Goal: Information Seeking & Learning: Learn about a topic

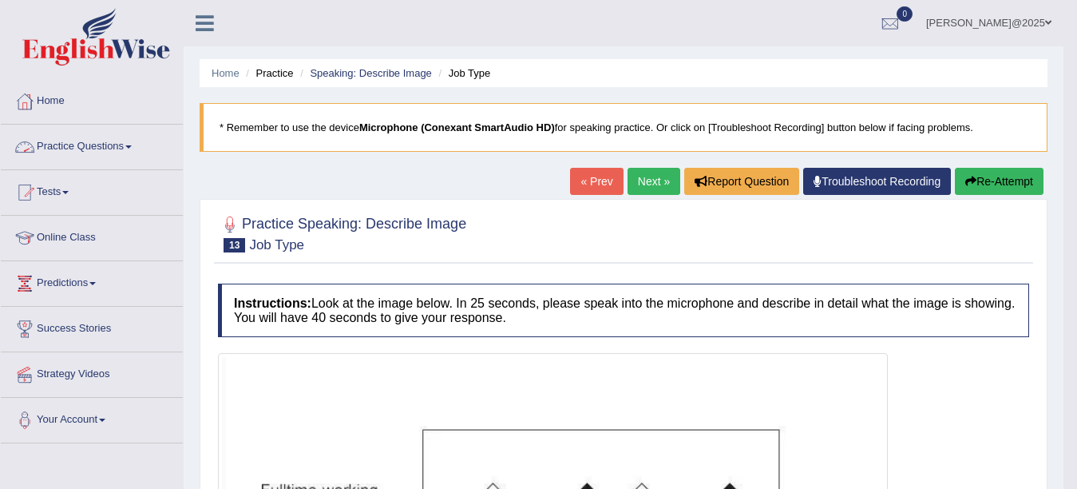
click at [132, 147] on span at bounding box center [128, 146] width 6 height 3
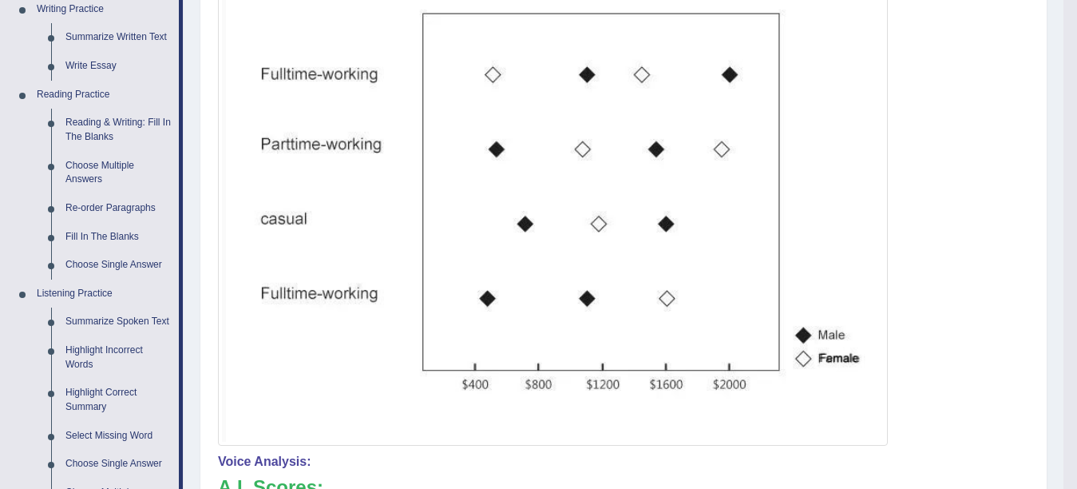
scroll to position [437, 0]
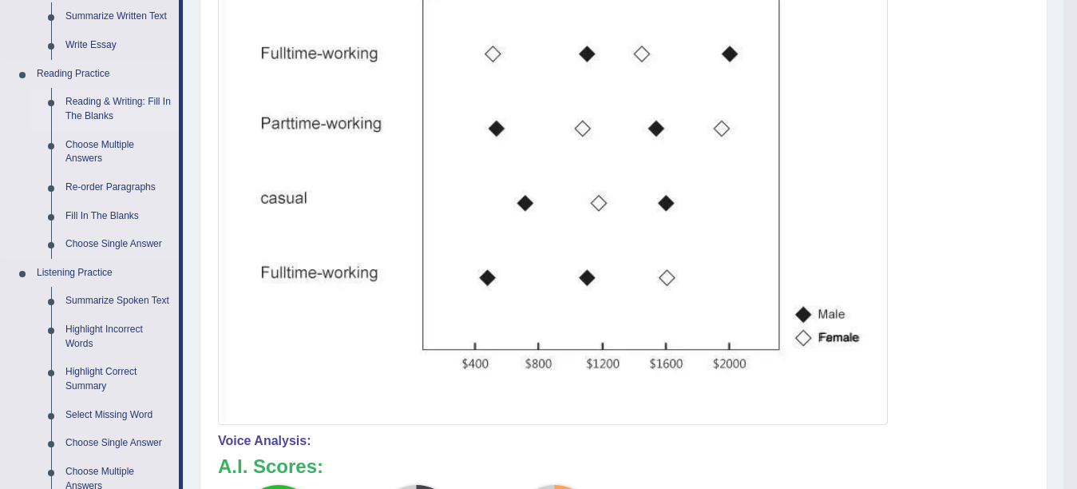
click at [107, 114] on link "Reading & Writing: Fill In The Blanks" at bounding box center [118, 109] width 121 height 42
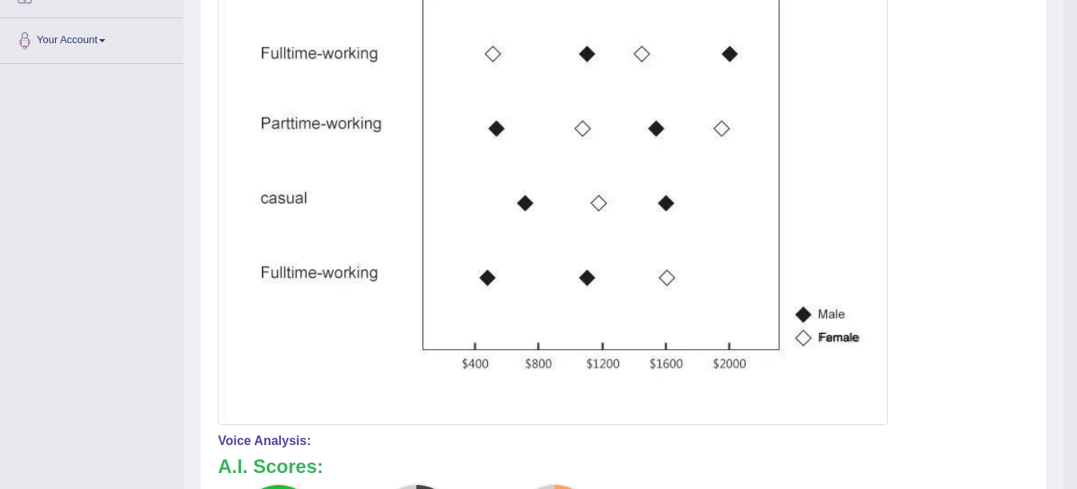
scroll to position [174, 0]
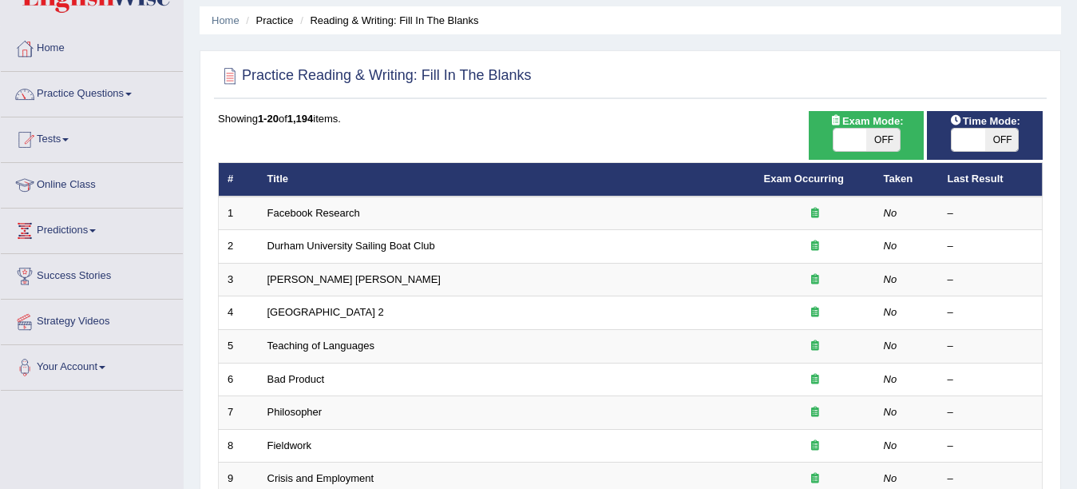
scroll to position [64, 0]
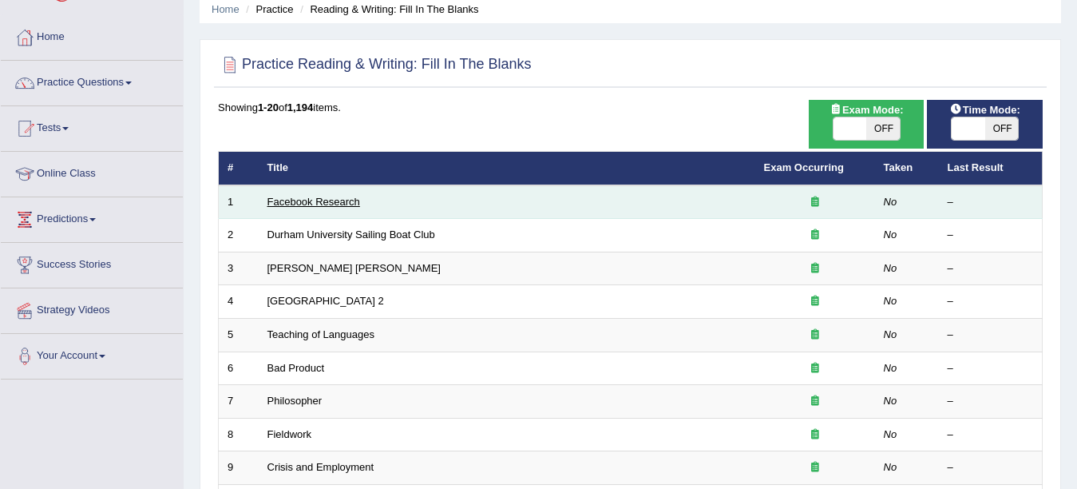
click at [331, 204] on link "Facebook Research" at bounding box center [314, 202] width 93 height 12
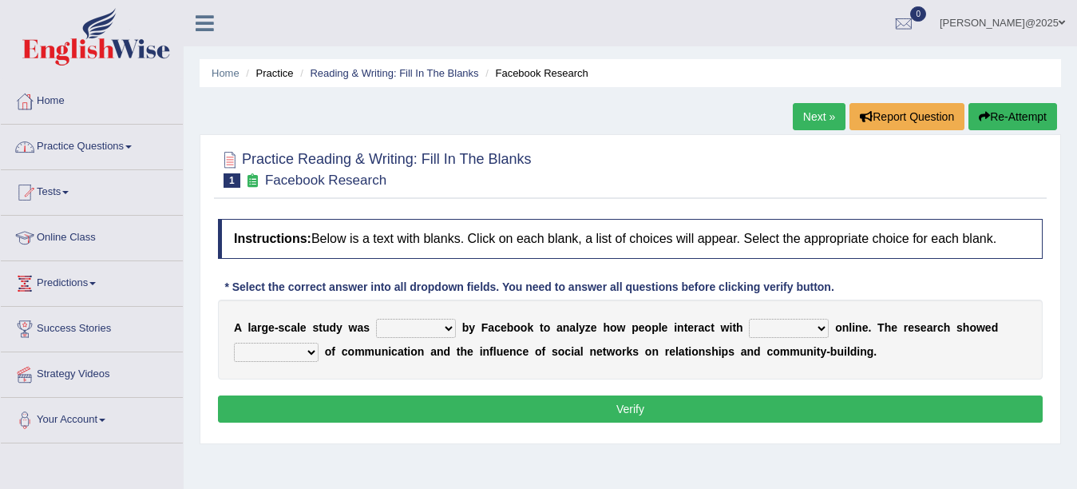
click at [139, 143] on link "Practice Questions" at bounding box center [92, 145] width 182 height 40
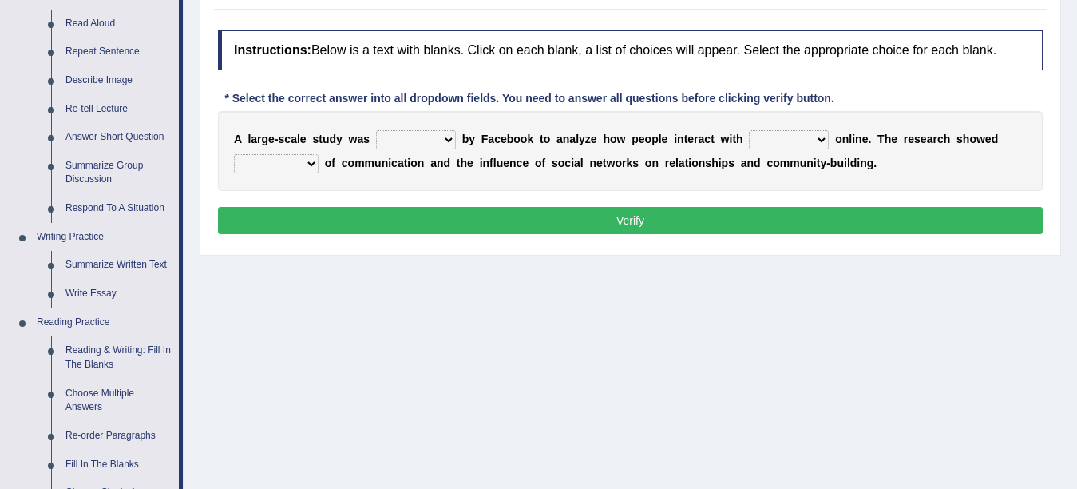
scroll to position [149, 0]
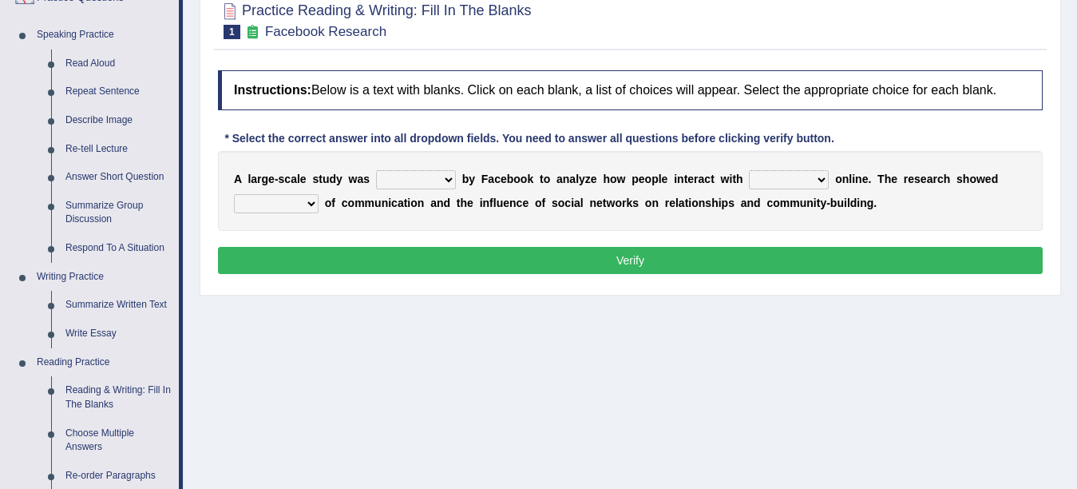
click at [434, 173] on select "surveyed had asked made" at bounding box center [416, 179] width 80 height 19
select select "surveyed"
click at [376, 170] on select "surveyed had asked made" at bounding box center [416, 179] width 80 height 19
click at [781, 181] on select "together all each other another" at bounding box center [789, 179] width 80 height 19
select select "each other"
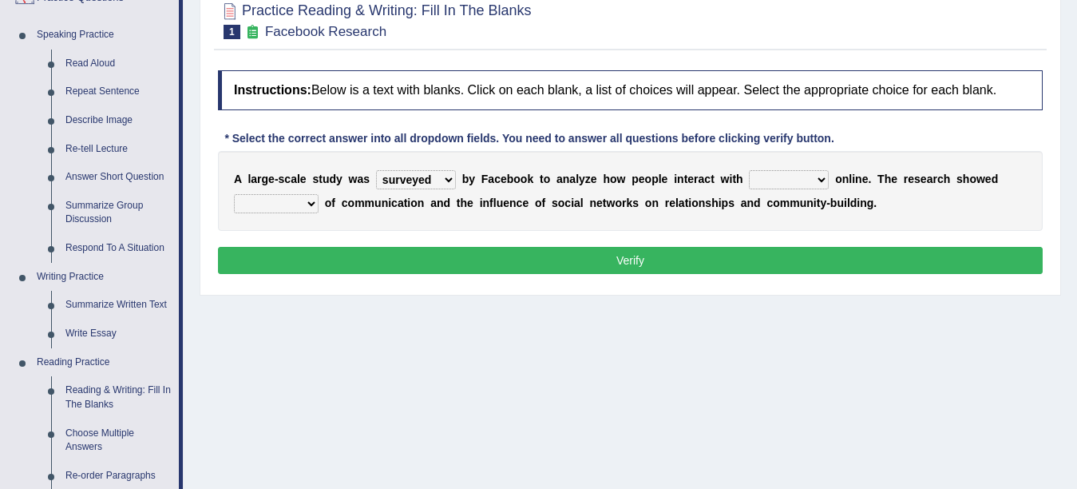
click at [749, 170] on select "together all each other another" at bounding box center [789, 179] width 80 height 19
click at [300, 205] on select "advantages standards fellowships patterns" at bounding box center [276, 203] width 85 height 19
select select "patterns"
click at [234, 194] on select "advantages standards fellowships patterns" at bounding box center [276, 203] width 85 height 19
click at [644, 274] on div "Instructions: Below is a text with blanks. Click on each blank, a list of choic…" at bounding box center [630, 174] width 833 height 224
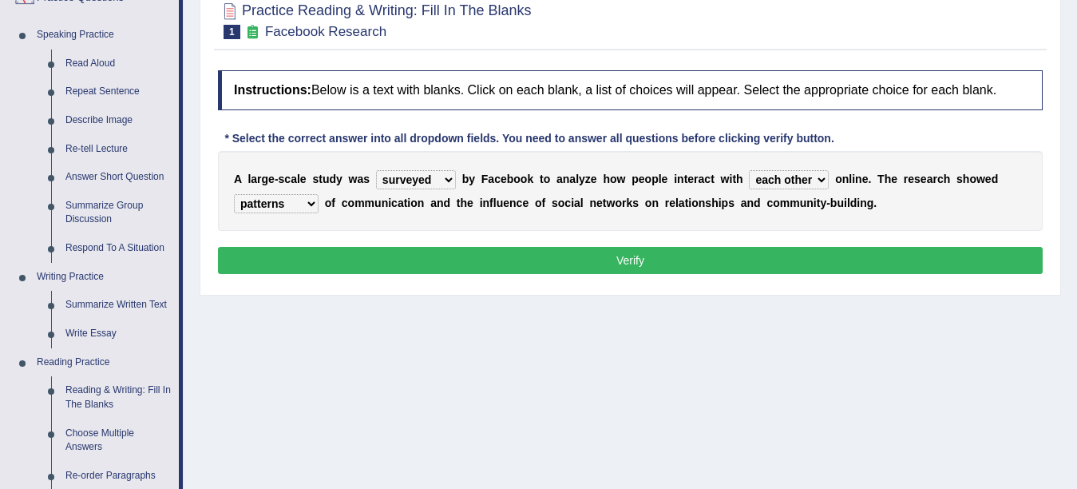
click at [637, 266] on button "Verify" at bounding box center [630, 260] width 825 height 27
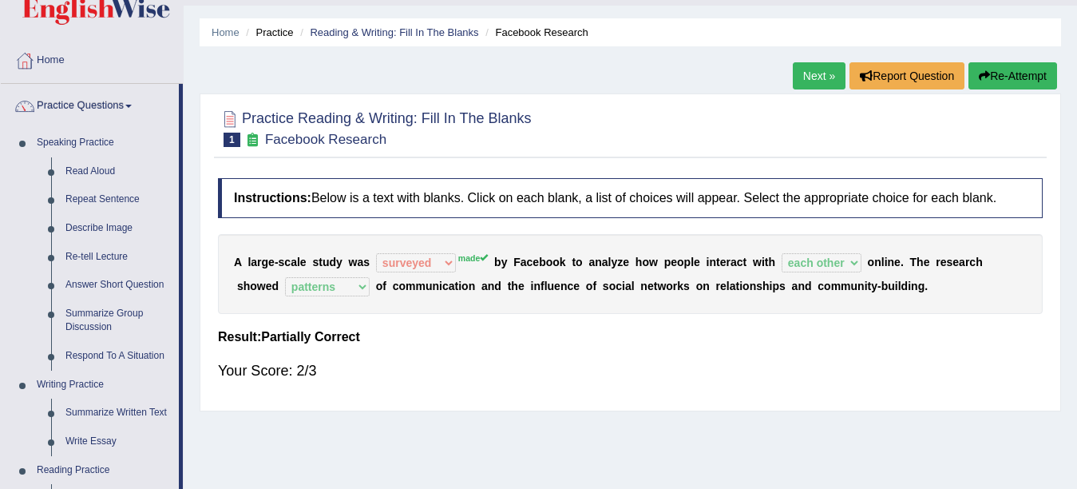
scroll to position [38, 0]
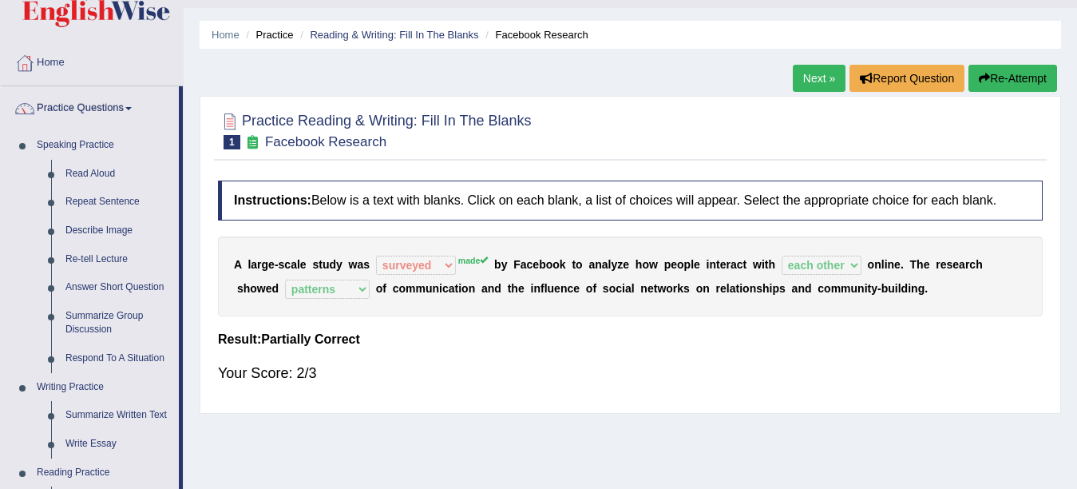
click at [817, 79] on link "Next »" at bounding box center [819, 78] width 53 height 27
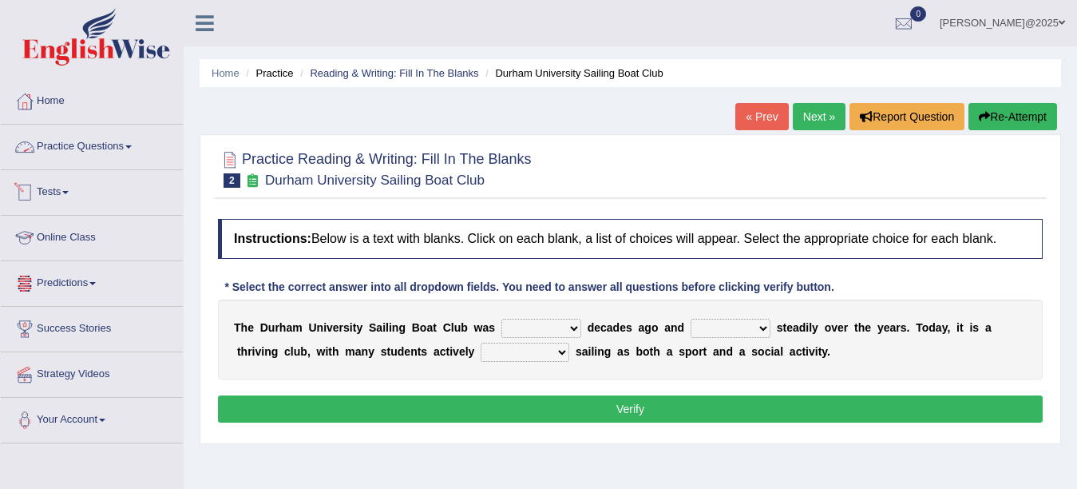
click at [132, 146] on span at bounding box center [128, 146] width 6 height 3
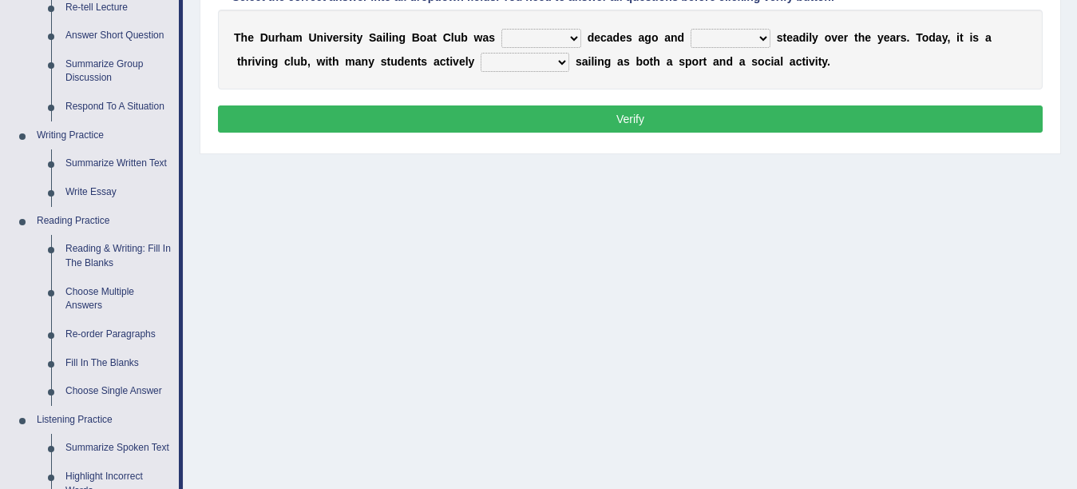
scroll to position [305, 0]
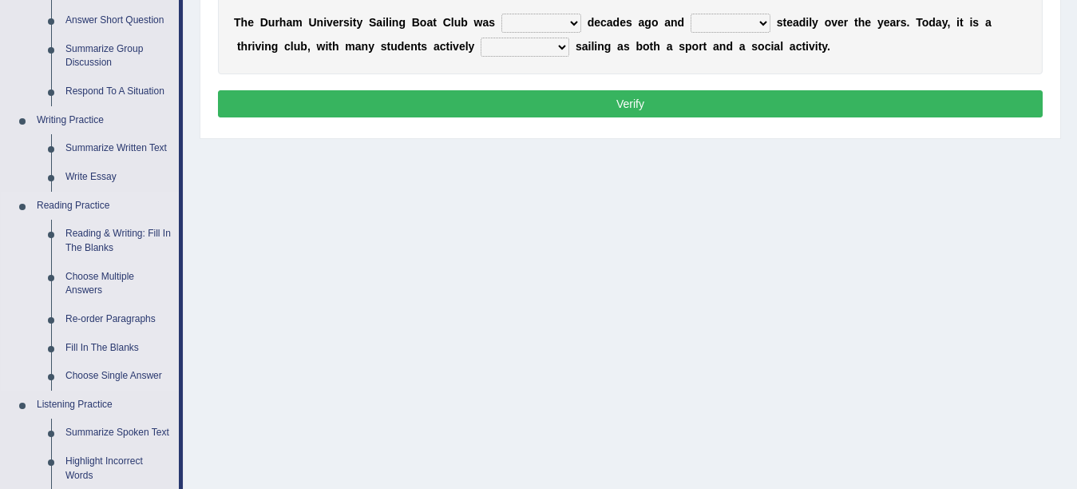
click at [87, 207] on link "Reading Practice" at bounding box center [104, 206] width 149 height 29
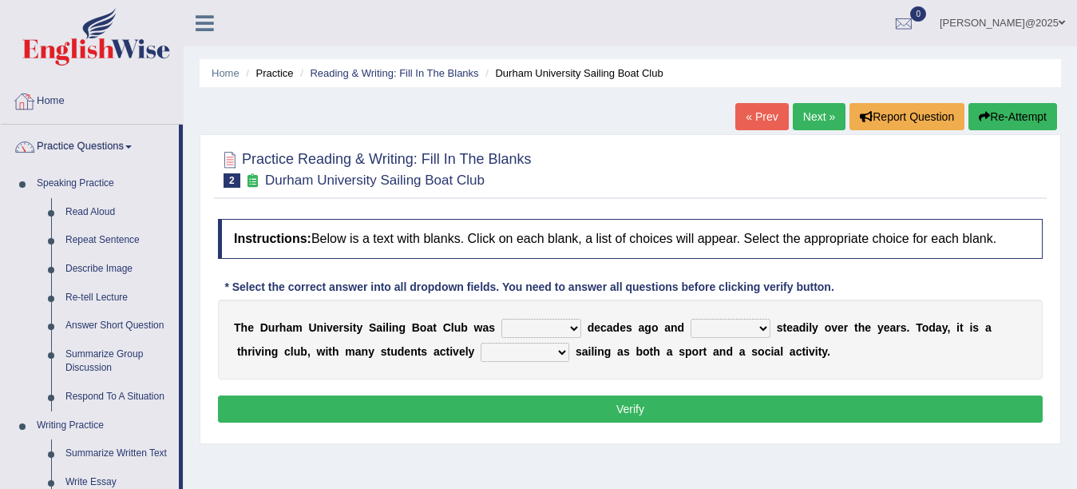
click at [63, 145] on link "Practice Questions" at bounding box center [90, 145] width 178 height 40
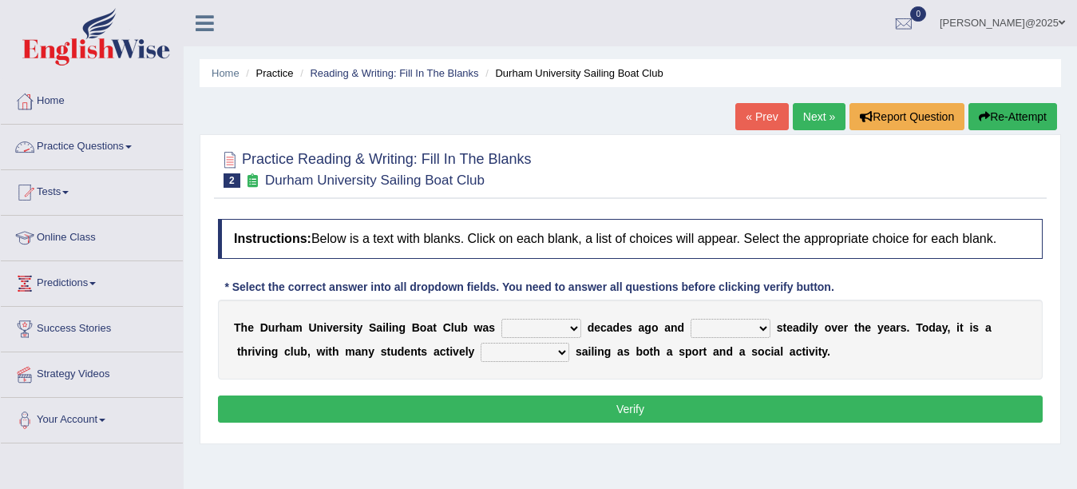
click at [112, 145] on link "Practice Questions" at bounding box center [92, 145] width 182 height 40
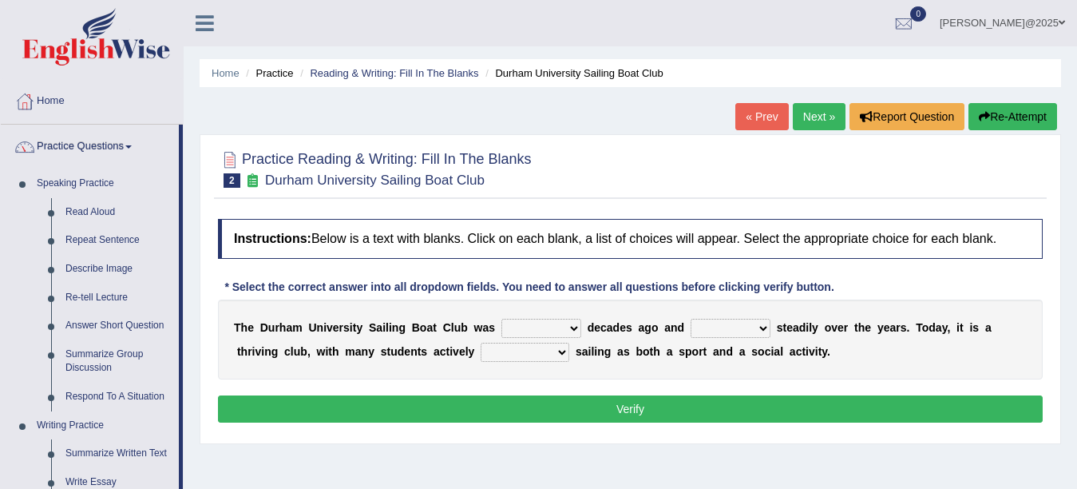
click at [129, 149] on link "Practice Questions" at bounding box center [90, 145] width 178 height 40
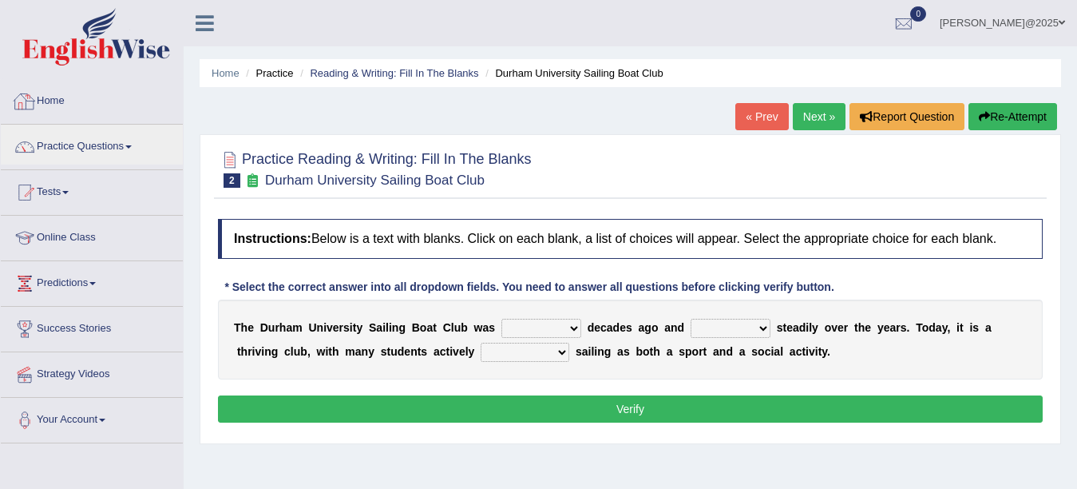
click at [67, 102] on link "Home" at bounding box center [92, 99] width 182 height 40
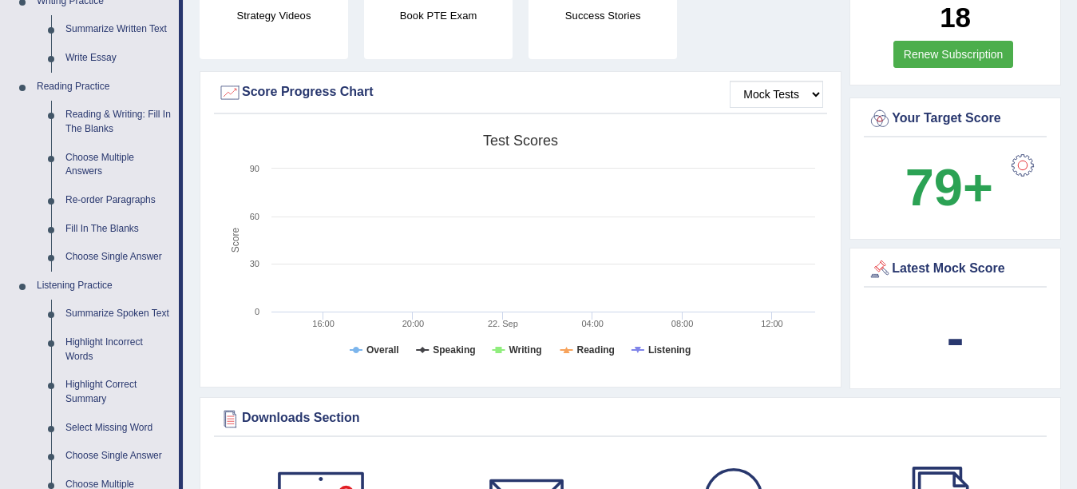
scroll to position [420, 0]
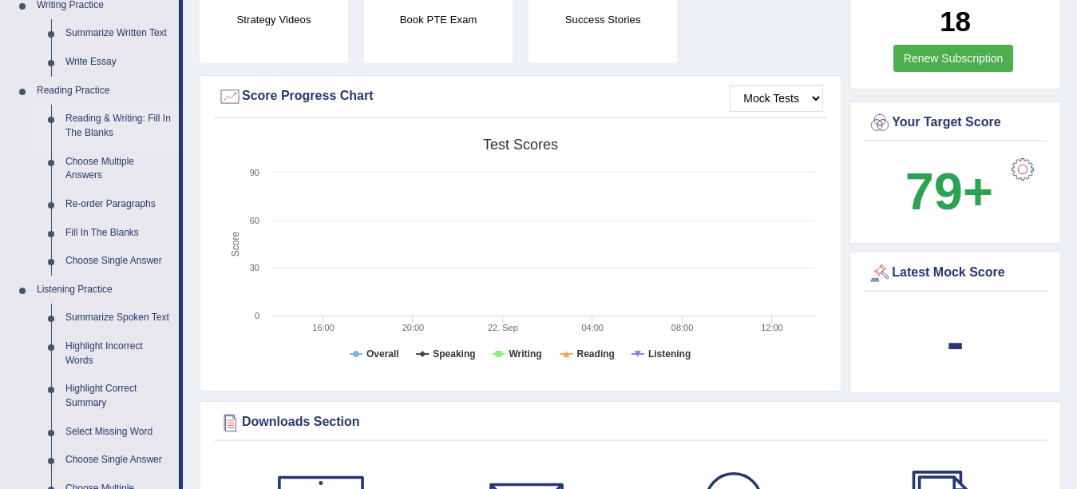
click at [69, 132] on link "Reading & Writing: Fill In The Blanks" at bounding box center [118, 126] width 121 height 42
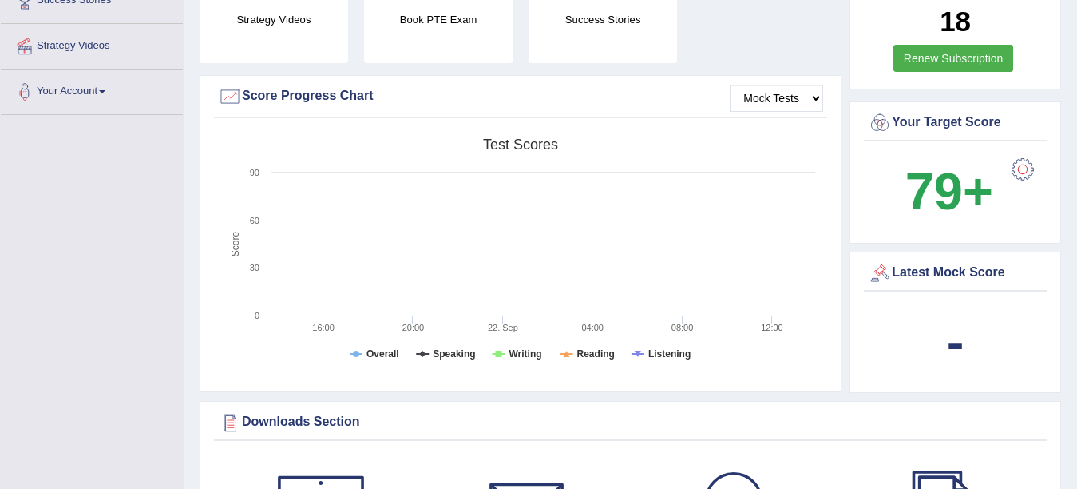
scroll to position [217, 0]
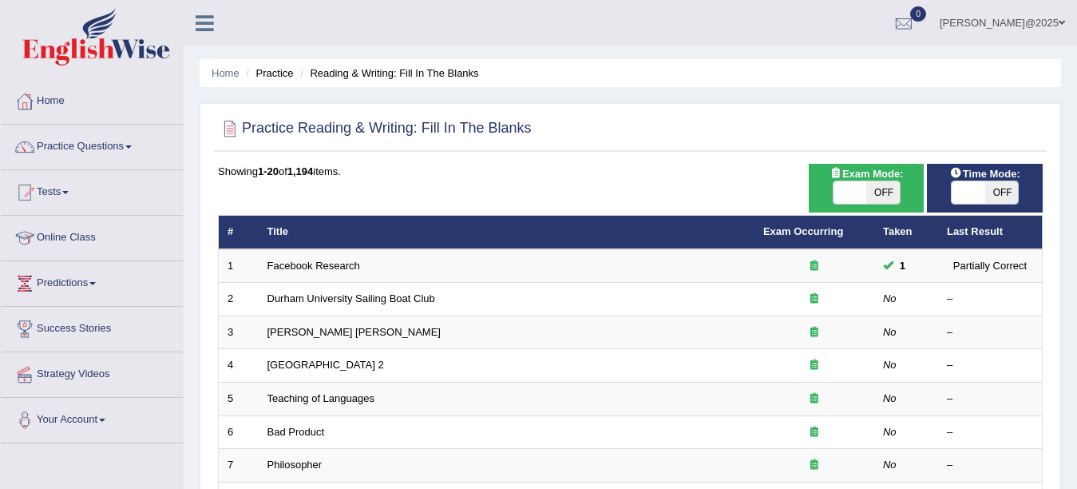
click at [865, 192] on span at bounding box center [850, 192] width 33 height 22
checkbox input "true"
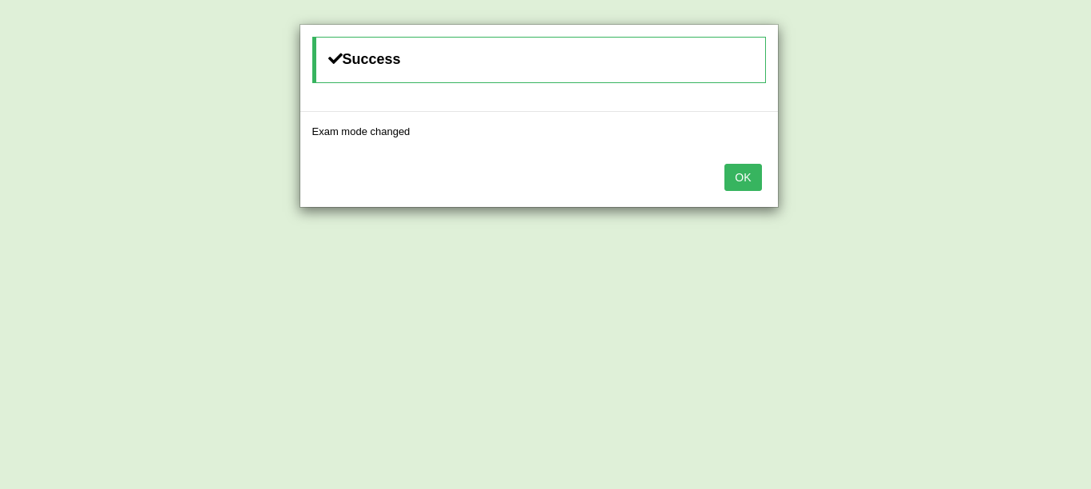
drag, startPoint x: 756, startPoint y: 175, endPoint x: 787, endPoint y: 172, distance: 31.3
click at [756, 174] on button "OK" at bounding box center [742, 177] width 37 height 27
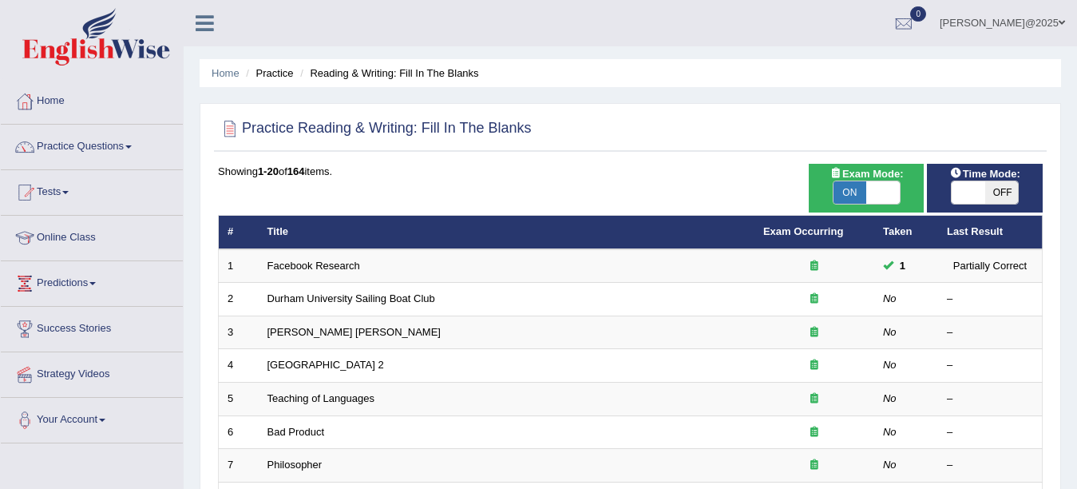
click at [969, 194] on span at bounding box center [968, 192] width 33 height 22
checkbox input "true"
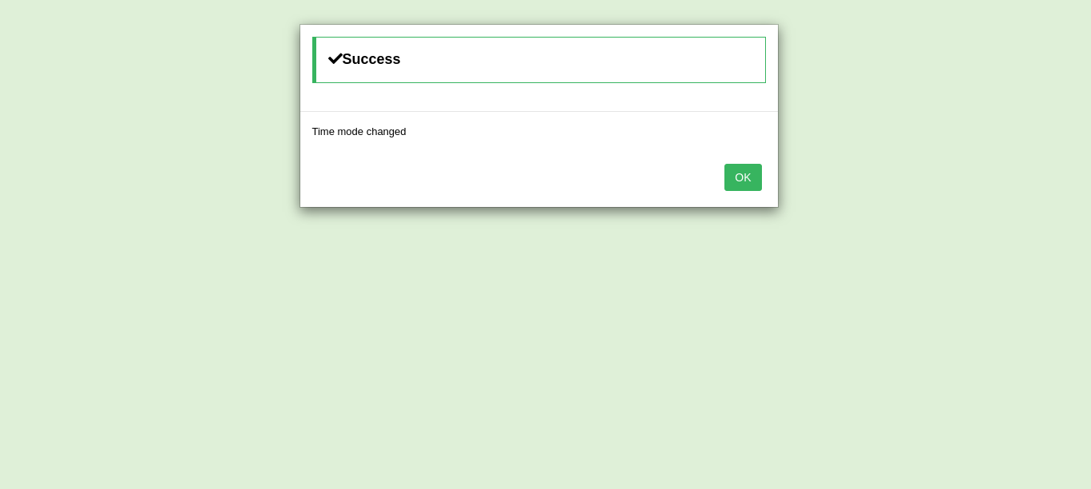
click at [754, 181] on button "OK" at bounding box center [742, 177] width 37 height 27
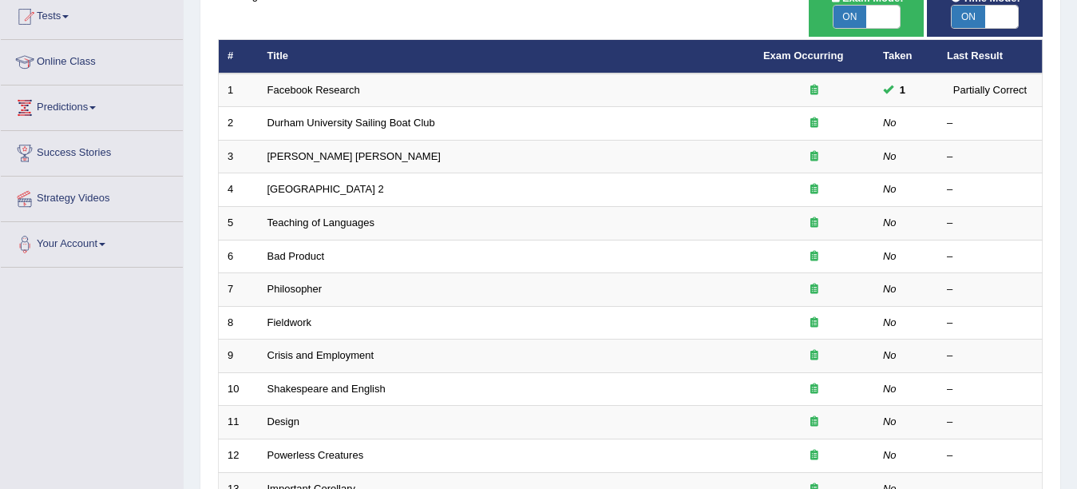
scroll to position [190, 0]
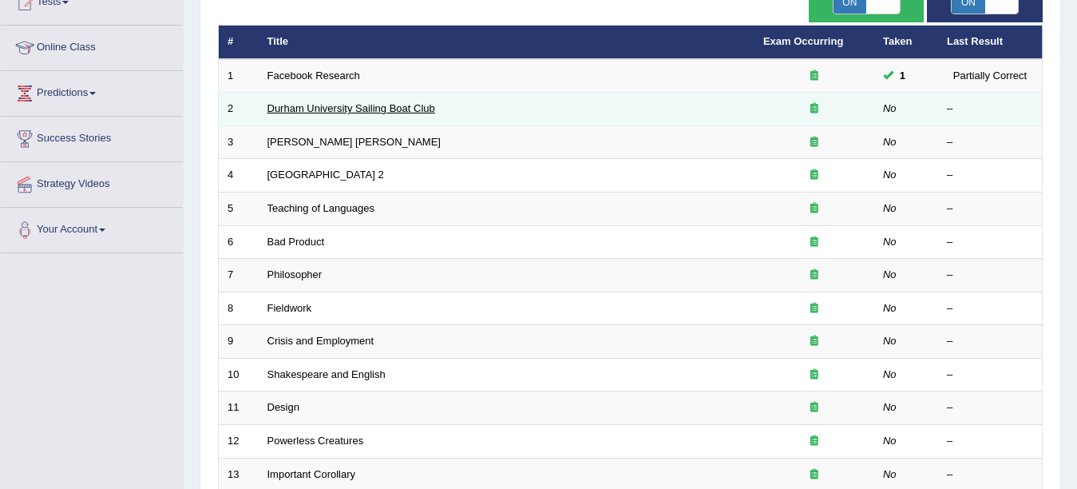
click at [353, 109] on link "Durham University Sailing Boat Club" at bounding box center [352, 108] width 168 height 12
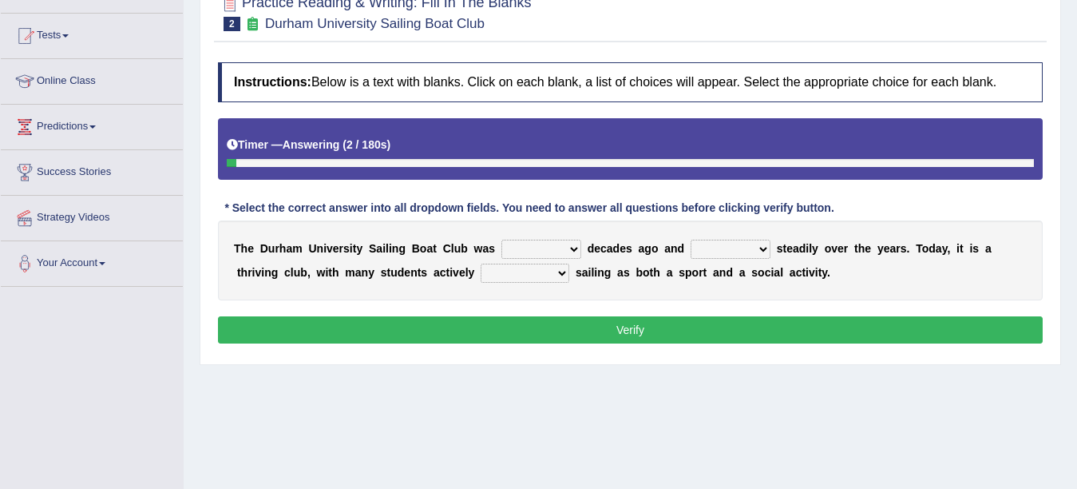
scroll to position [158, 0]
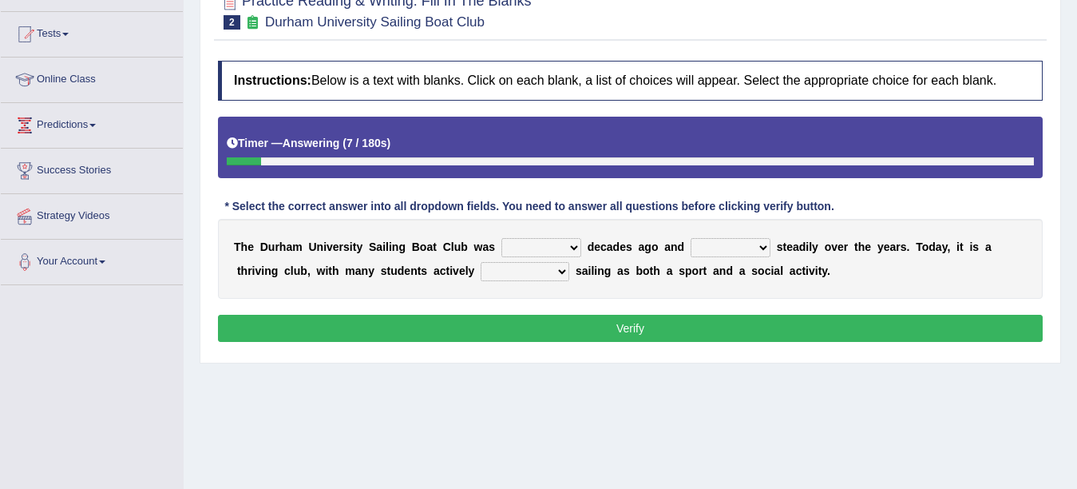
click at [544, 248] on select "found fund founded find" at bounding box center [542, 247] width 80 height 19
click at [502, 238] on select "found fund founded find" at bounding box center [542, 247] width 80 height 19
click at [546, 244] on select "found fund founded find" at bounding box center [542, 247] width 80 height 19
select select "found"
click at [502, 238] on select "found fund founded find" at bounding box center [542, 247] width 80 height 19
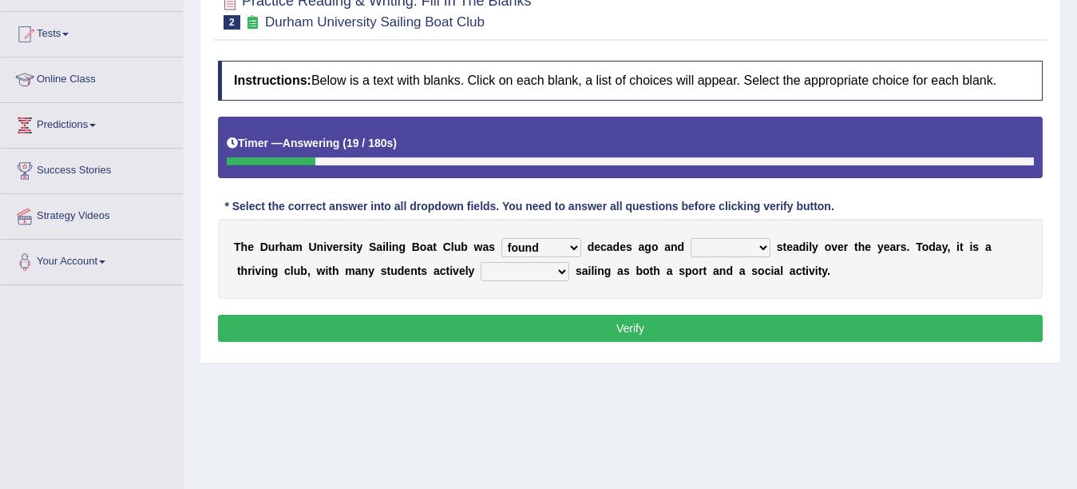
click at [720, 242] on select "grow growing has grown grown" at bounding box center [731, 247] width 80 height 19
select select "growing"
click at [691, 238] on select "grow growing has grown grown" at bounding box center [731, 247] width 80 height 19
click at [492, 272] on select "enjoy enjoyed are enjoying enjoying" at bounding box center [525, 271] width 89 height 19
select select "enjoying"
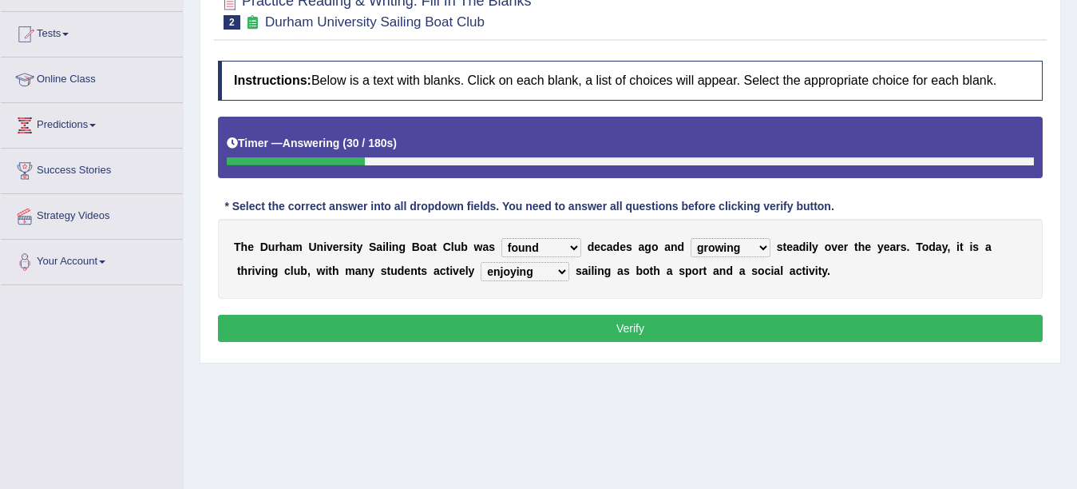
click at [481, 262] on select "enjoy enjoyed are enjoying enjoying" at bounding box center [525, 271] width 89 height 19
click at [628, 320] on button "Verify" at bounding box center [630, 328] width 825 height 27
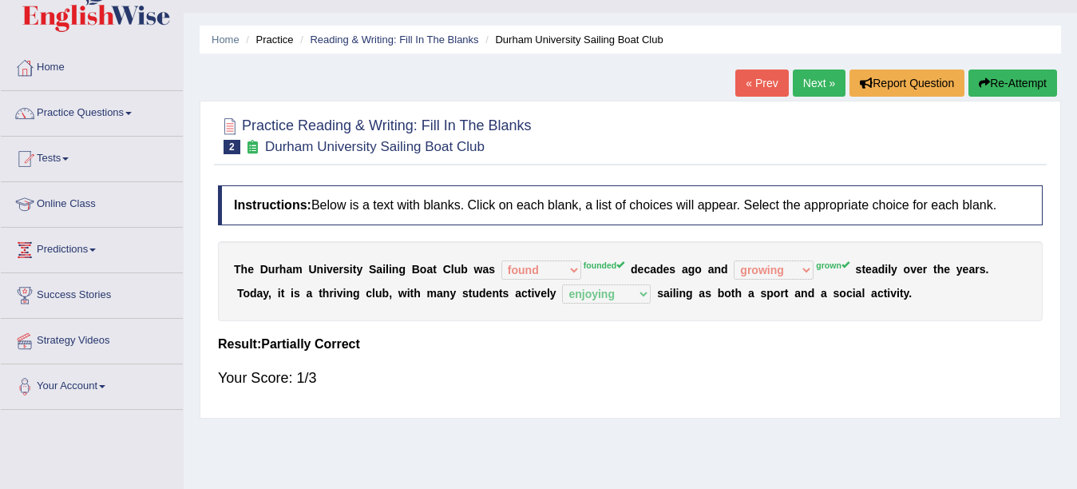
scroll to position [29, 0]
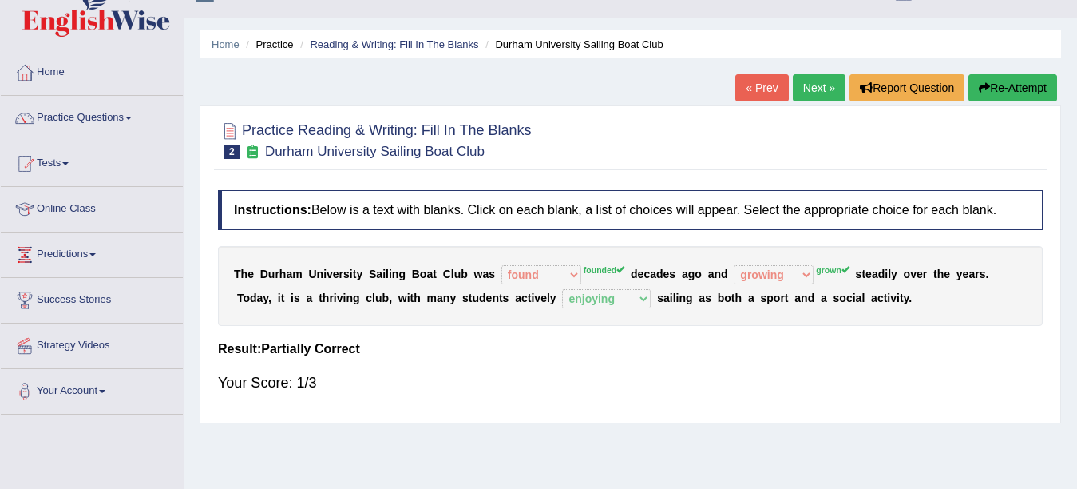
click at [793, 90] on link "Next »" at bounding box center [819, 87] width 53 height 27
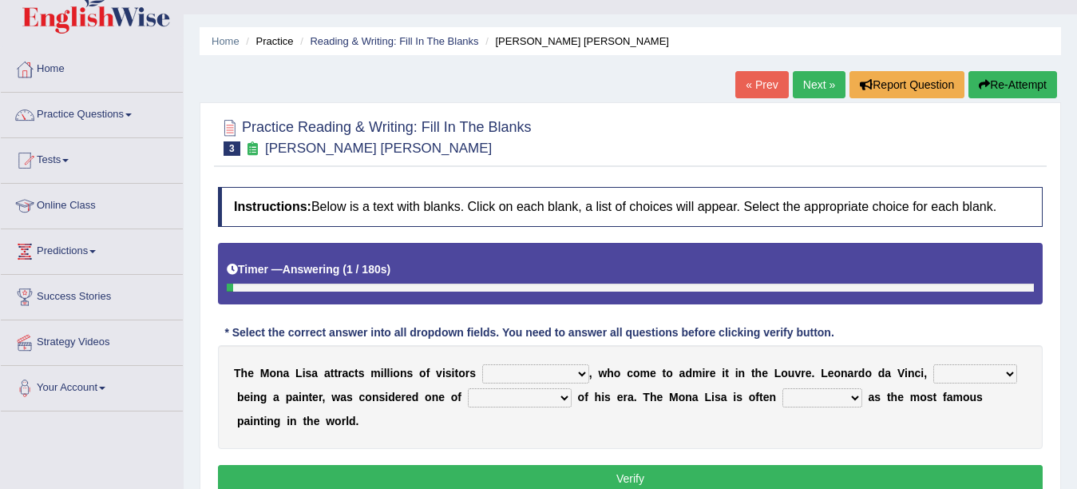
scroll to position [64, 0]
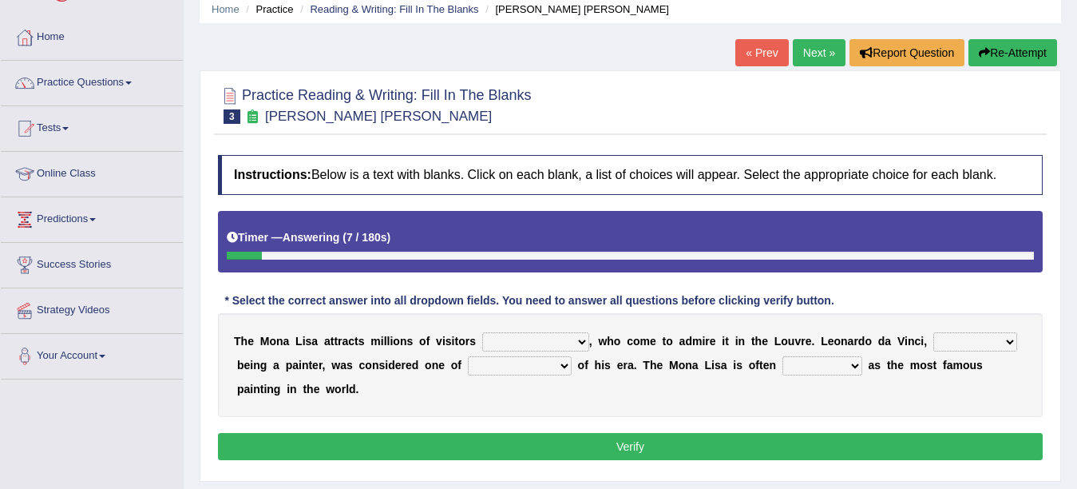
click at [562, 343] on select "around the year the all year all year round per year" at bounding box center [535, 341] width 107 height 19
select select "all year round"
click at [482, 332] on select "around the year the all year all year round per year" at bounding box center [535, 341] width 107 height 19
click at [969, 338] on select "rather than as much as as well as as long as" at bounding box center [976, 341] width 84 height 19
select select "rather than"
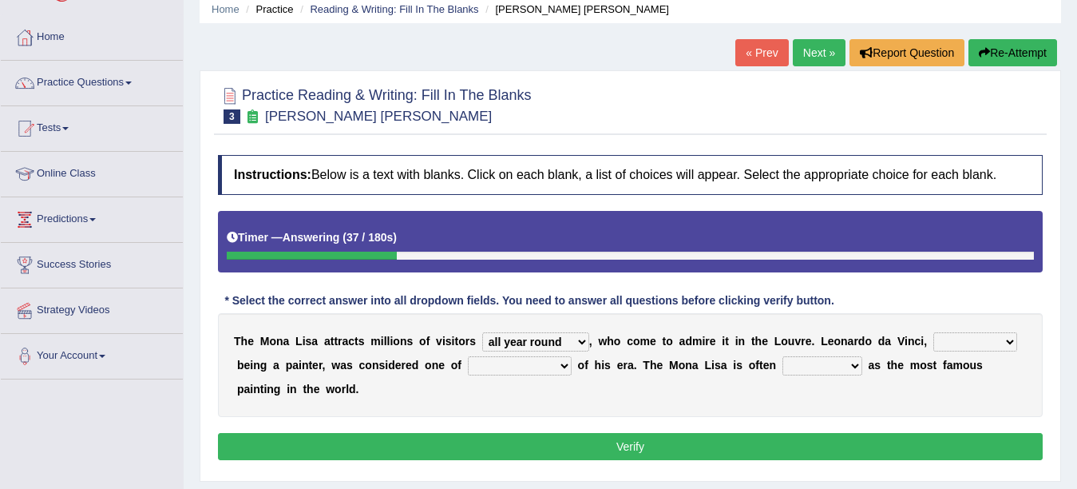
click at [934, 332] on select "rather than as much as as well as as long as" at bounding box center [976, 341] width 84 height 19
click at [505, 363] on select "better artists artist the better artist the best artists" at bounding box center [520, 365] width 104 height 19
select select "the best artists"
click at [468, 356] on select "better artists artist the better artist the best artists" at bounding box center [520, 365] width 104 height 19
click at [783, 359] on select "classified suggested predicted described" at bounding box center [823, 365] width 80 height 19
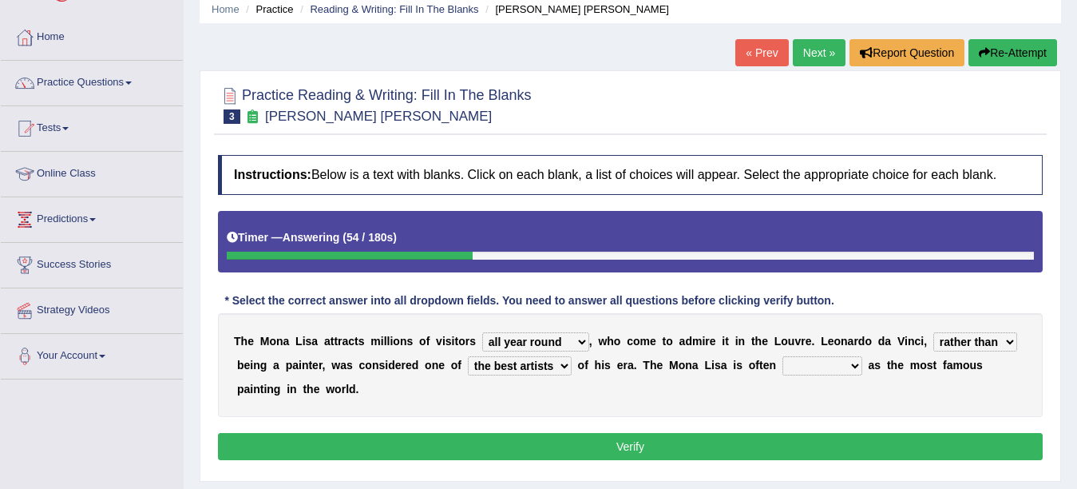
select select "classified"
click at [783, 356] on select "classified suggested predicted described" at bounding box center [823, 365] width 80 height 19
click at [632, 433] on button "Verify" at bounding box center [630, 446] width 825 height 27
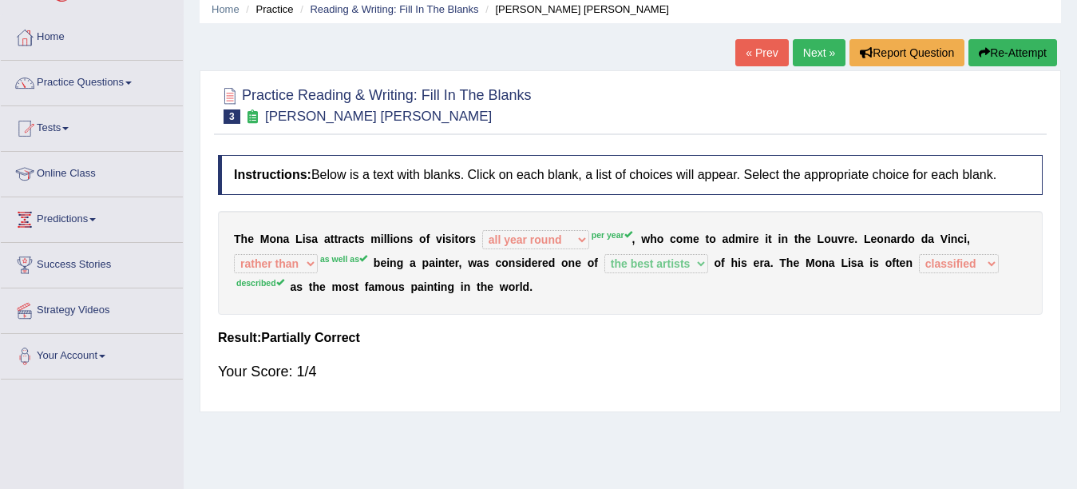
click at [798, 50] on link "Next »" at bounding box center [819, 52] width 53 height 27
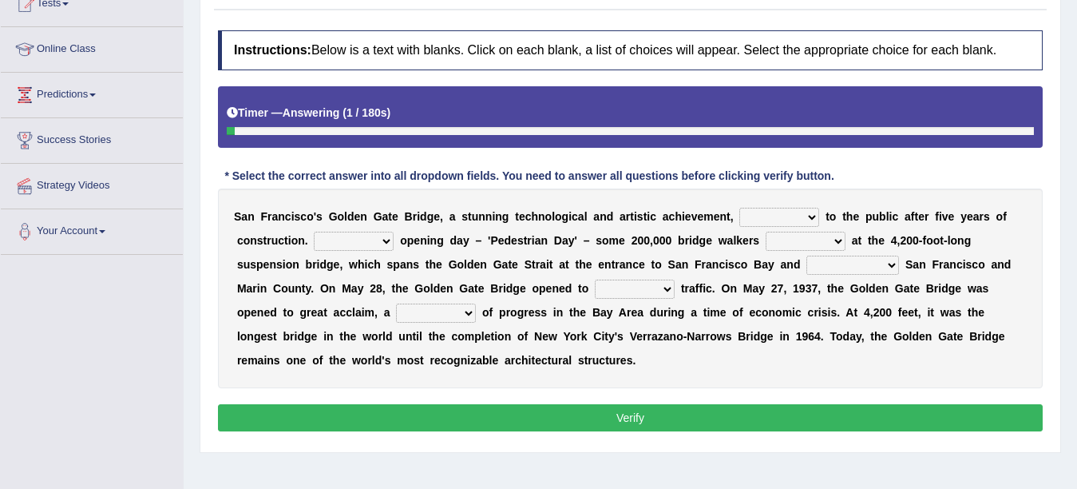
scroll to position [188, 0]
click at [773, 210] on select "opens closes appears equals" at bounding box center [780, 217] width 80 height 19
select select "opens"
click at [740, 208] on select "opens closes appears equals" at bounding box center [780, 217] width 80 height 19
click at [360, 236] on select "On During Since When" at bounding box center [354, 241] width 80 height 19
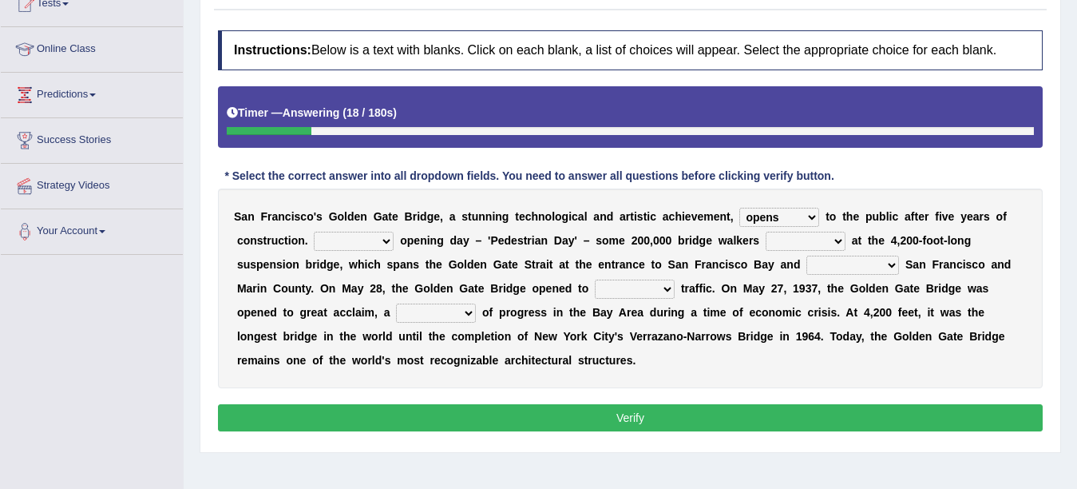
select select "On"
click at [314, 232] on select "On During Since When" at bounding box center [354, 241] width 80 height 19
click at [778, 242] on select "stationed looked marveled laughed" at bounding box center [806, 241] width 80 height 19
select select "marveled"
click at [766, 232] on select "stationed looked marveled laughed" at bounding box center [806, 241] width 80 height 19
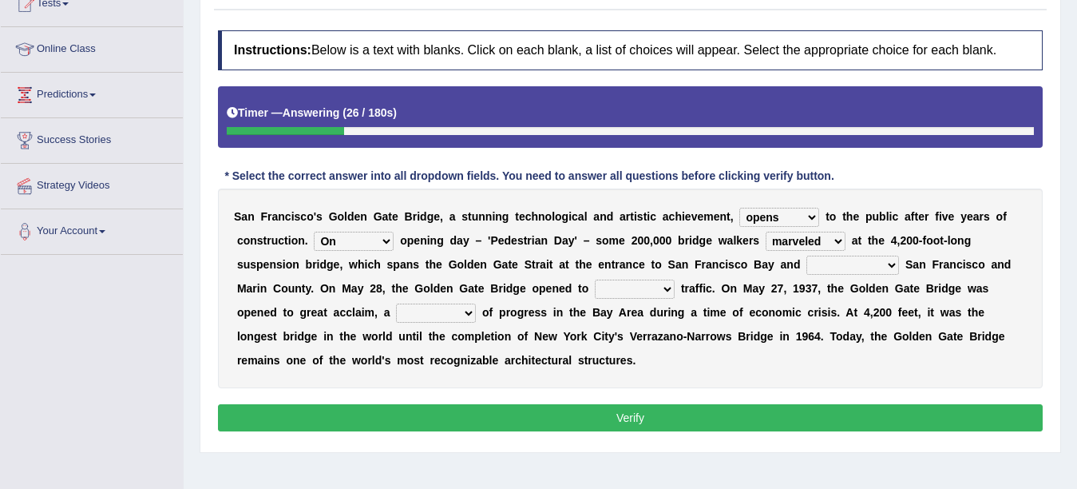
click at [807, 266] on select "separates connects channels differentiates" at bounding box center [853, 265] width 93 height 19
select select "separates"
click at [807, 256] on select "separates connects channels differentiates" at bounding box center [853, 265] width 93 height 19
click at [595, 289] on select "aquatic vehicular airborne watertight" at bounding box center [635, 289] width 80 height 19
select select "vehicular"
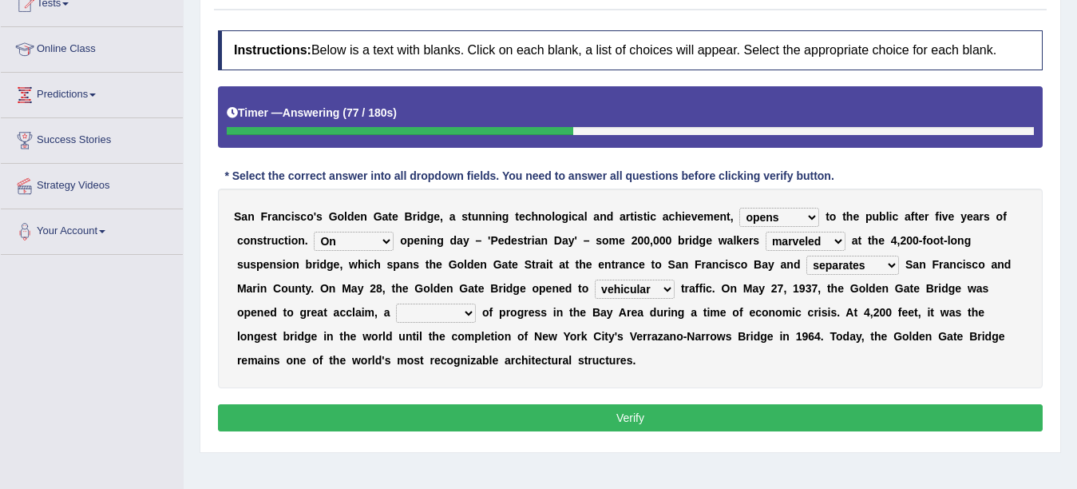
click at [595, 280] on select "aquatic vehicular airborne watertight" at bounding box center [635, 289] width 80 height 19
click at [396, 312] on select "denial symbol technique yield" at bounding box center [436, 312] width 80 height 19
select select "yield"
click at [396, 303] on select "denial symbol technique yield" at bounding box center [436, 312] width 80 height 19
click at [624, 419] on button "Verify" at bounding box center [630, 417] width 825 height 27
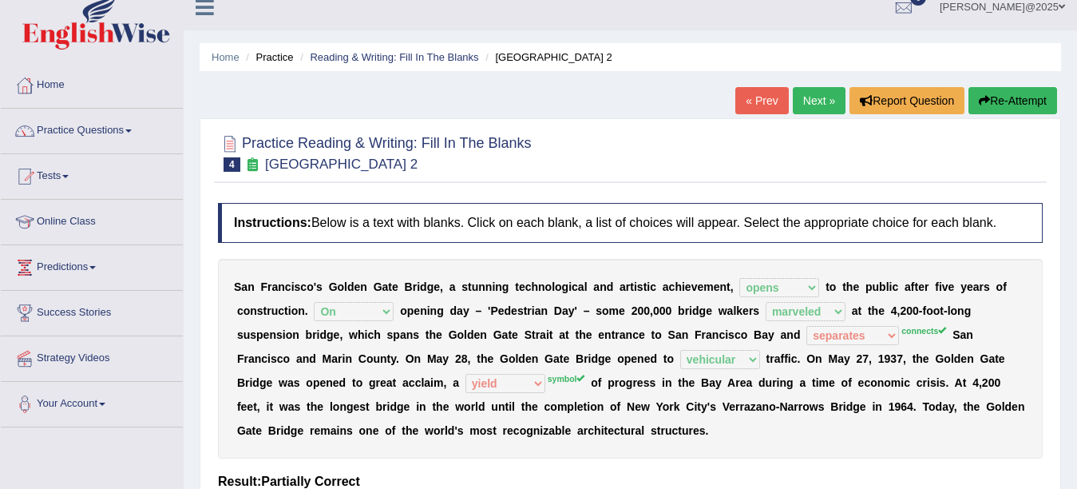
scroll to position [10, 0]
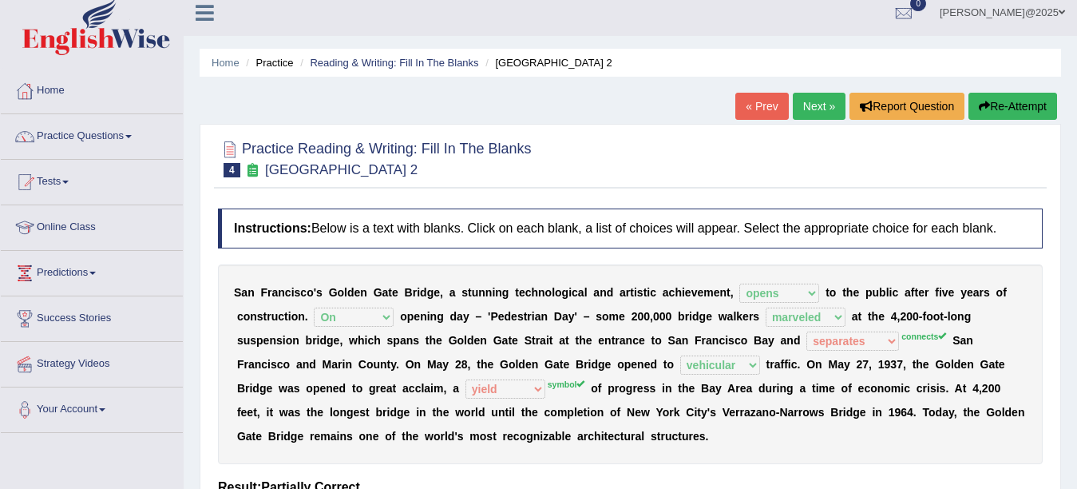
click at [819, 106] on link "Next »" at bounding box center [819, 106] width 53 height 27
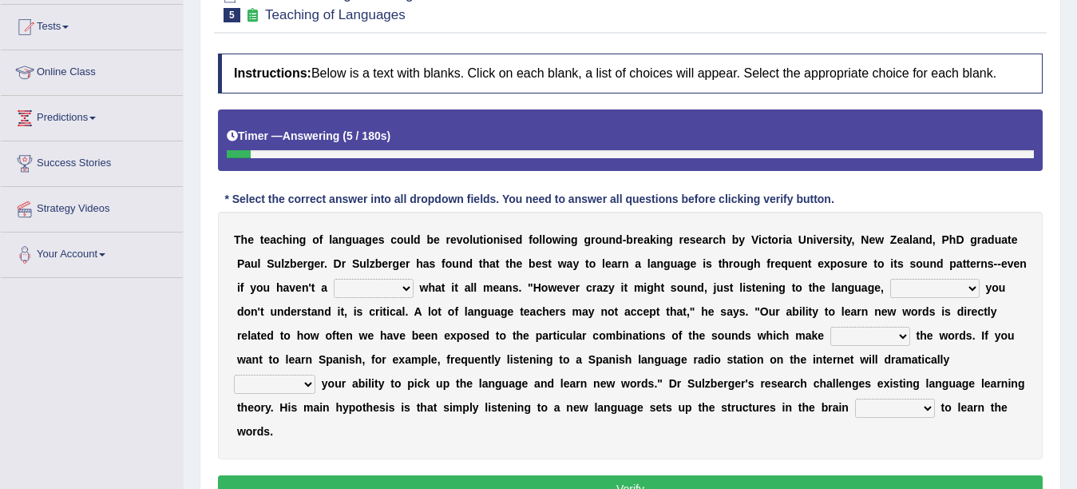
scroll to position [176, 0]
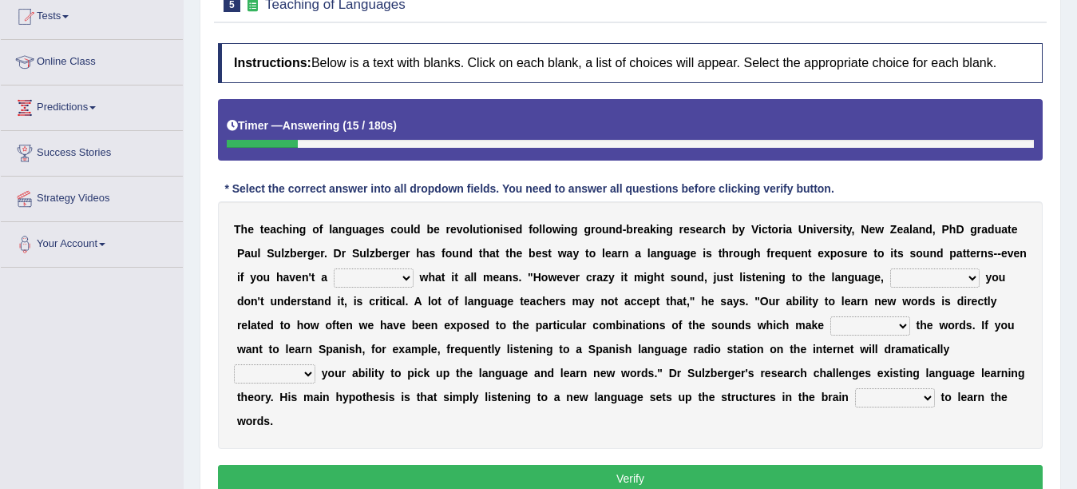
click at [334, 269] on select "dew claw clue due" at bounding box center [374, 277] width 80 height 19
click at [334, 268] on select "dew claw clue due" at bounding box center [374, 277] width 80 height 19
click at [358, 275] on select "dew claw clue due" at bounding box center [374, 277] width 80 height 19
select select "clue"
click at [334, 268] on select "dew claw clue due" at bounding box center [374, 277] width 80 height 19
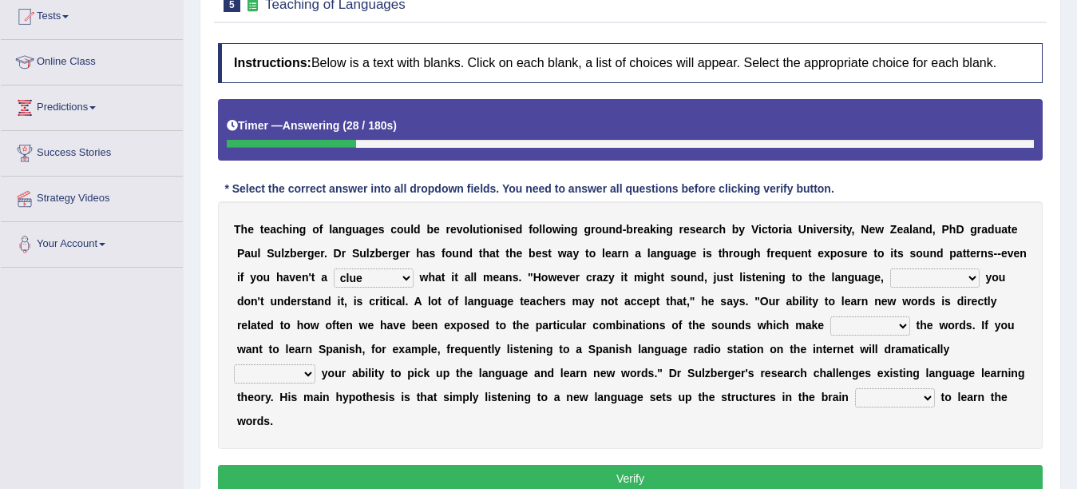
click at [890, 279] on select "but also all together even though if so" at bounding box center [934, 277] width 89 height 19
select select "even though"
click at [890, 268] on select "but also all together even though if so" at bounding box center [934, 277] width 89 height 19
click at [831, 321] on select "down up of on" at bounding box center [871, 325] width 80 height 19
select select "of"
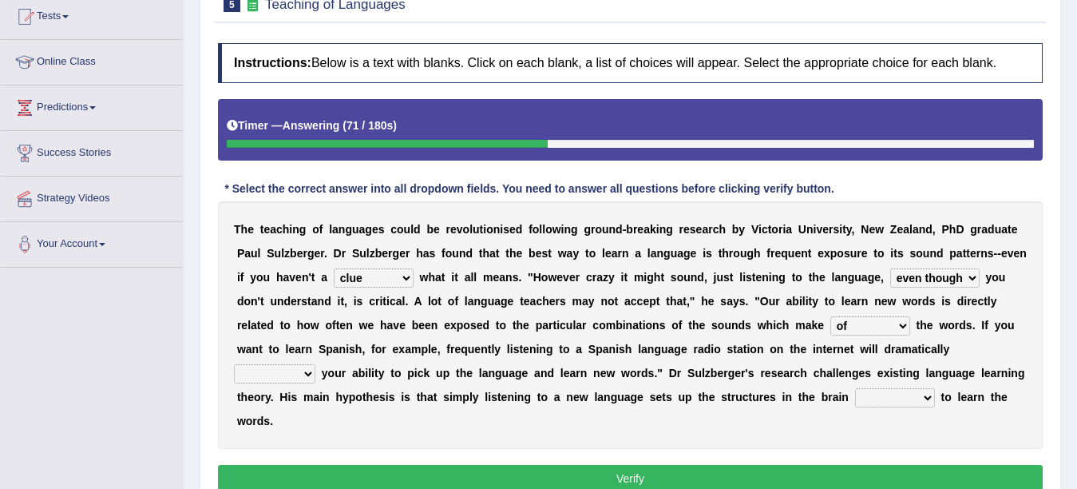
click at [831, 316] on select "down up of on" at bounding box center [871, 325] width 80 height 19
click at [315, 364] on select "evaluate exaggerate describe boost" at bounding box center [274, 373] width 81 height 19
select select "boost"
click at [315, 364] on select "evaluate exaggerate describe boost" at bounding box center [274, 373] width 81 height 19
click at [855, 401] on select "requiring required directed to require" at bounding box center [895, 397] width 80 height 19
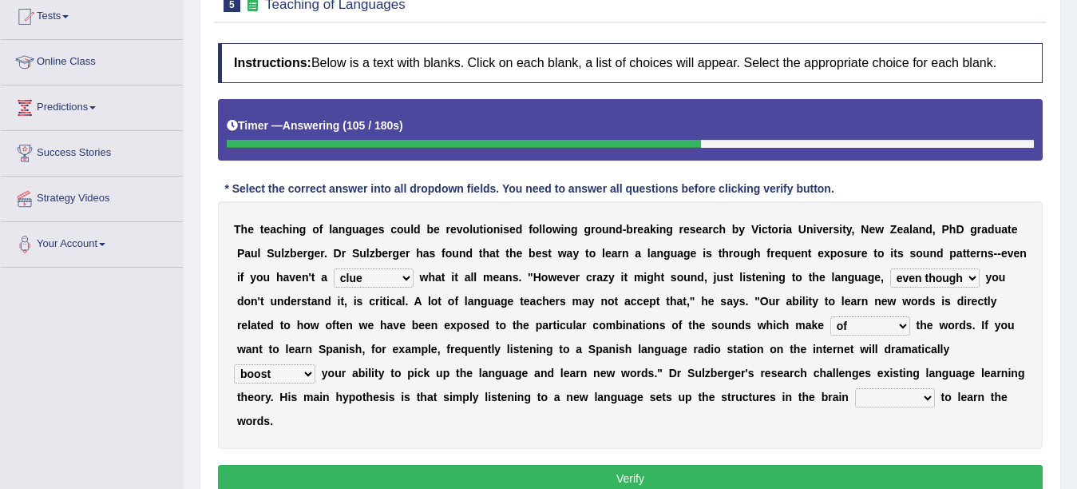
select select "to require"
click at [855, 388] on select "requiring required directed to require" at bounding box center [895, 397] width 80 height 19
click at [647, 465] on button "Verify" at bounding box center [630, 478] width 825 height 27
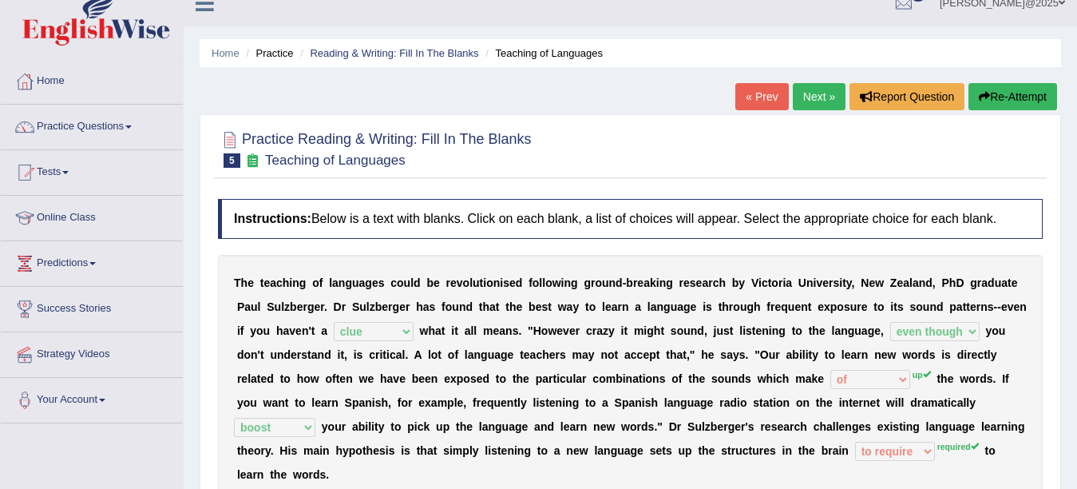
scroll to position [0, 0]
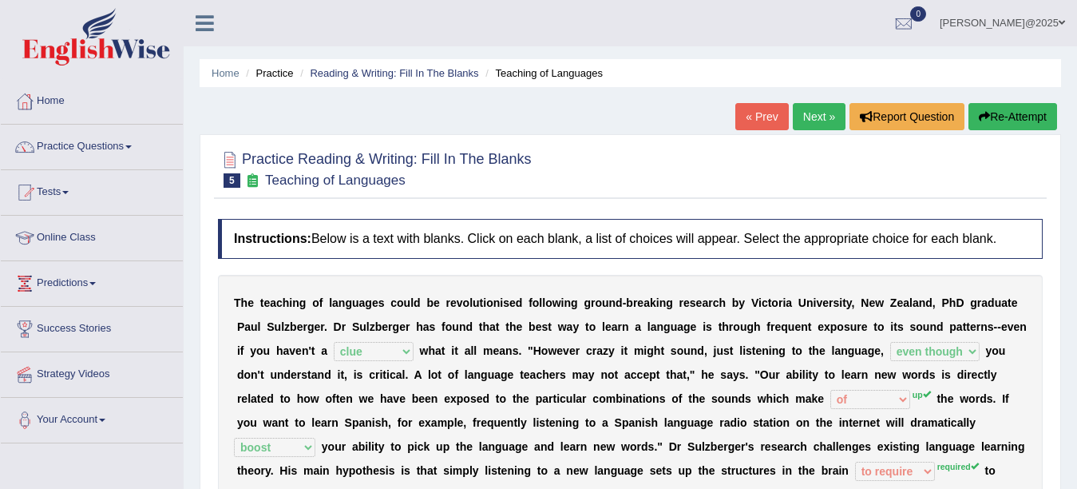
click at [806, 116] on link "Next »" at bounding box center [819, 116] width 53 height 27
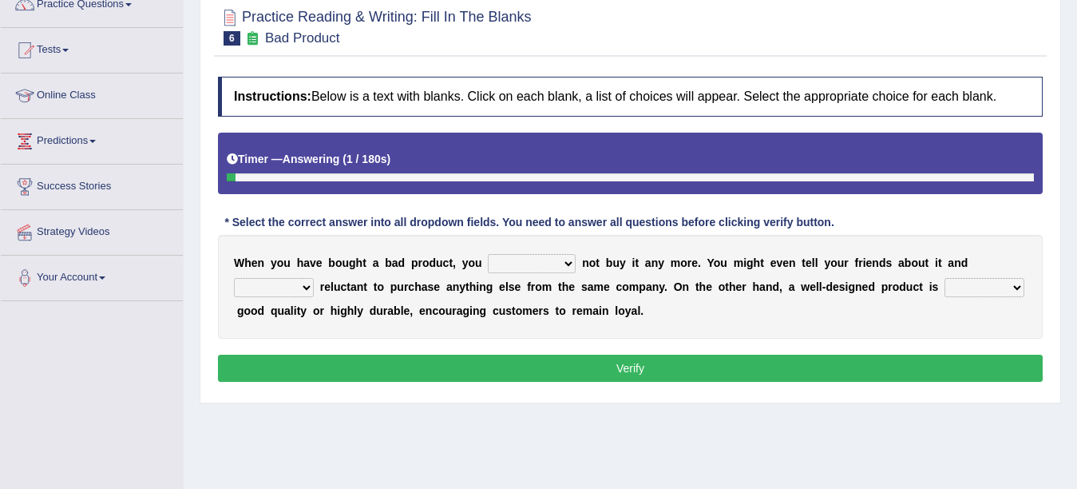
scroll to position [157, 0]
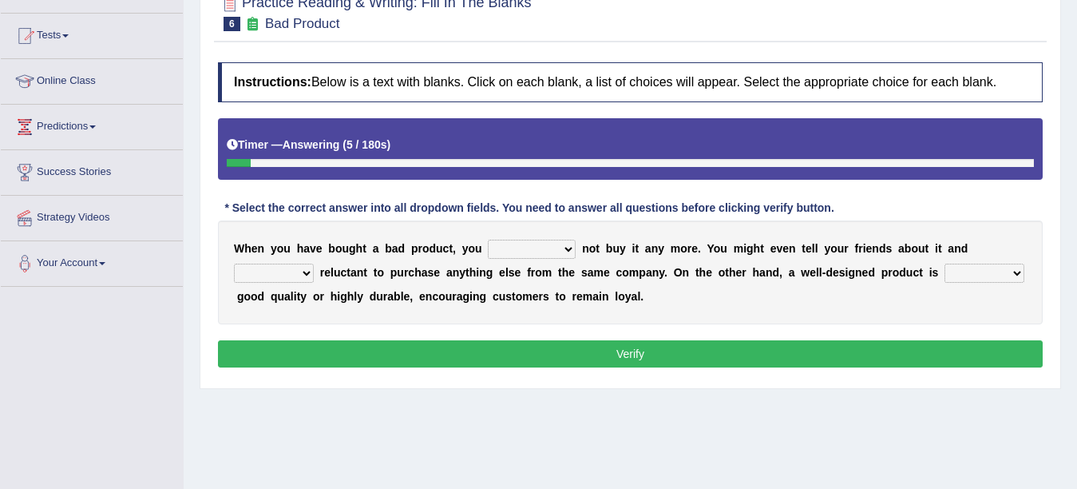
click at [523, 249] on select "would have should have should" at bounding box center [532, 249] width 88 height 19
click at [488, 240] on select "would have should have should" at bounding box center [532, 249] width 88 height 19
click at [514, 248] on select "would have should have should" at bounding box center [532, 249] width 88 height 19
select select "would"
click at [488, 240] on select "would have should have should" at bounding box center [532, 249] width 88 height 19
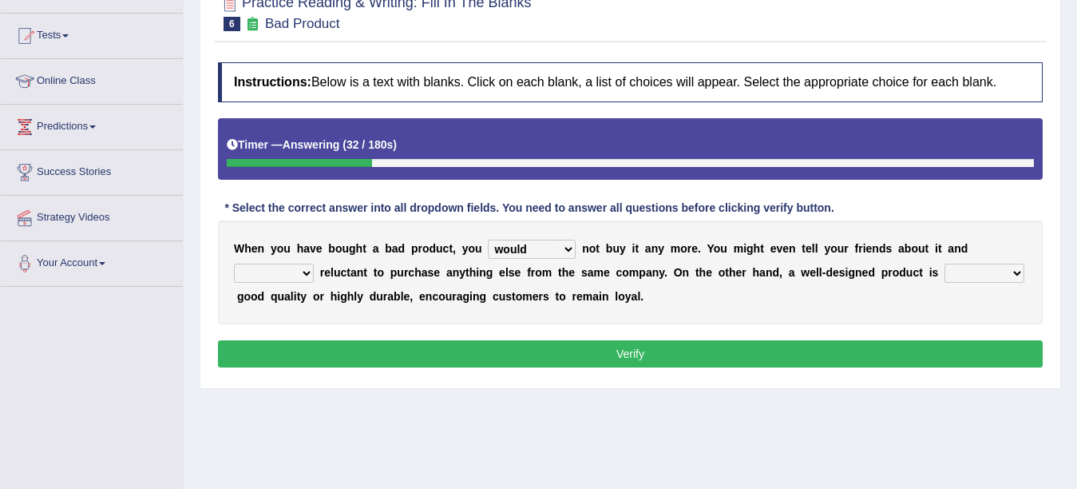
click at [314, 264] on select "is are be being" at bounding box center [274, 273] width 80 height 19
select select "be"
click at [314, 264] on select "is are be being" at bounding box center [274, 273] width 80 height 19
click at [945, 274] on select "both also neither either" at bounding box center [985, 273] width 80 height 19
select select "either"
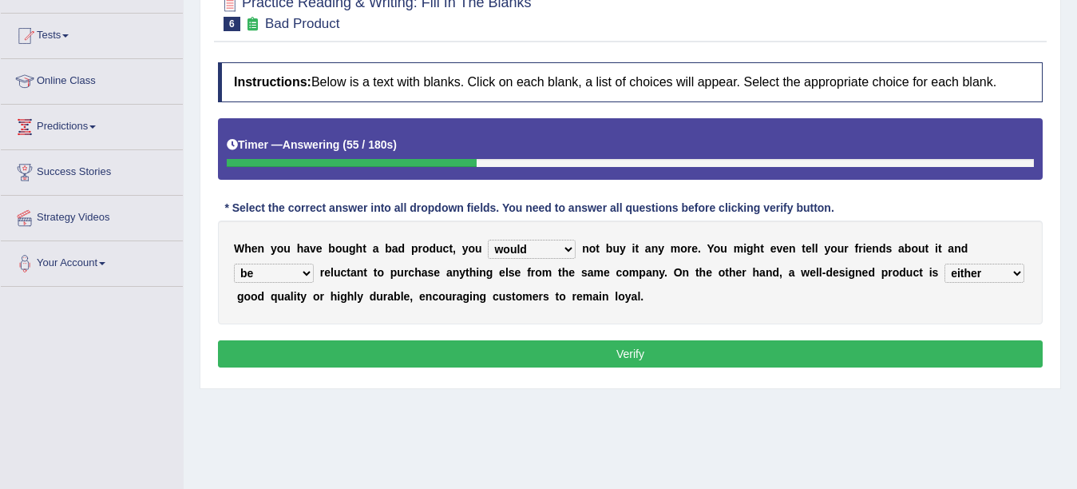
click at [945, 264] on select "both also neither either" at bounding box center [985, 273] width 80 height 19
click at [632, 356] on button "Verify" at bounding box center [630, 353] width 825 height 27
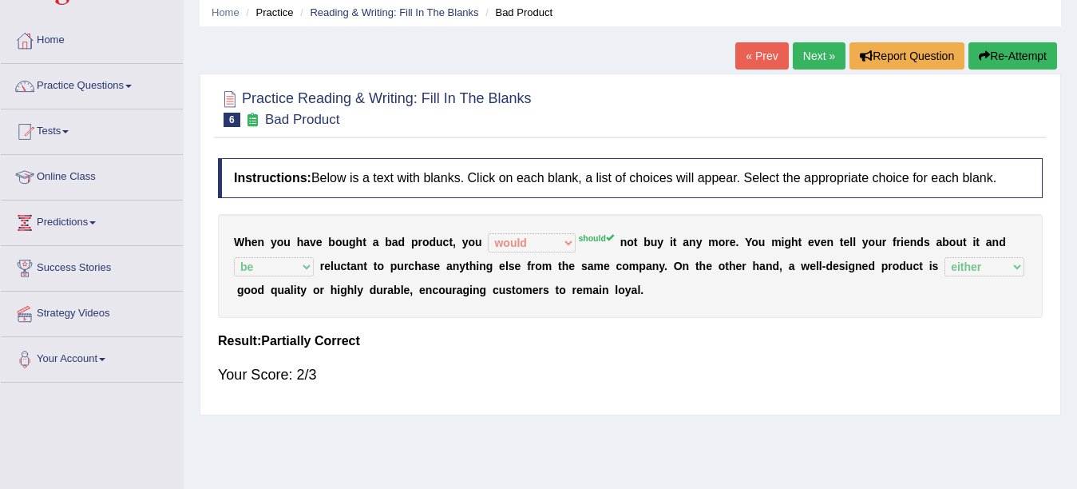
scroll to position [58, 0]
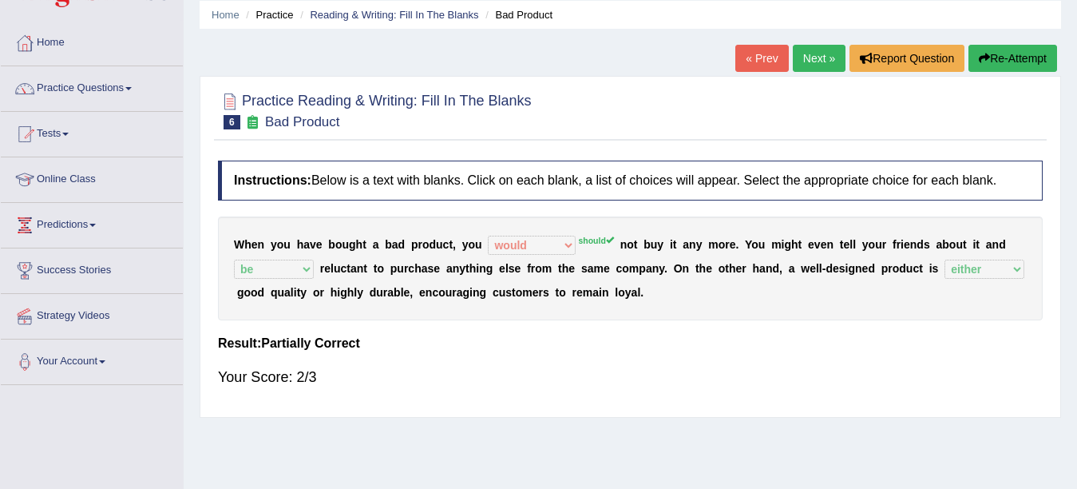
click at [799, 58] on link "Next »" at bounding box center [819, 58] width 53 height 27
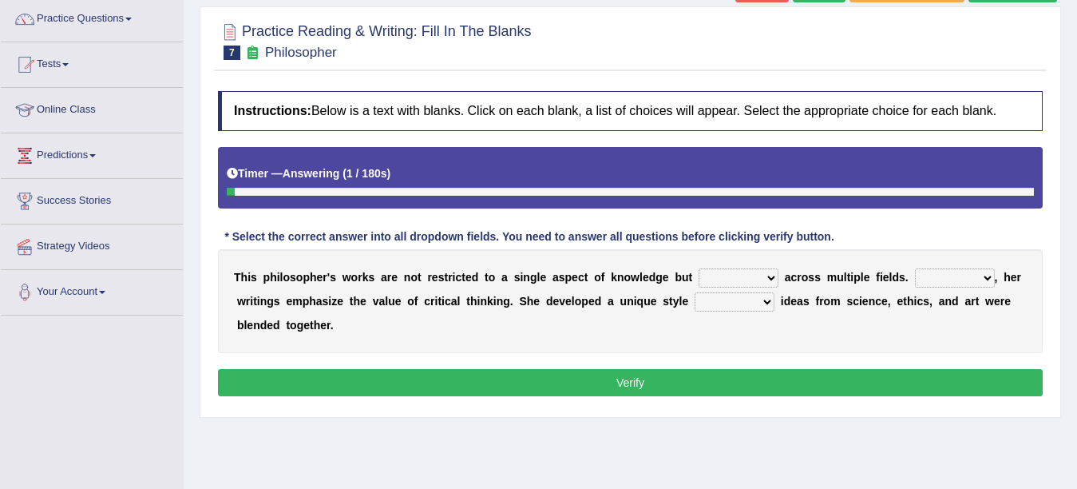
scroll to position [133, 0]
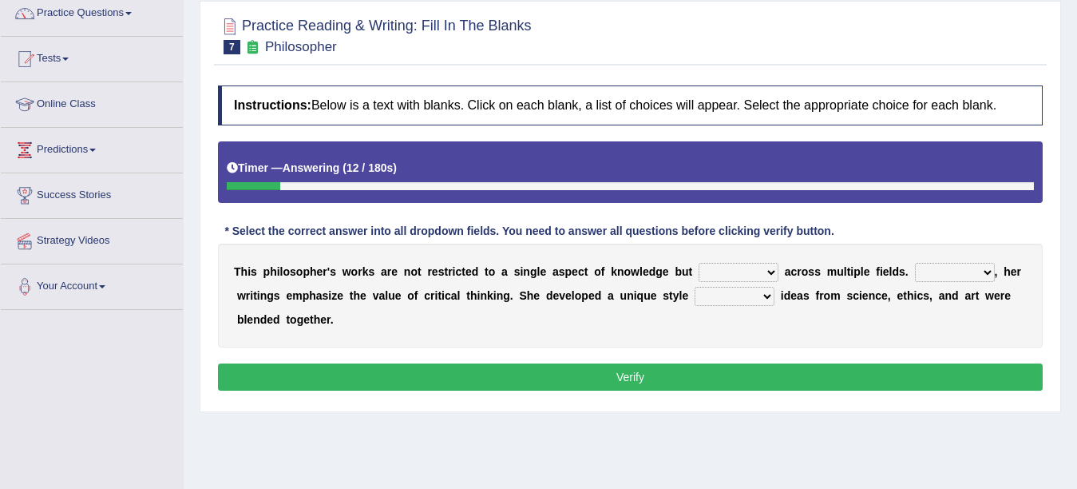
click at [716, 273] on select "constrain contain assemble extend" at bounding box center [739, 272] width 80 height 19
select select "extend"
click at [699, 263] on select "constrain contain assemble extend" at bounding box center [739, 272] width 80 height 19
click at [952, 274] on select "Rather So Moreover Likely" at bounding box center [955, 272] width 80 height 19
select select "Moreover"
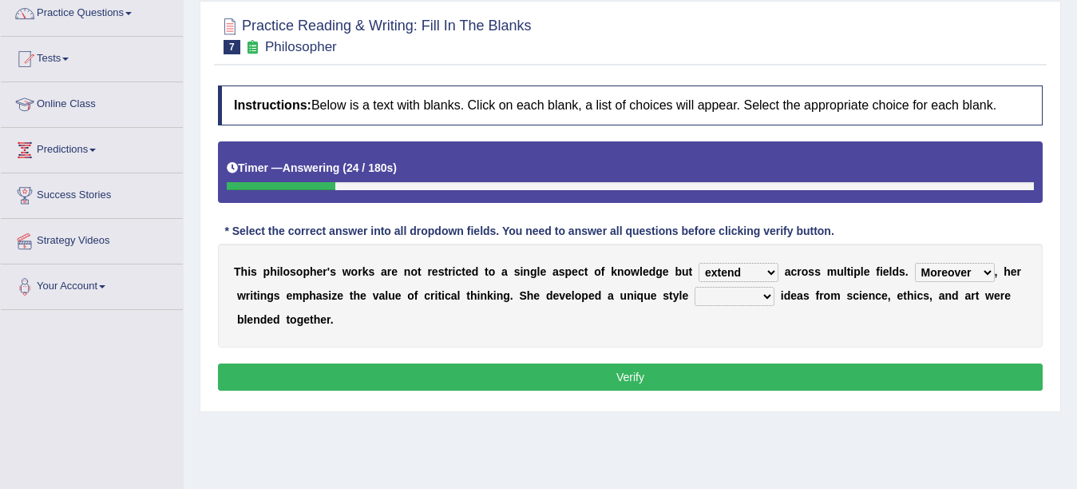
click at [915, 263] on select "Rather So Moreover Likely" at bounding box center [955, 272] width 80 height 19
click at [712, 289] on select "in that that which in which" at bounding box center [735, 296] width 80 height 19
click at [695, 287] on select "in that that which in which" at bounding box center [735, 296] width 80 height 19
click at [727, 293] on select "in that that which in which" at bounding box center [735, 296] width 80 height 19
select select "in that"
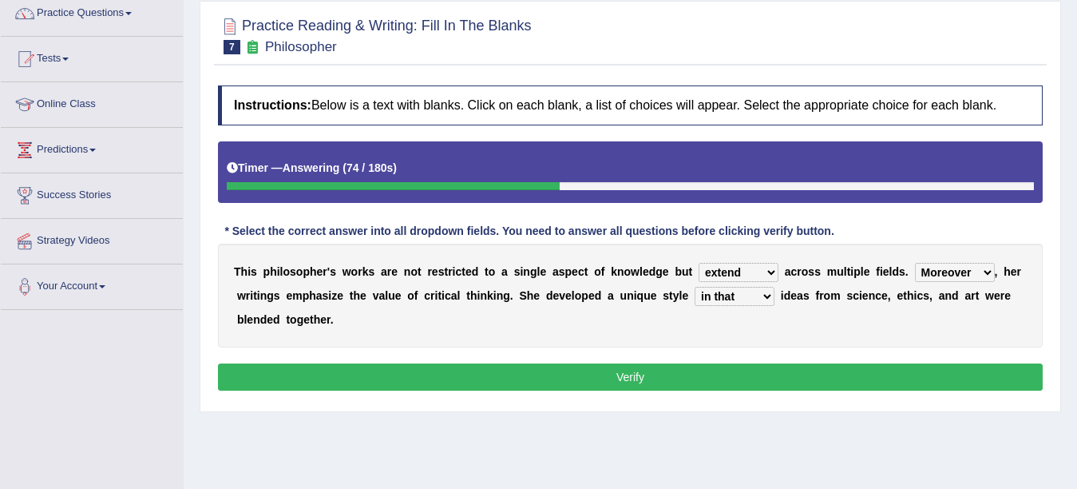
click at [695, 287] on select "in that that which in which" at bounding box center [735, 296] width 80 height 19
click at [639, 371] on button "Verify" at bounding box center [630, 376] width 825 height 27
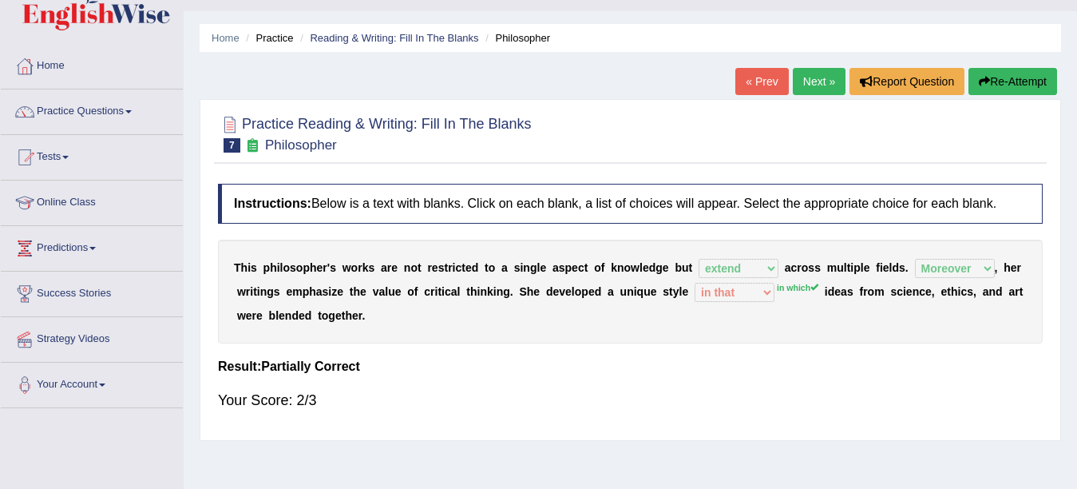
scroll to position [13, 0]
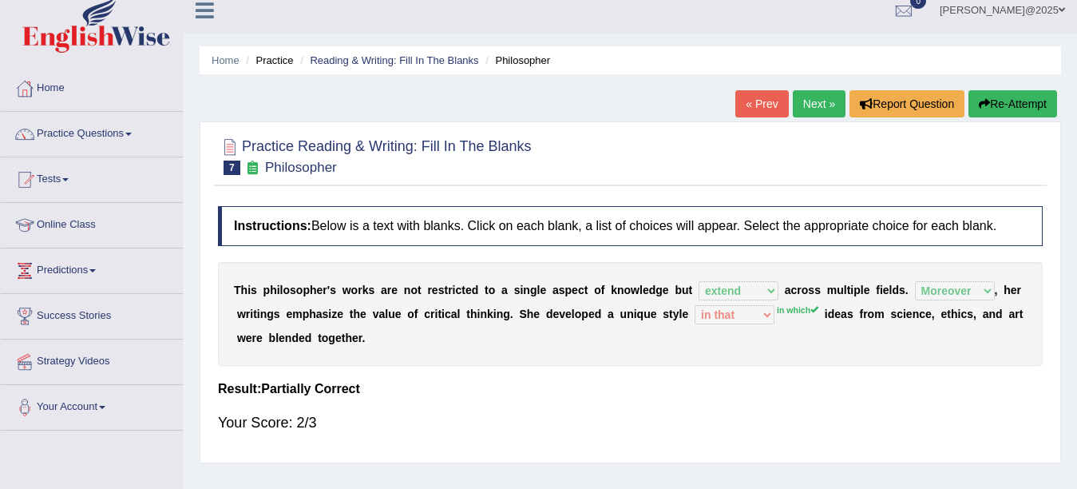
click at [799, 101] on link "Next »" at bounding box center [819, 103] width 53 height 27
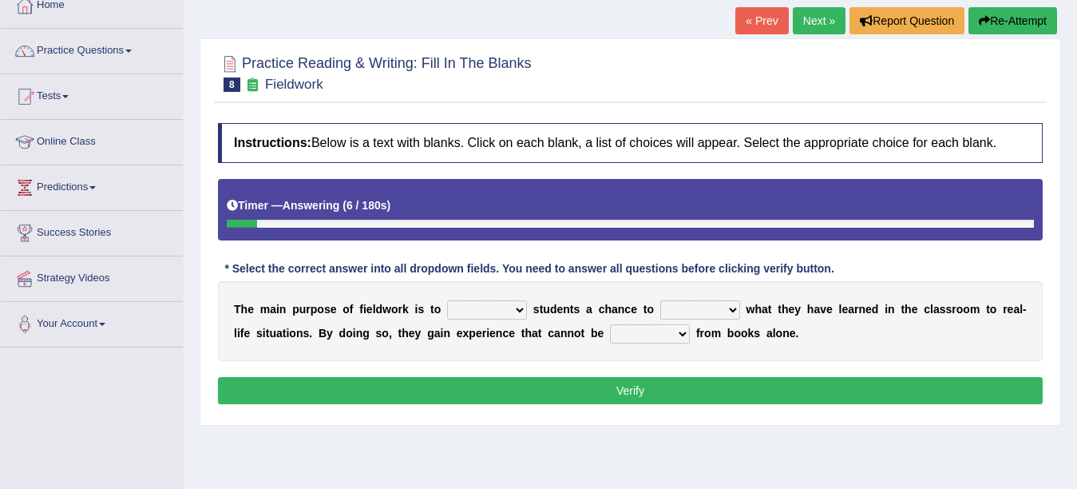
scroll to position [128, 0]
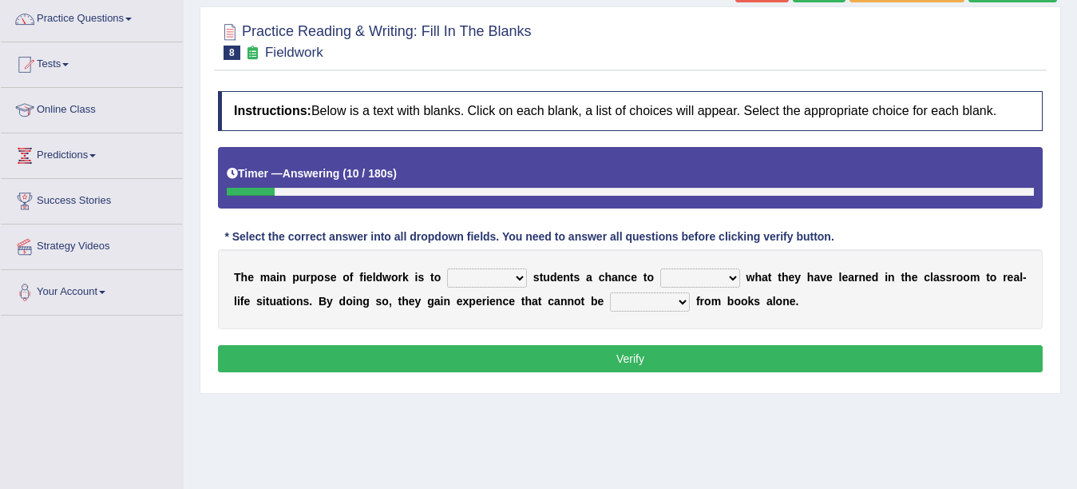
click at [479, 280] on select "resemble stow rave offer" at bounding box center [487, 277] width 80 height 19
select select "offer"
click at [447, 268] on select "resemble stow rave offer" at bounding box center [487, 277] width 80 height 19
click at [690, 277] on select "compare align apply dismount" at bounding box center [700, 277] width 80 height 19
select select "apply"
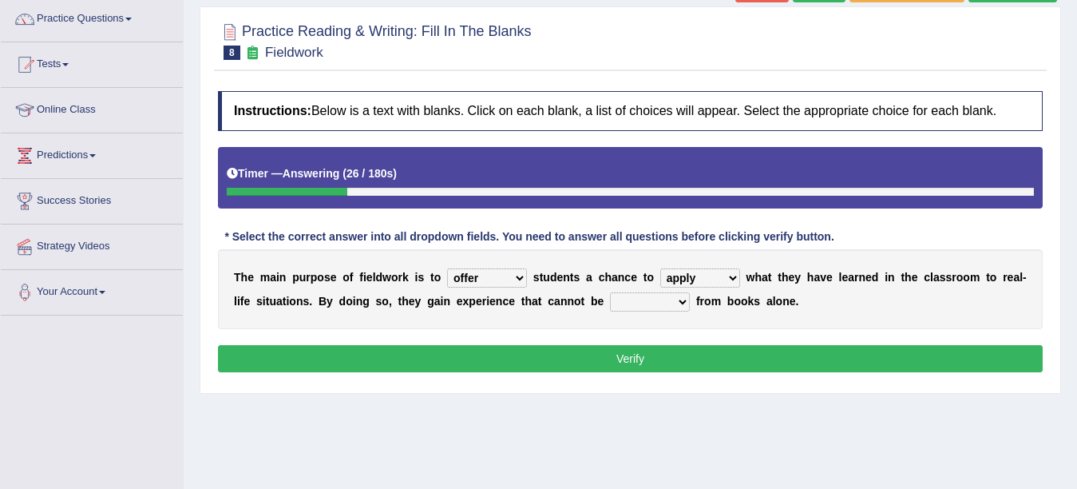
click at [660, 268] on select "compare align apply dismount" at bounding box center [700, 277] width 80 height 19
click at [610, 301] on select "originated prepared obtained touted" at bounding box center [650, 301] width 80 height 19
select select "obtained"
click at [610, 292] on select "originated prepared obtained touted" at bounding box center [650, 301] width 80 height 19
click at [617, 353] on button "Verify" at bounding box center [630, 358] width 825 height 27
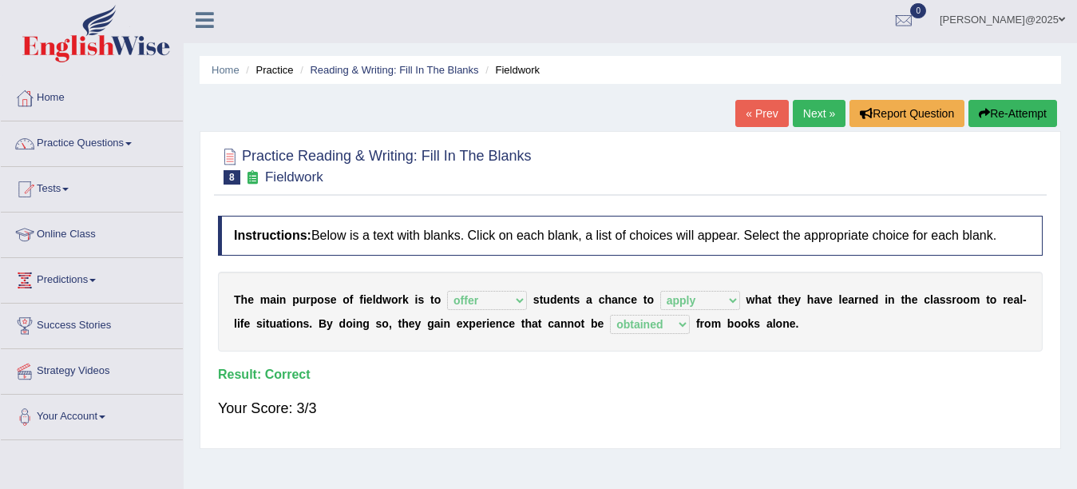
scroll to position [0, 0]
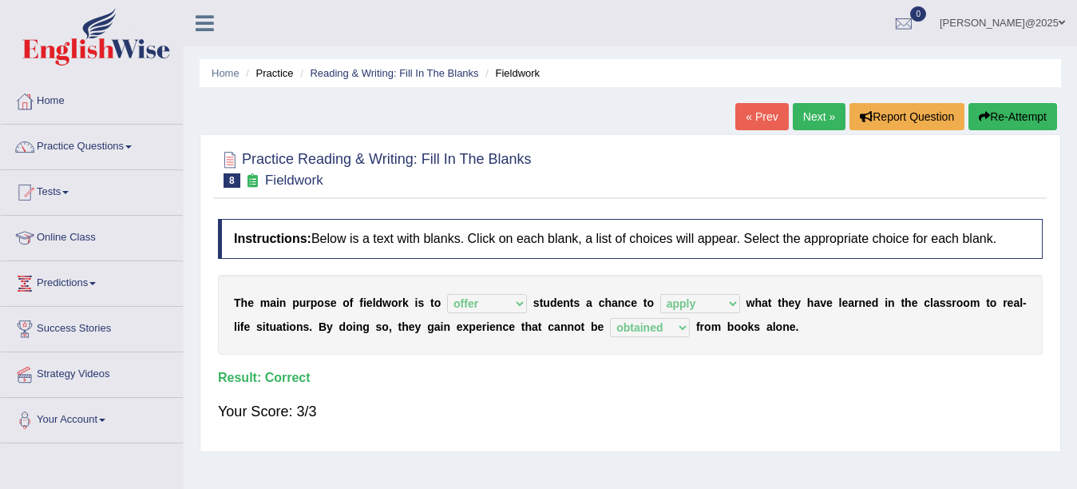
click at [810, 122] on link "Next »" at bounding box center [819, 116] width 53 height 27
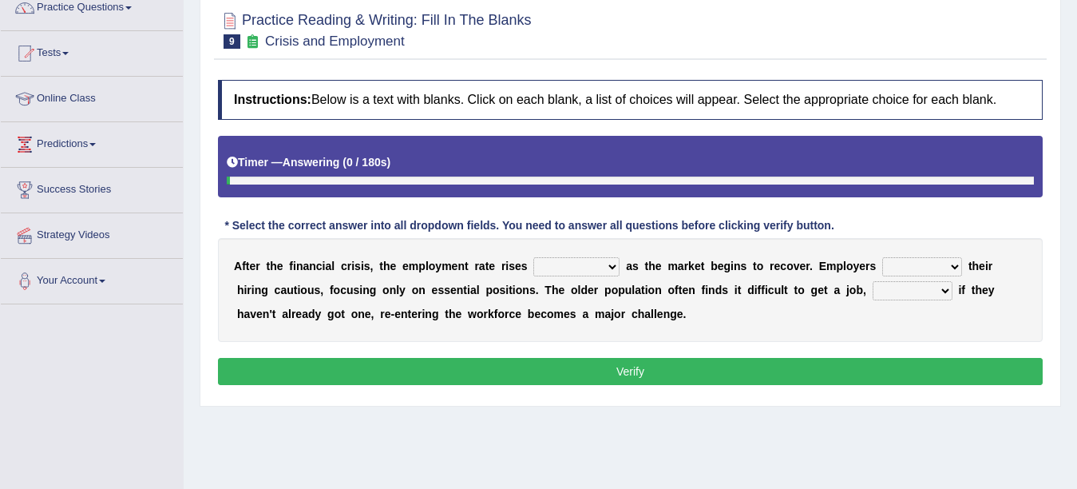
scroll to position [204, 0]
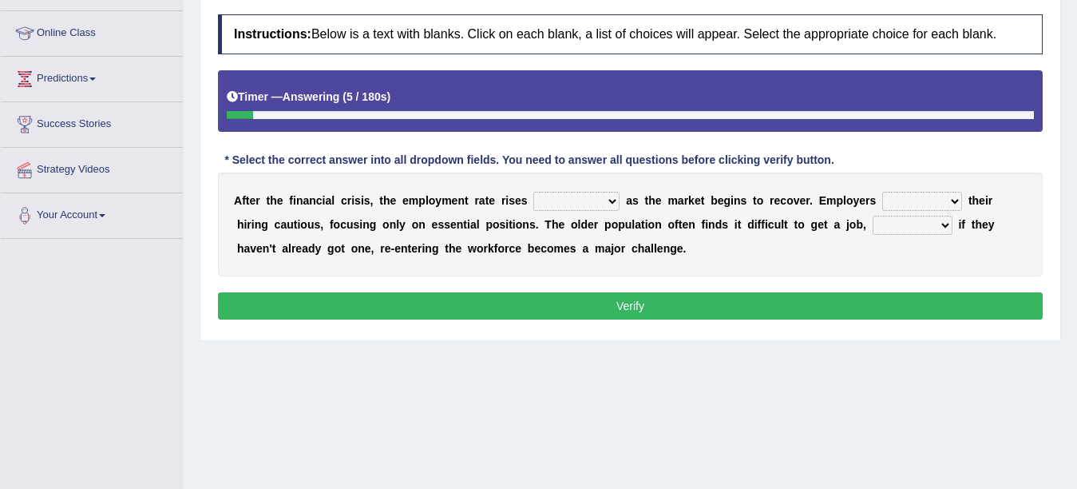
click at [592, 200] on select "normally conversely strenuously sharply" at bounding box center [576, 201] width 86 height 19
select select "normally"
click at [533, 192] on select "normally conversely strenuously sharply" at bounding box center [576, 201] width 86 height 19
click at [913, 199] on select "keeping kept keep are kept" at bounding box center [922, 201] width 80 height 19
select select "keep"
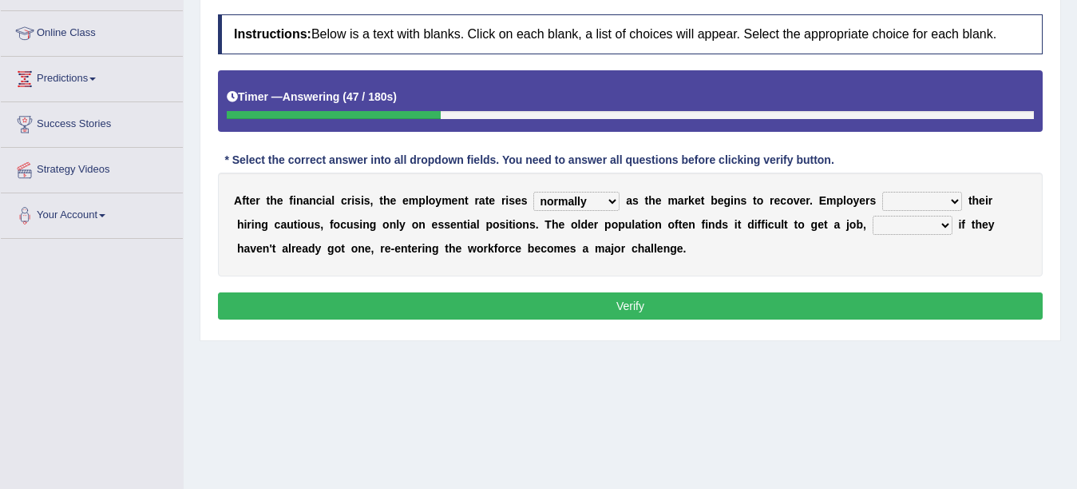
click at [882, 192] on select "keeping kept keep are kept" at bounding box center [922, 201] width 80 height 19
click at [873, 225] on select "although while then because" at bounding box center [913, 225] width 80 height 19
select select "because"
click at [873, 216] on select "although while then because" at bounding box center [913, 225] width 80 height 19
click at [630, 302] on button "Verify" at bounding box center [630, 305] width 825 height 27
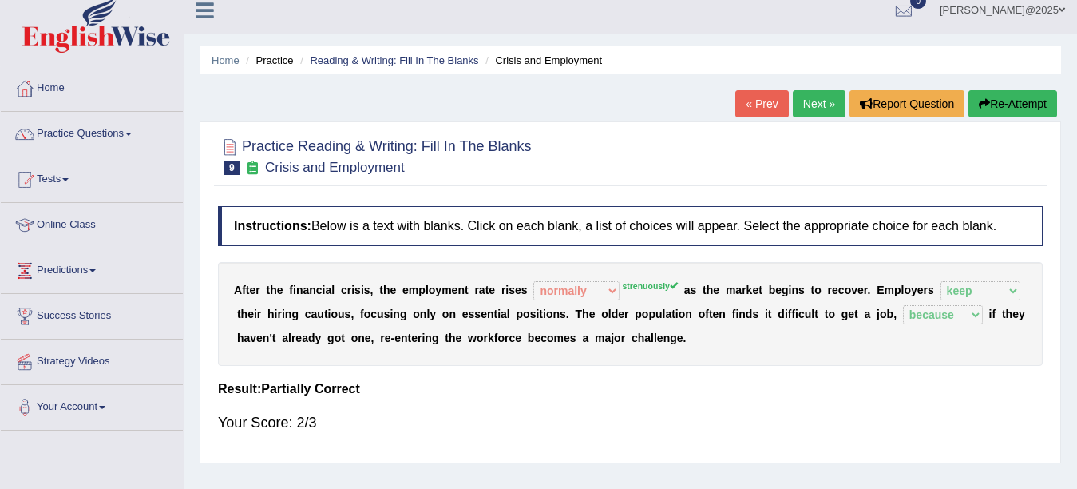
scroll to position [10, 0]
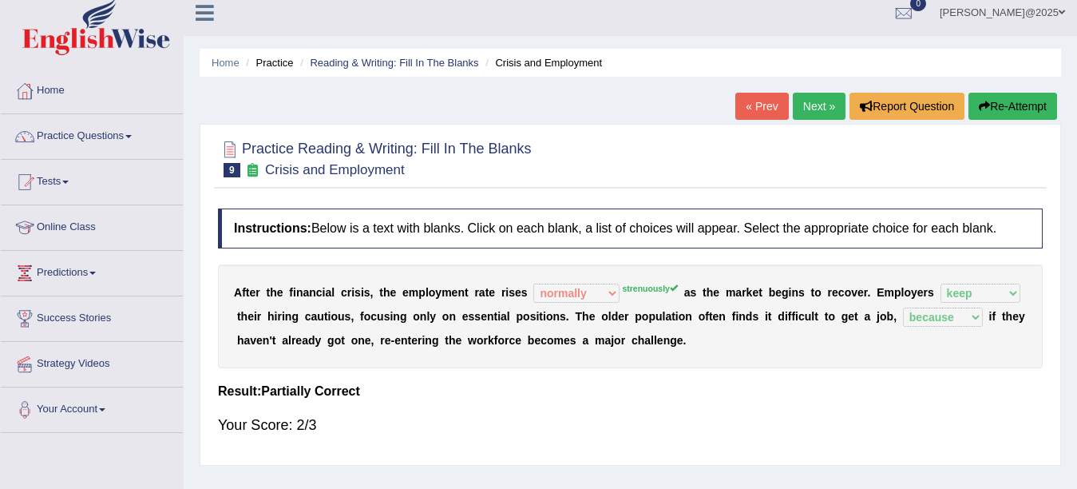
click at [813, 99] on link "Next »" at bounding box center [819, 106] width 53 height 27
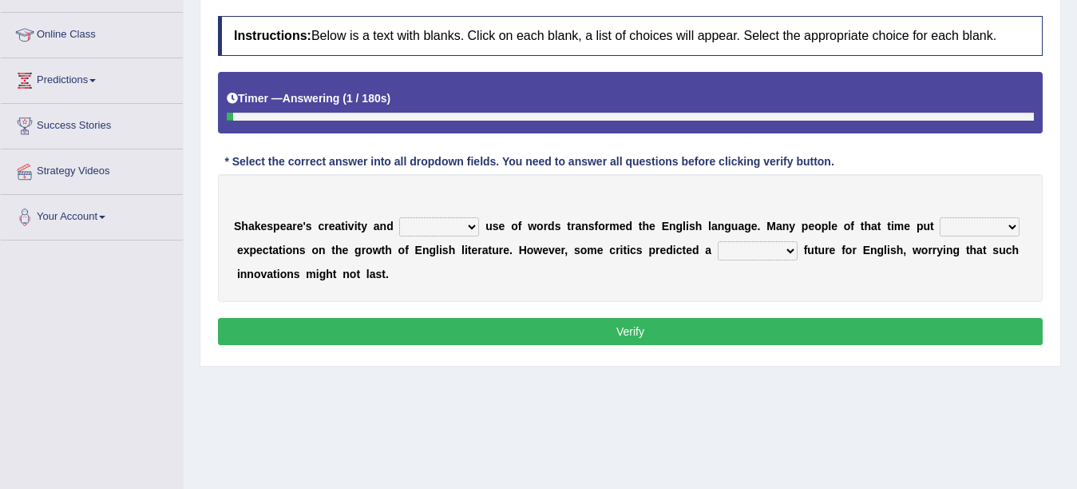
scroll to position [216, 0]
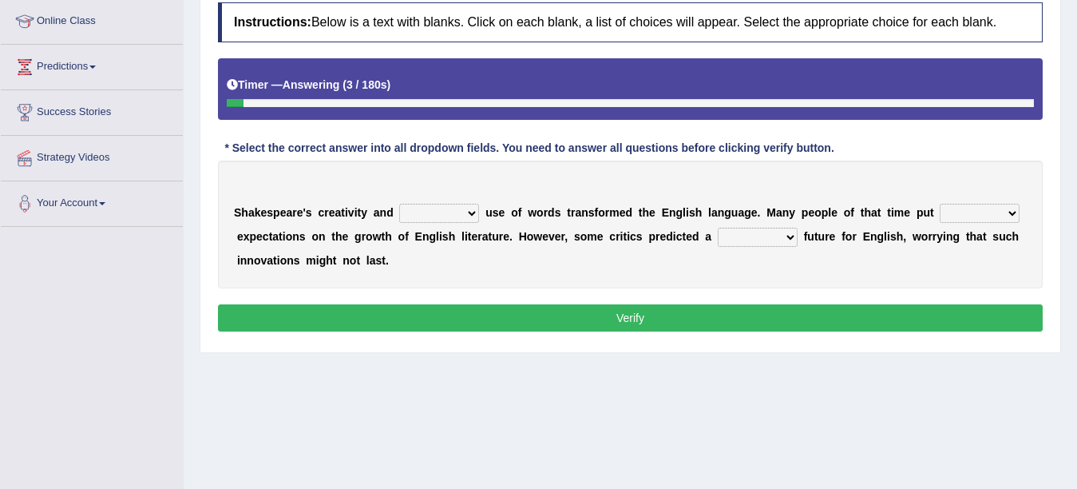
click at [423, 212] on select "idealized intensive fancied inventive" at bounding box center [439, 213] width 80 height 19
click at [399, 204] on select "idealized intensive fancied inventive" at bounding box center [439, 213] width 80 height 19
click at [458, 214] on select "idealized intensive fancied inventive" at bounding box center [439, 213] width 80 height 19
select select "fancied"
click at [399, 204] on select "idealized intensive fancied inventive" at bounding box center [439, 213] width 80 height 19
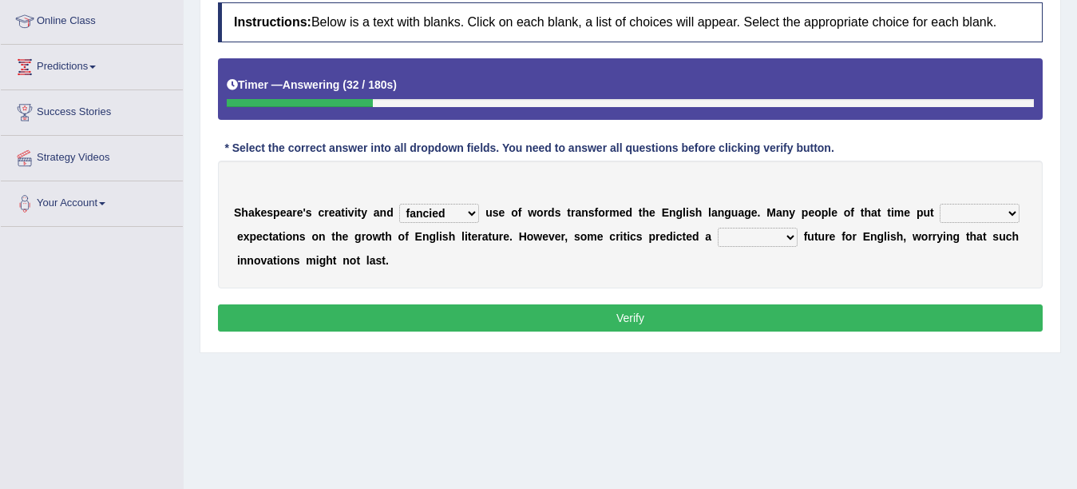
click at [945, 211] on select "wide much high more" at bounding box center [980, 213] width 80 height 19
select select "more"
click at [940, 204] on select "wide much high more" at bounding box center [980, 213] width 80 height 19
click at [720, 235] on select "monetary promising irresistible daunting" at bounding box center [758, 237] width 80 height 19
select select "promising"
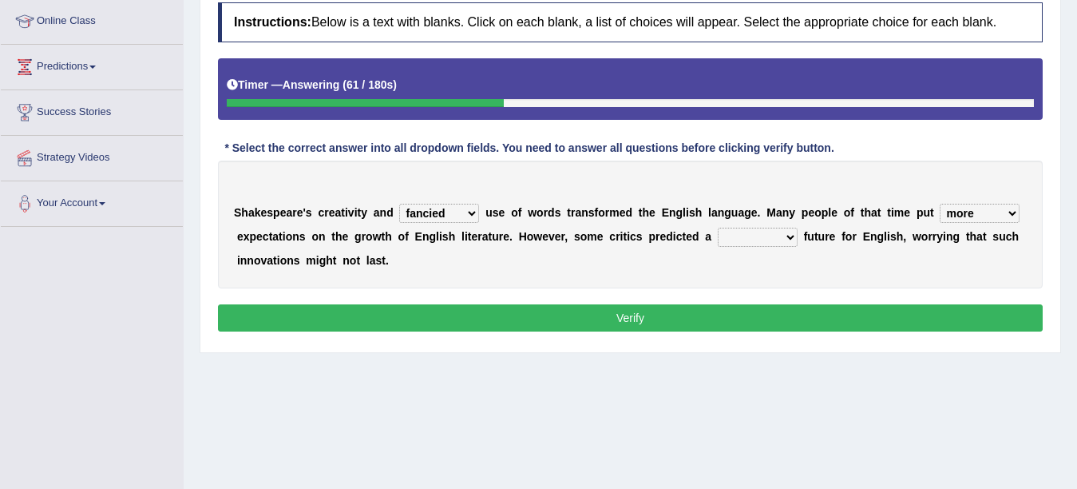
click at [718, 228] on select "monetary promising irresistible daunting" at bounding box center [758, 237] width 80 height 19
click at [630, 314] on button "Verify" at bounding box center [630, 317] width 825 height 27
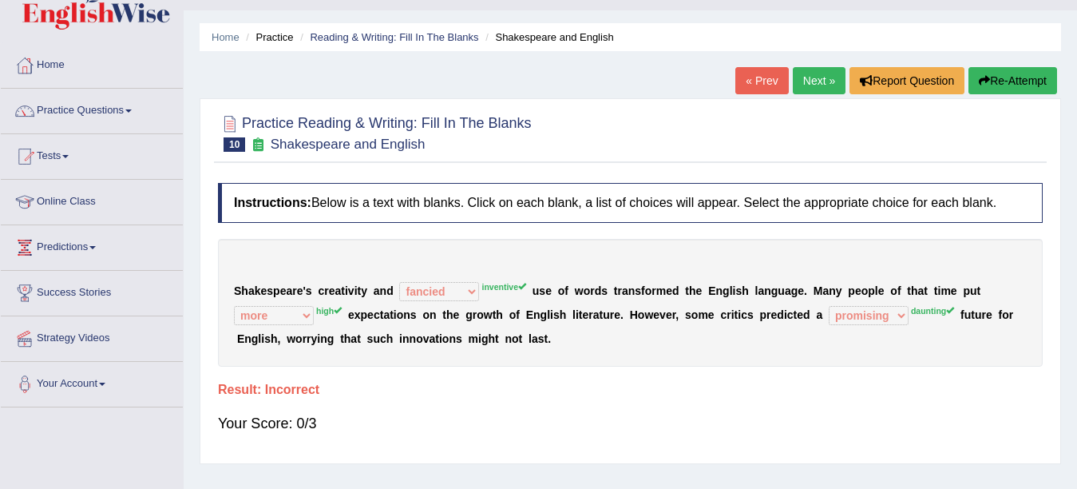
scroll to position [12, 0]
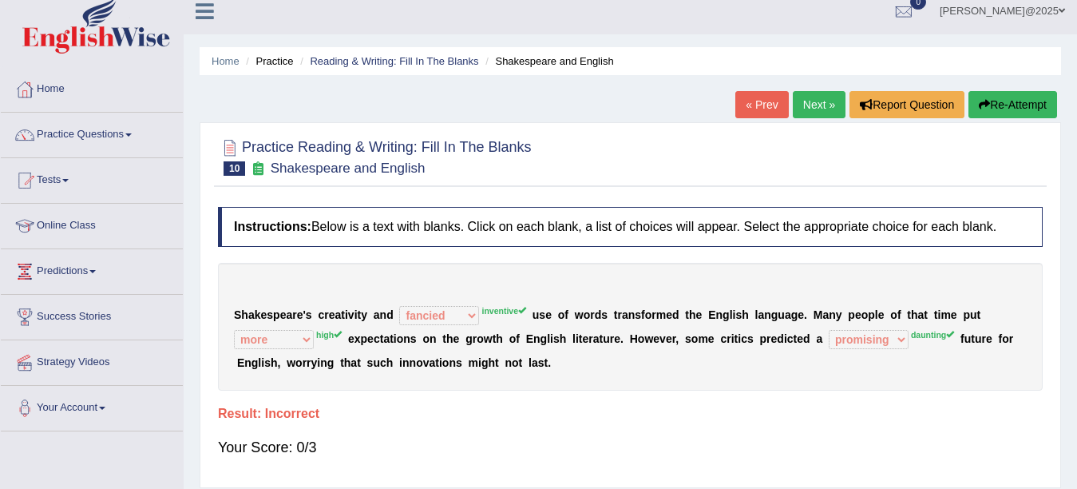
click at [803, 105] on link "Next »" at bounding box center [819, 104] width 53 height 27
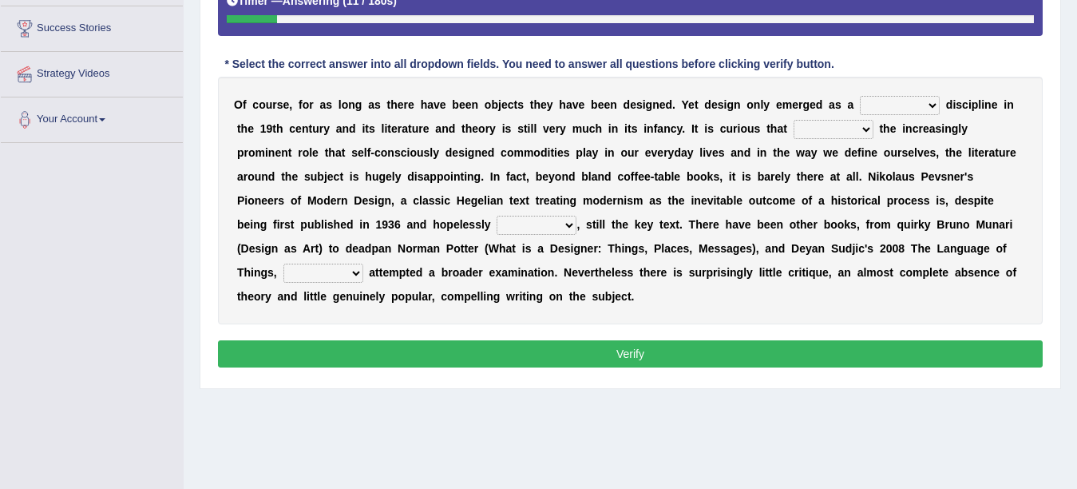
click at [891, 103] on select "bilateral ubiquitous foremost dedicated" at bounding box center [900, 105] width 80 height 19
select select "foremost"
click at [860, 96] on select "bilateral ubiquitous foremost dedicated" at bounding box center [900, 105] width 80 height 19
click at [794, 124] on select "since despite within through" at bounding box center [834, 129] width 80 height 19
select select "within"
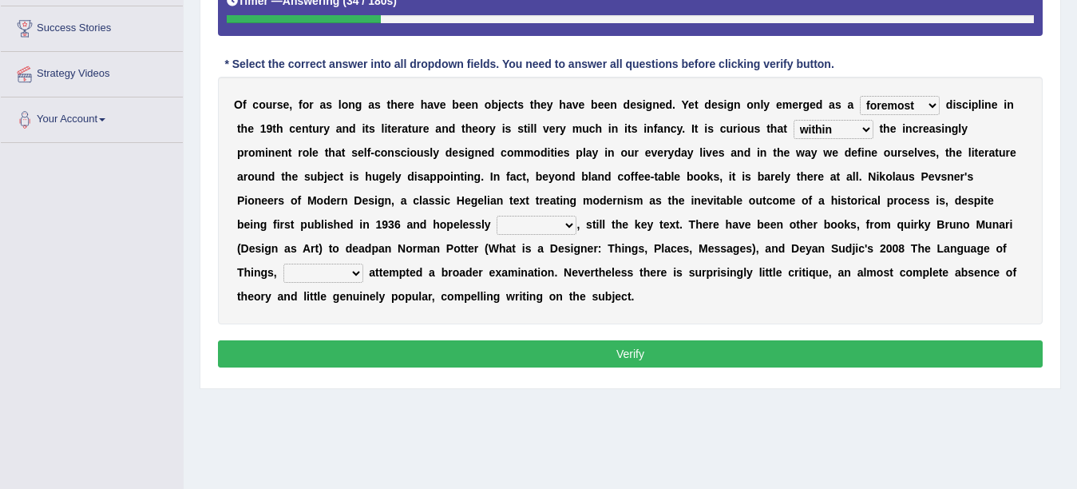
click at [794, 120] on select "since despite within through" at bounding box center [834, 129] width 80 height 19
click at [497, 227] on select "dates dating date dated" at bounding box center [537, 225] width 80 height 19
select select "dated"
click at [497, 216] on select "dates dating date dated" at bounding box center [537, 225] width 80 height 19
click at [363, 264] on select "which then however as" at bounding box center [324, 273] width 80 height 19
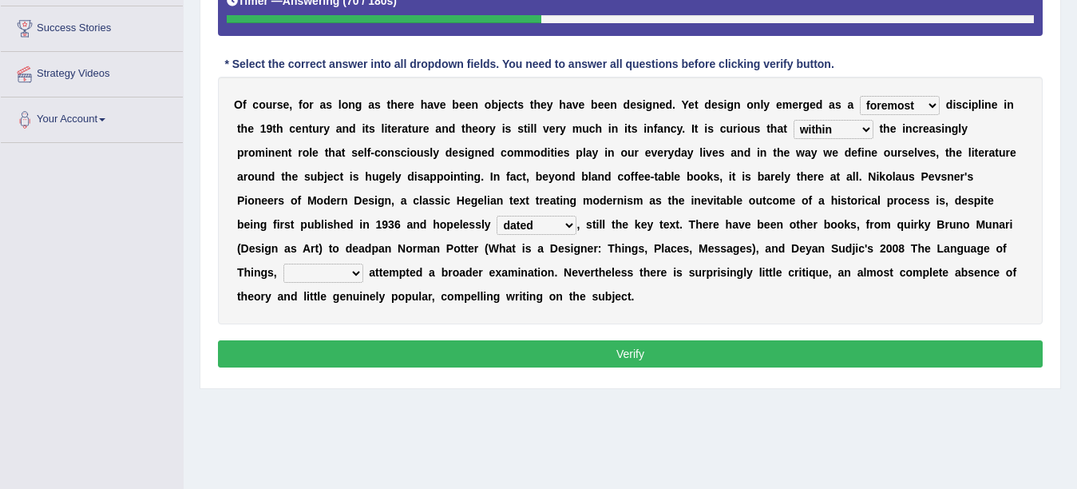
select select "which"
click at [363, 264] on select "which then however as" at bounding box center [324, 273] width 80 height 19
click at [632, 355] on button "Verify" at bounding box center [630, 353] width 825 height 27
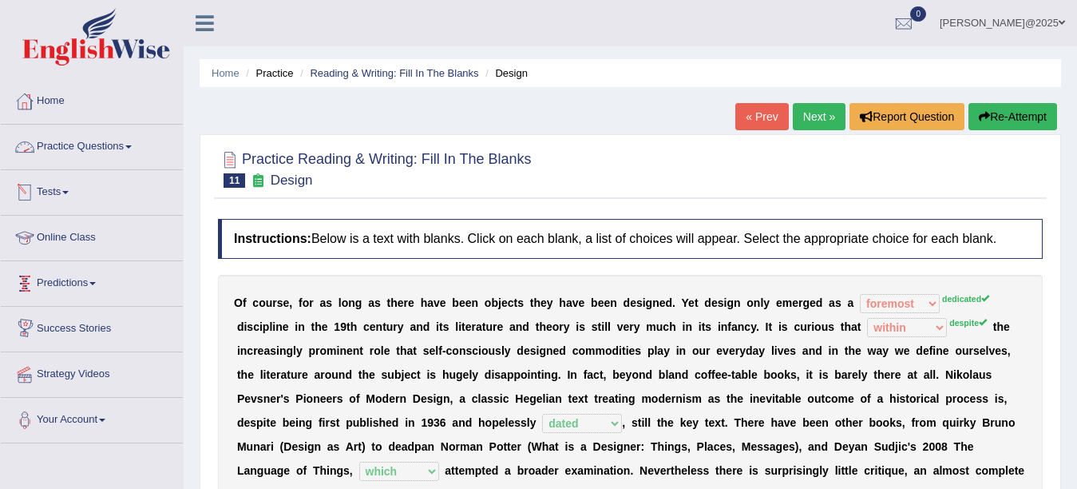
click at [132, 146] on span at bounding box center [128, 146] width 6 height 3
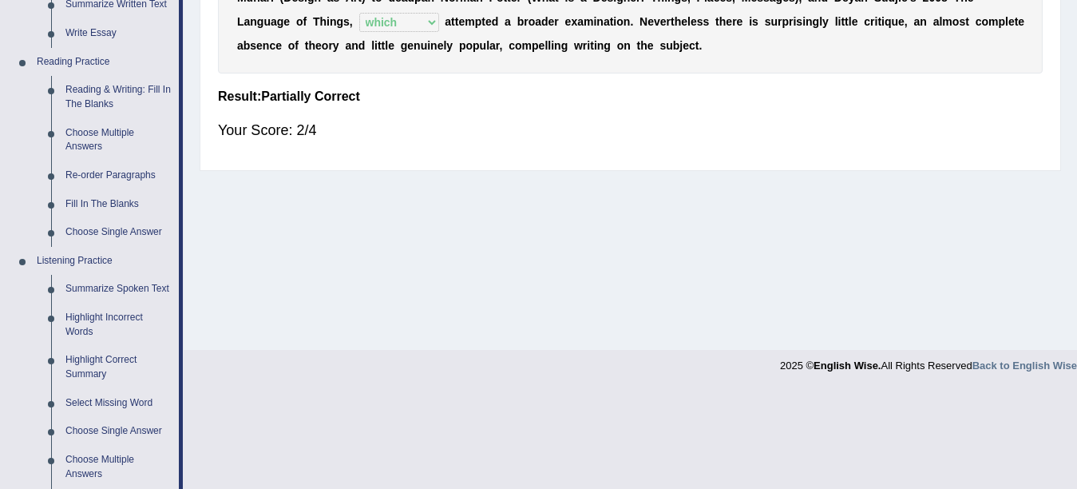
scroll to position [442, 0]
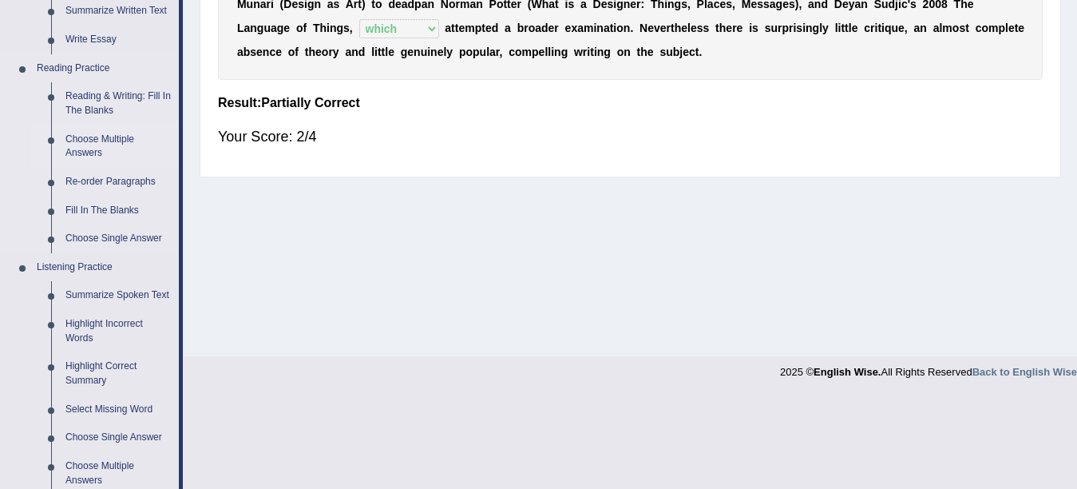
click at [79, 144] on link "Choose Multiple Answers" at bounding box center [118, 146] width 121 height 42
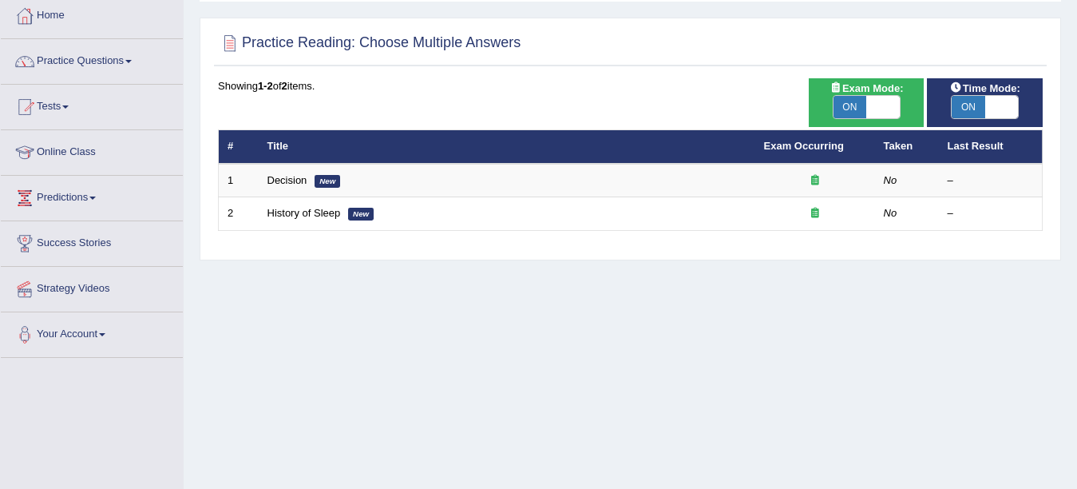
scroll to position [89, 0]
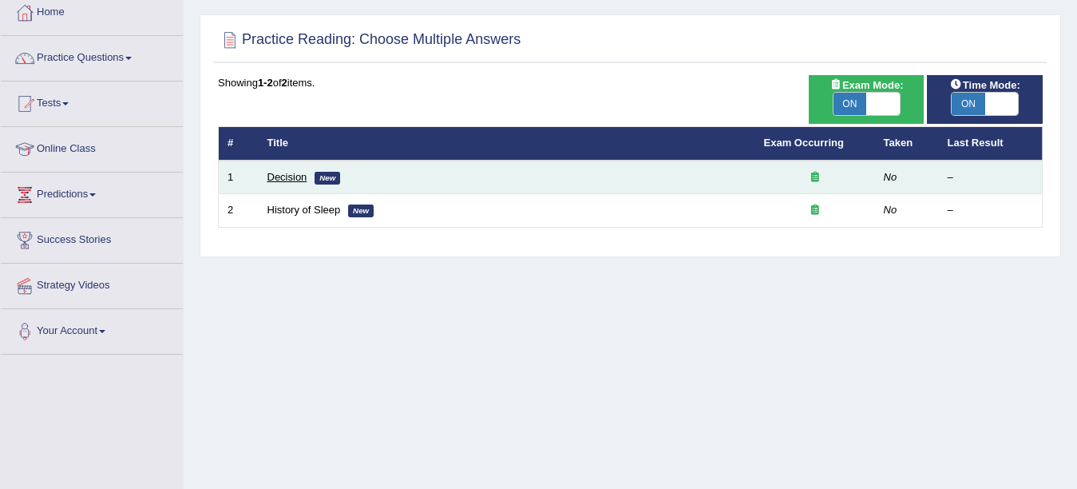
click at [277, 180] on link "Decision" at bounding box center [288, 177] width 40 height 12
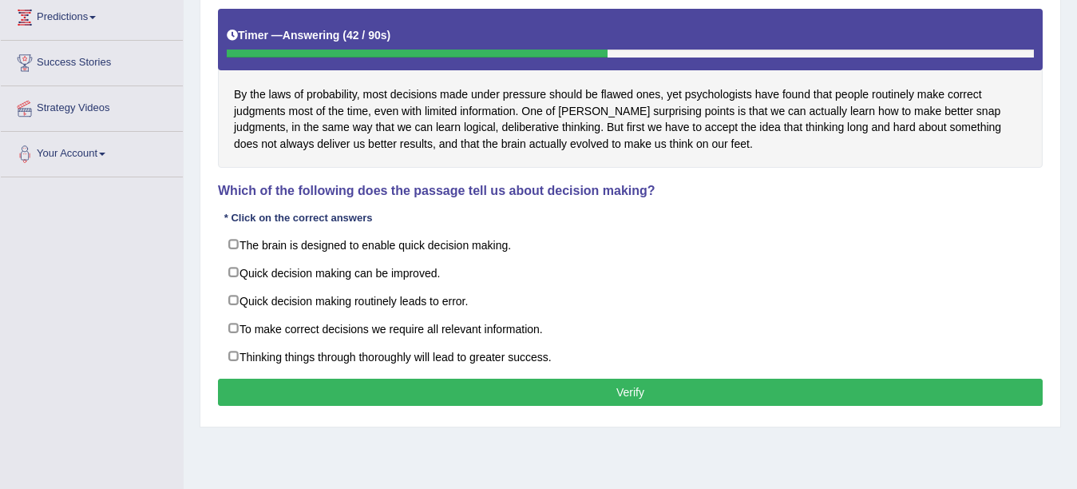
scroll to position [282, 0]
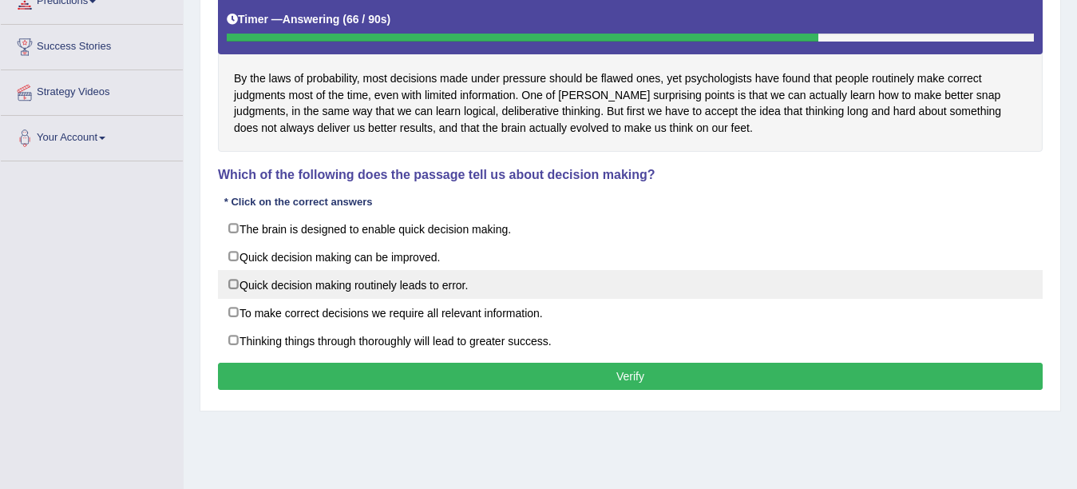
click at [236, 299] on label "Quick decision making routinely leads to error." at bounding box center [630, 284] width 825 height 29
checkbox input "true"
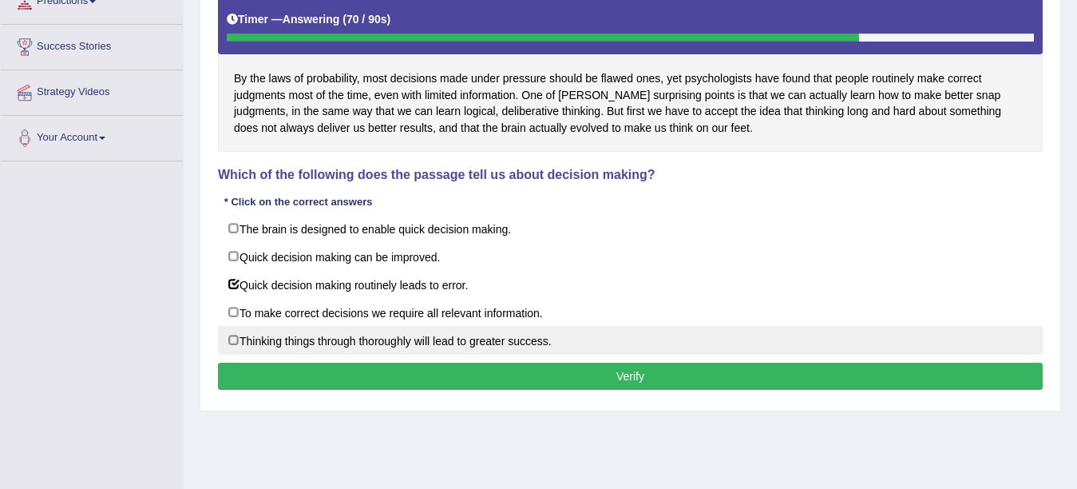
click at [228, 355] on label "Thinking things through thoroughly will lead to greater success." at bounding box center [630, 340] width 825 height 29
checkbox input "true"
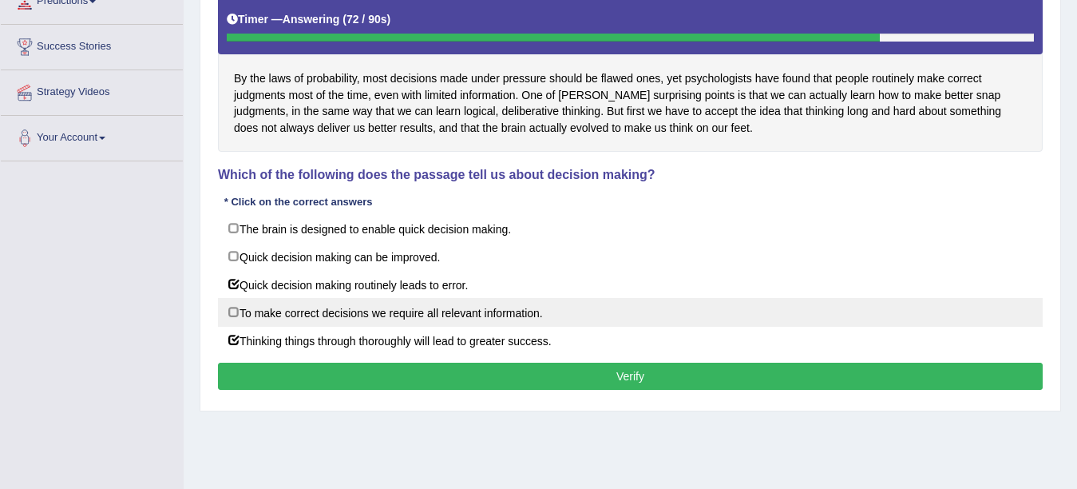
click at [238, 327] on label "To make correct decisions we require all relevant information." at bounding box center [630, 312] width 825 height 29
checkbox input "true"
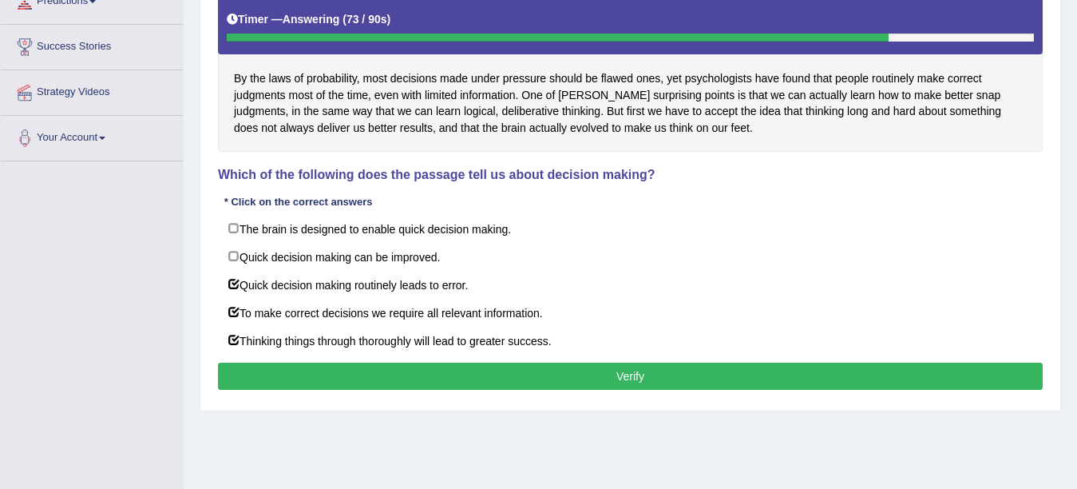
click at [610, 387] on button "Verify" at bounding box center [630, 376] width 825 height 27
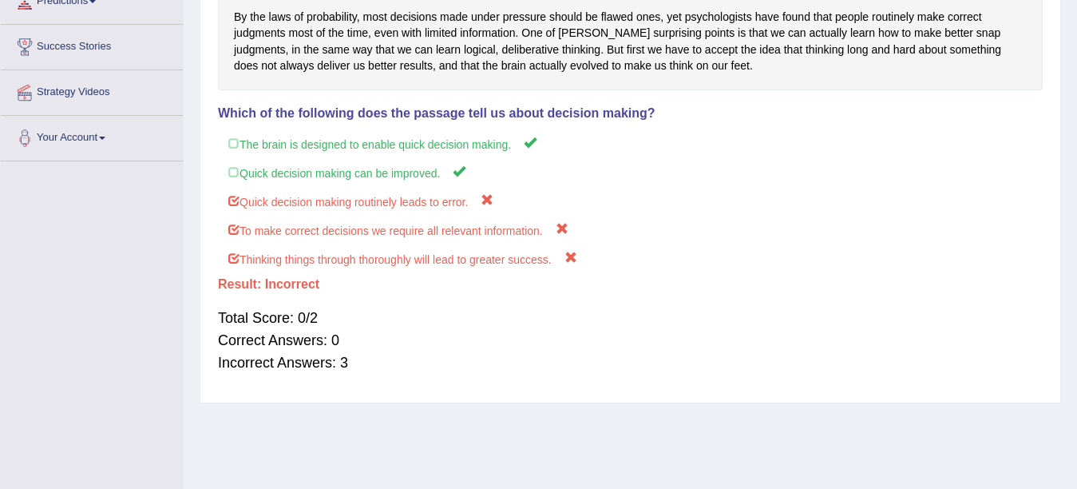
drag, startPoint x: 1077, startPoint y: 188, endPoint x: 1069, endPoint y: 273, distance: 85.0
click at [1069, 274] on div "Home Practice Reading: Choose Multiple Answers Decision Next » Report Question …" at bounding box center [631, 117] width 894 height 799
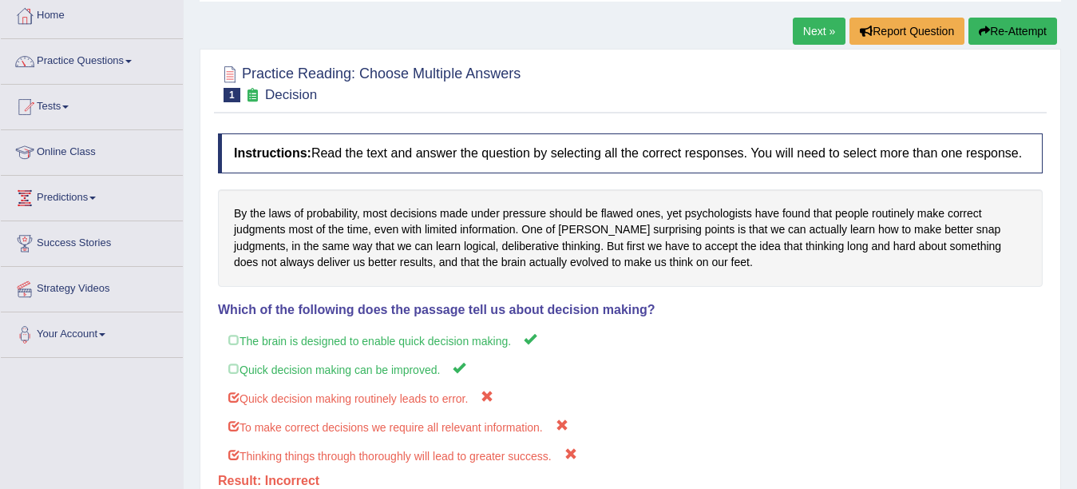
scroll to position [84, 0]
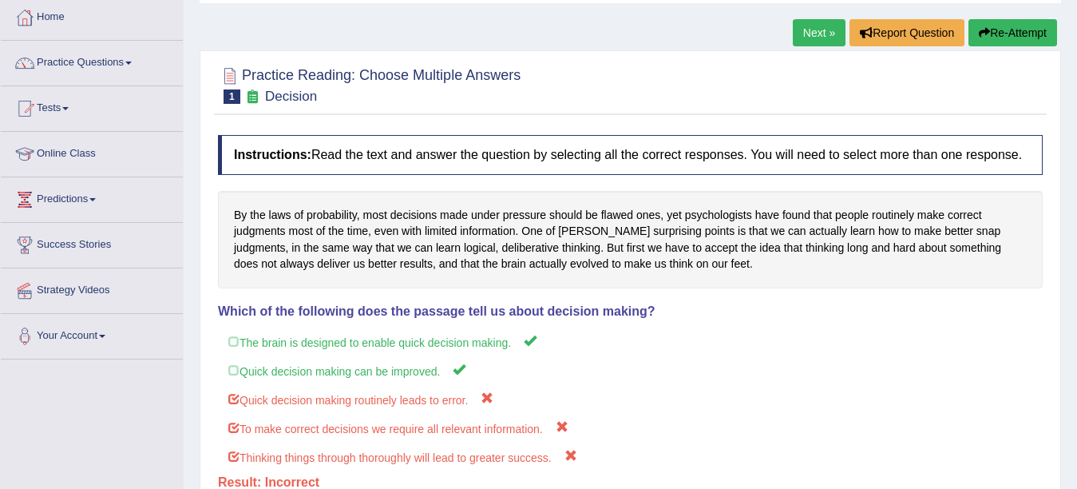
click at [805, 35] on link "Next »" at bounding box center [819, 32] width 53 height 27
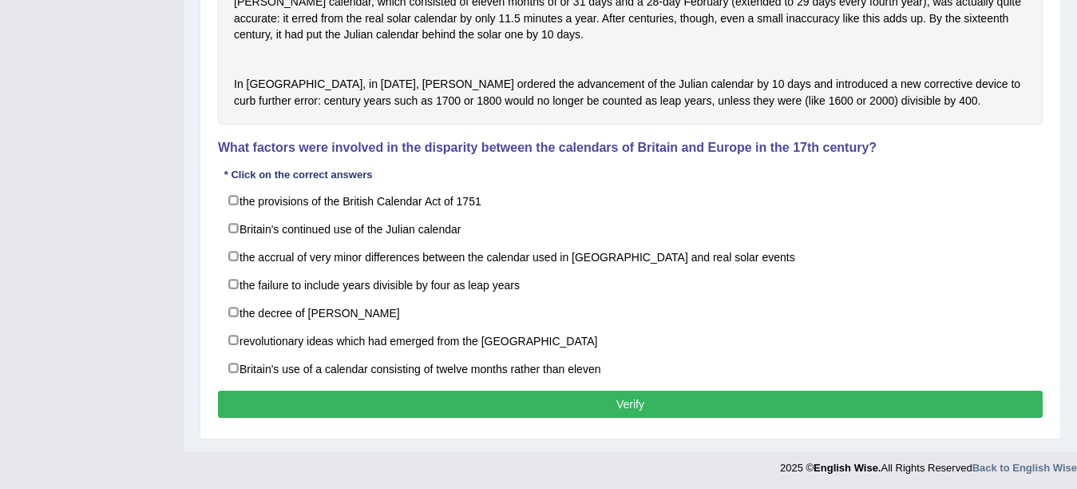
scroll to position [567, 0]
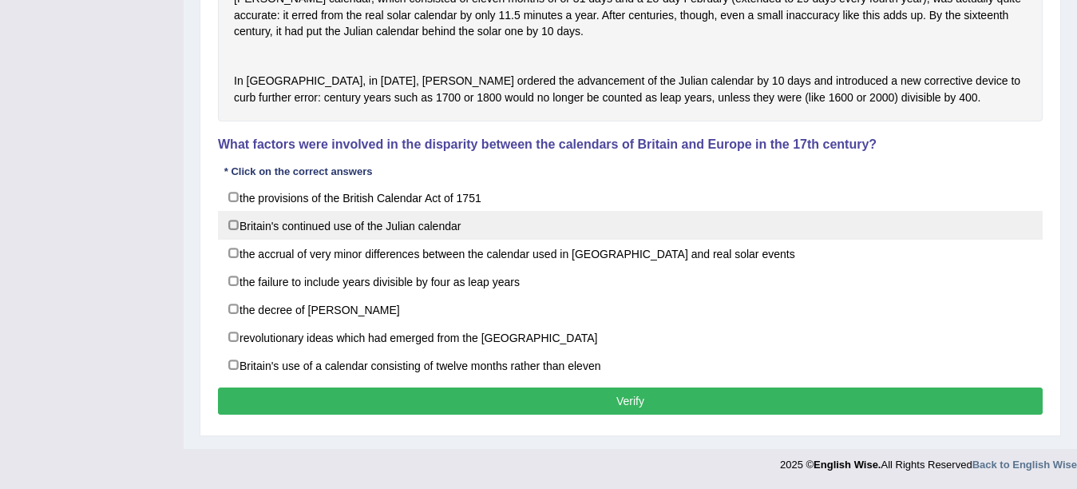
click at [233, 240] on label "Britain's continued use of the Julian calendar" at bounding box center [630, 225] width 825 height 29
checkbox input "true"
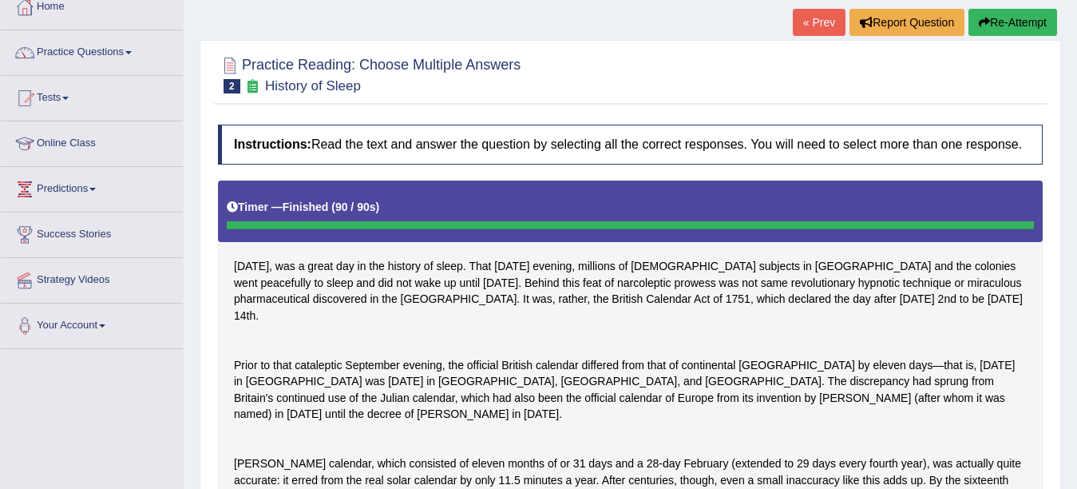
scroll to position [89, 0]
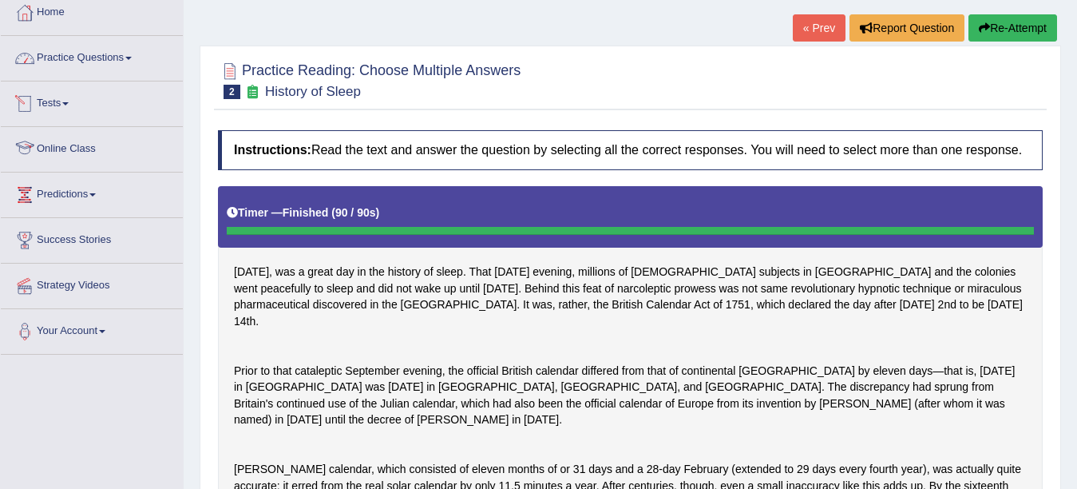
click at [126, 54] on link "Practice Questions" at bounding box center [92, 56] width 182 height 40
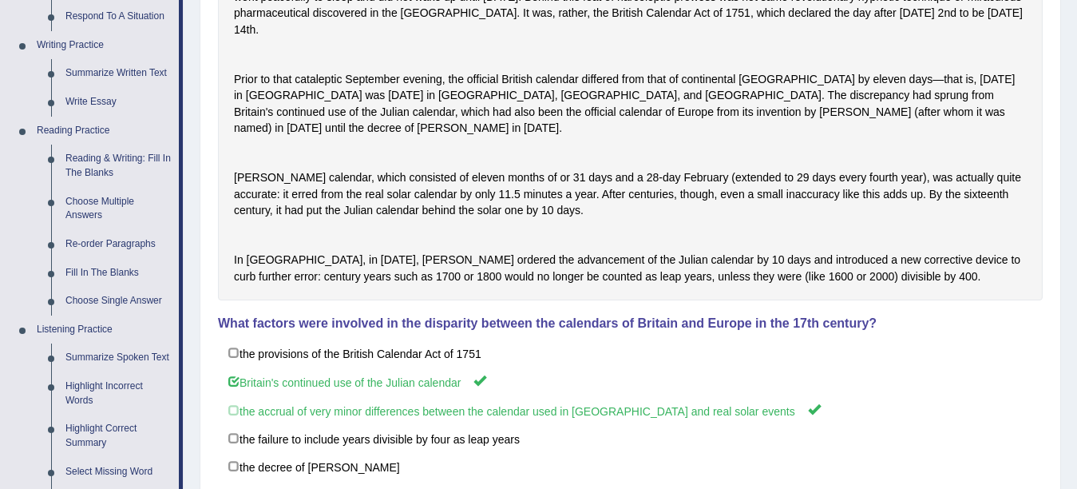
scroll to position [418, 0]
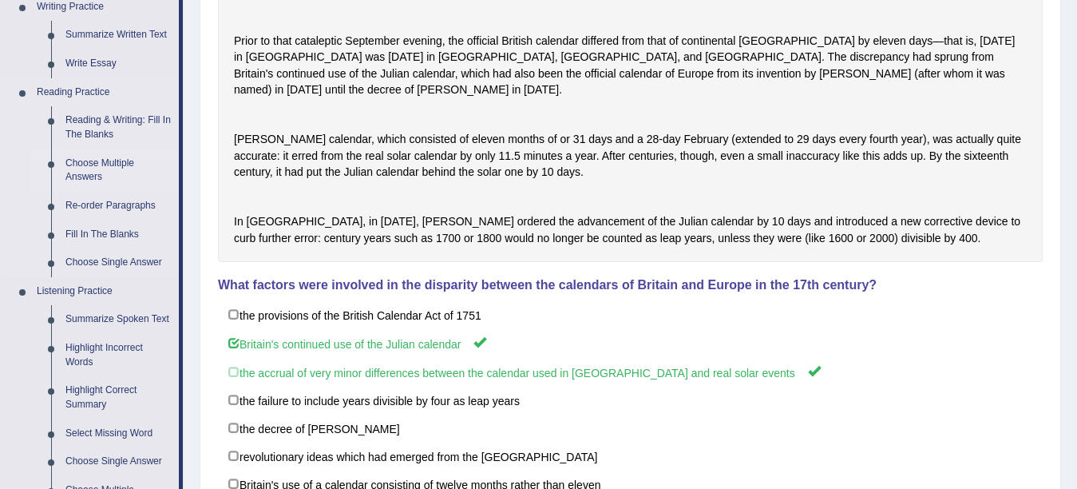
click at [84, 164] on link "Choose Multiple Answers" at bounding box center [118, 170] width 121 height 42
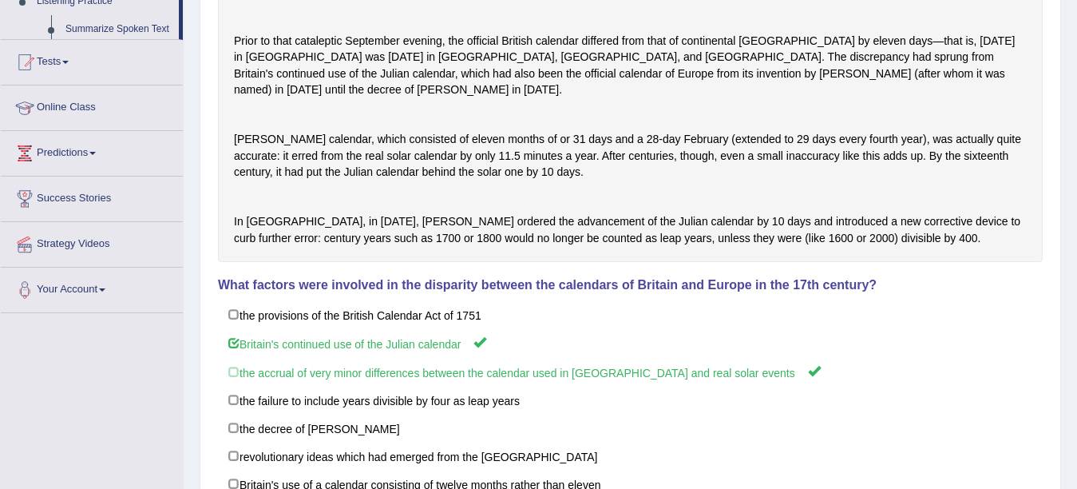
scroll to position [330, 0]
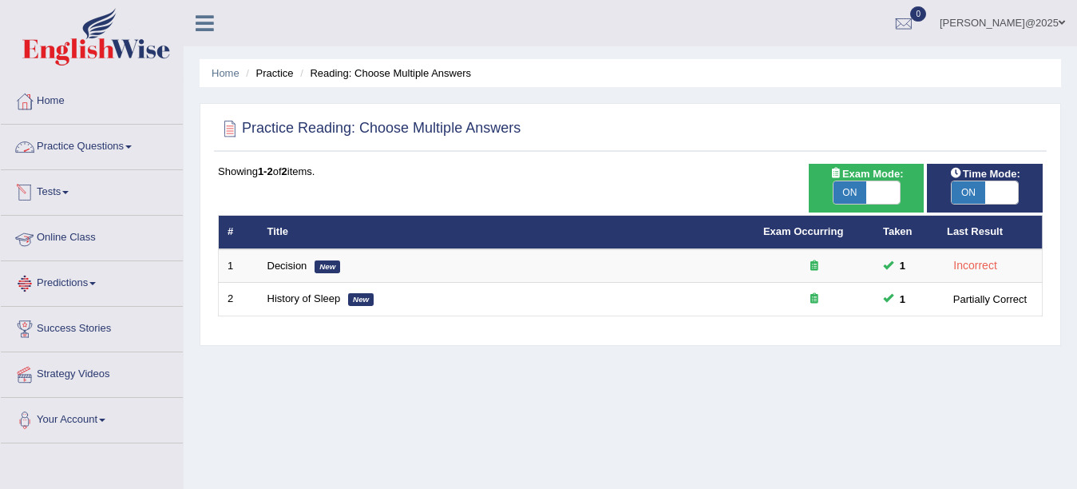
click at [130, 147] on link "Practice Questions" at bounding box center [92, 145] width 182 height 40
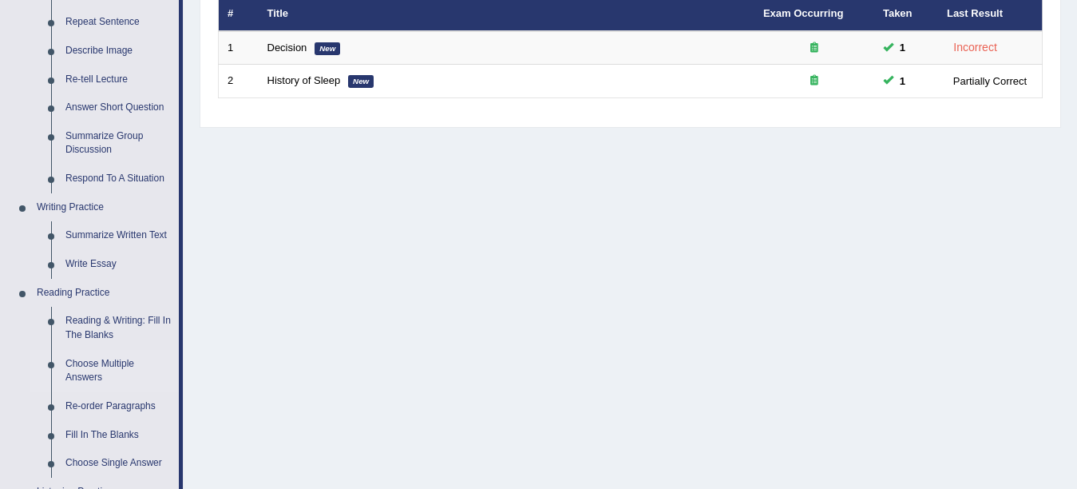
scroll to position [220, 0]
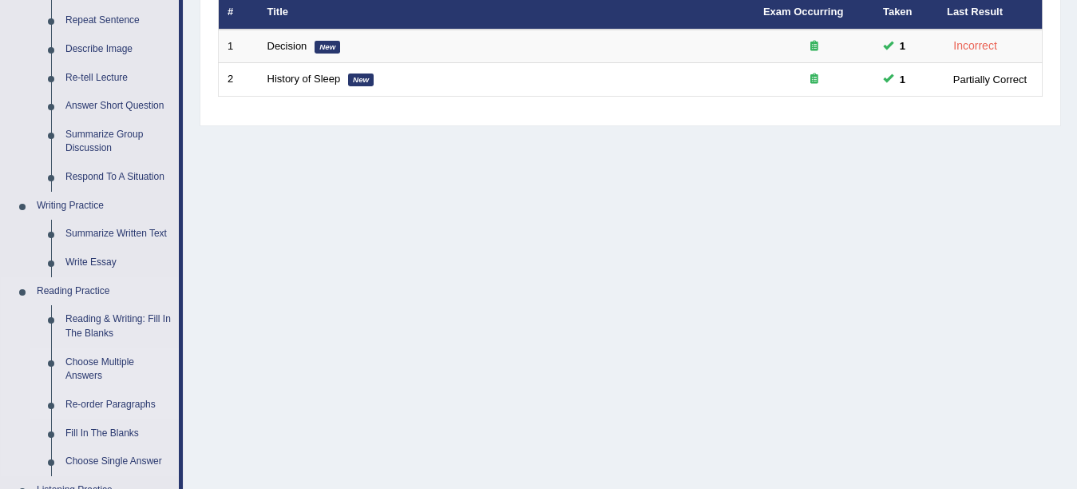
click at [88, 405] on link "Re-order Paragraphs" at bounding box center [118, 405] width 121 height 29
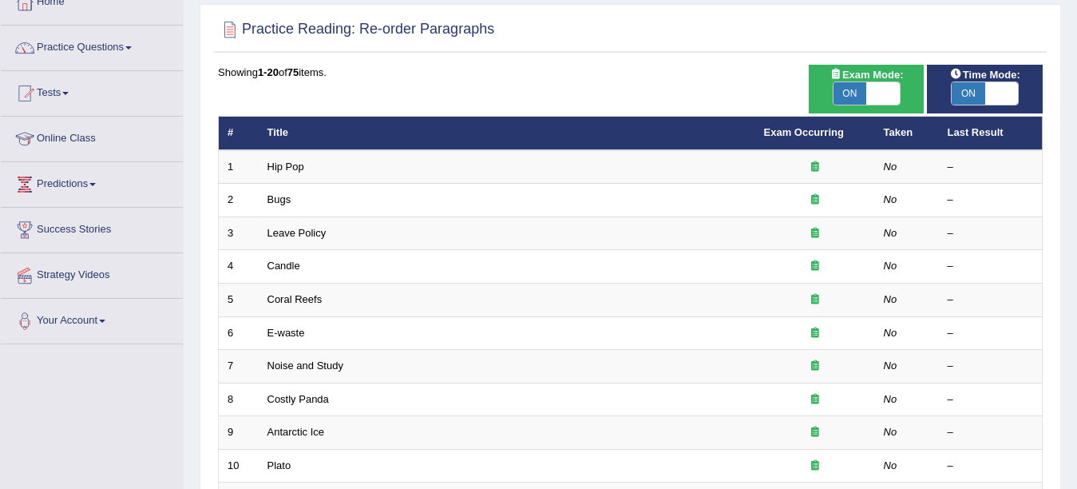
scroll to position [89, 0]
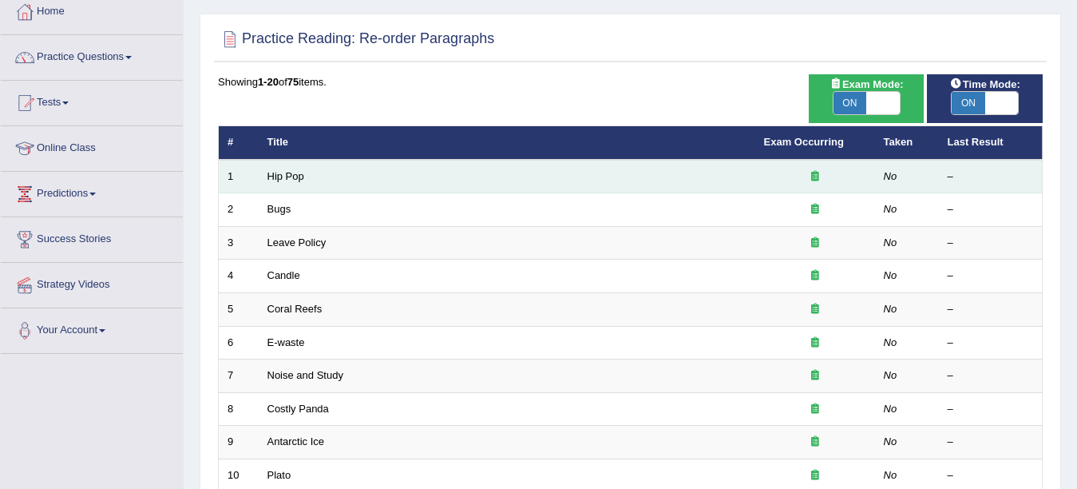
click at [283, 184] on td "Hip Pop" at bounding box center [507, 177] width 497 height 34
click at [277, 176] on link "Hip Pop" at bounding box center [286, 176] width 37 height 12
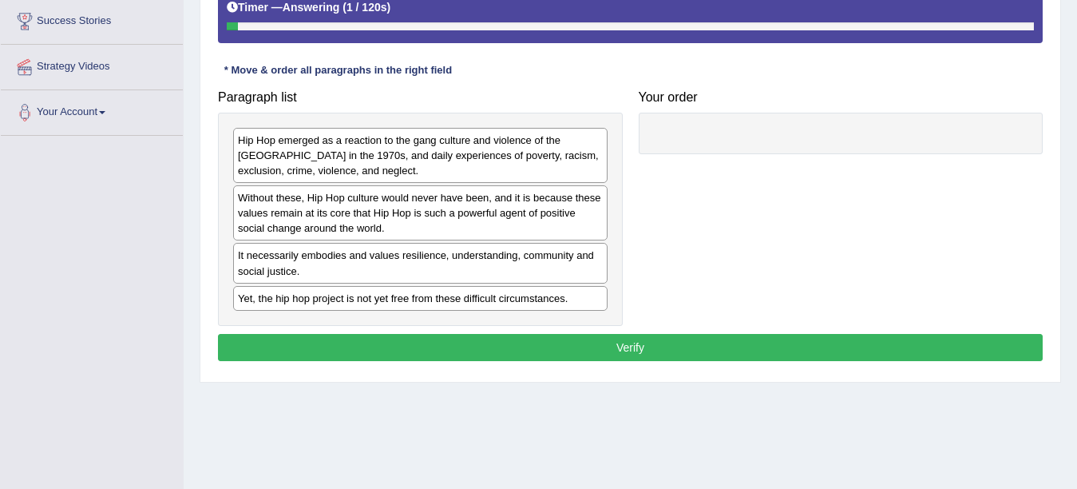
scroll to position [306, 0]
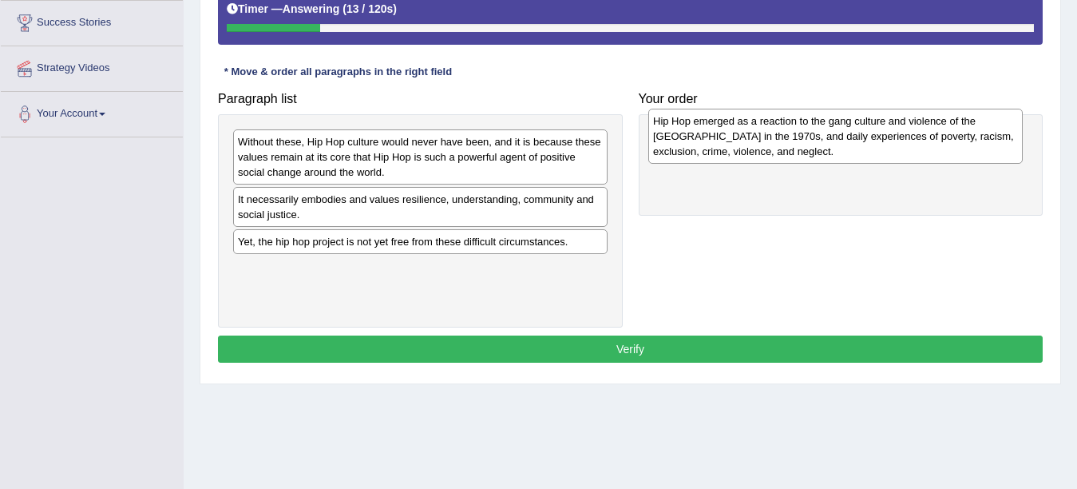
drag, startPoint x: 364, startPoint y: 147, endPoint x: 777, endPoint y: 118, distance: 413.9
click at [779, 125] on div "Hip Hop emerged as a reaction to the gang culture and violence of the [GEOGRAPH…" at bounding box center [835, 136] width 375 height 55
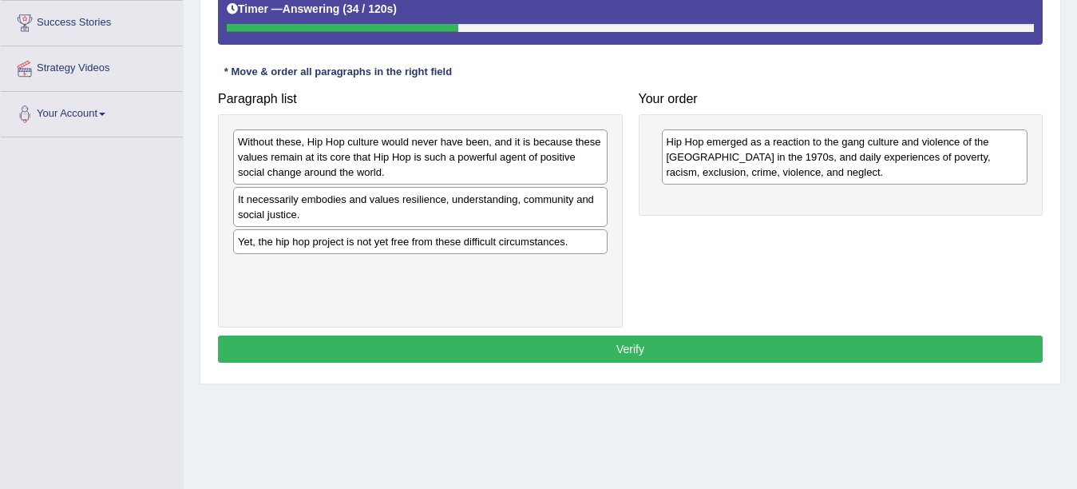
click at [338, 159] on div "Without these, Hip Hop culture would never have been, and it is because these v…" at bounding box center [420, 156] width 375 height 55
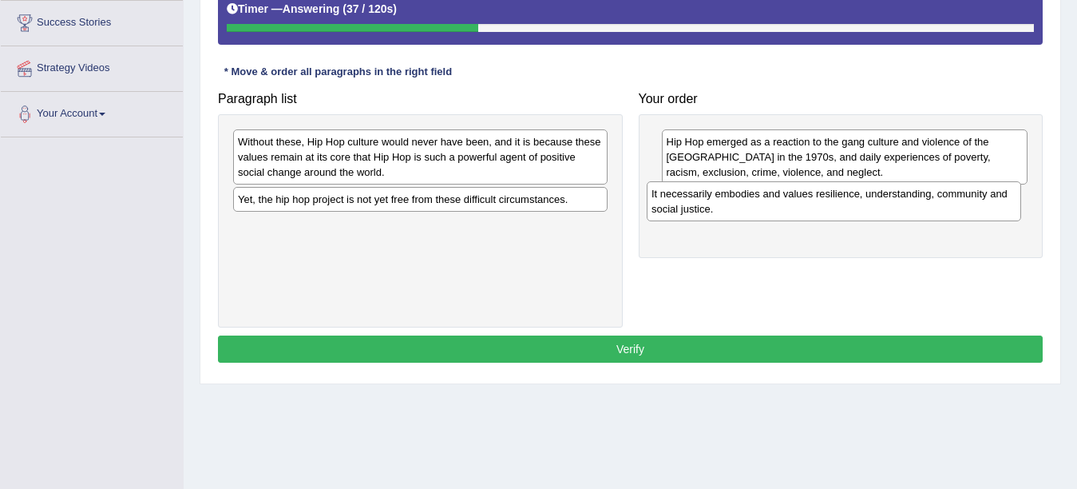
drag, startPoint x: 283, startPoint y: 212, endPoint x: 696, endPoint y: 207, distance: 413.7
click at [696, 207] on div "It necessarily embodies and values resilience, understanding, community and soc…" at bounding box center [834, 201] width 375 height 40
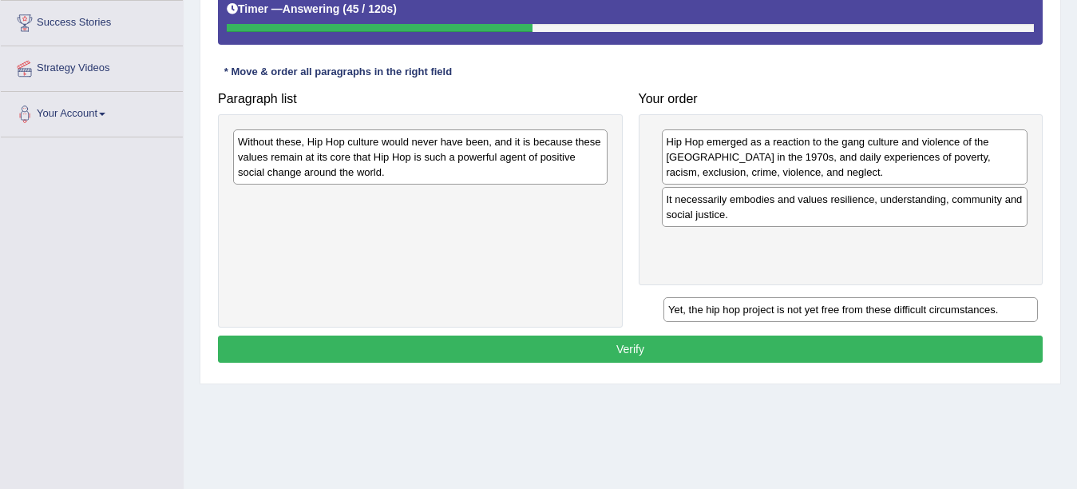
drag, startPoint x: 301, startPoint y: 202, endPoint x: 732, endPoint y: 316, distance: 446.1
click at [732, 316] on div "Yet, the hip hop project is not yet free from these difficult circumstances." at bounding box center [851, 309] width 375 height 25
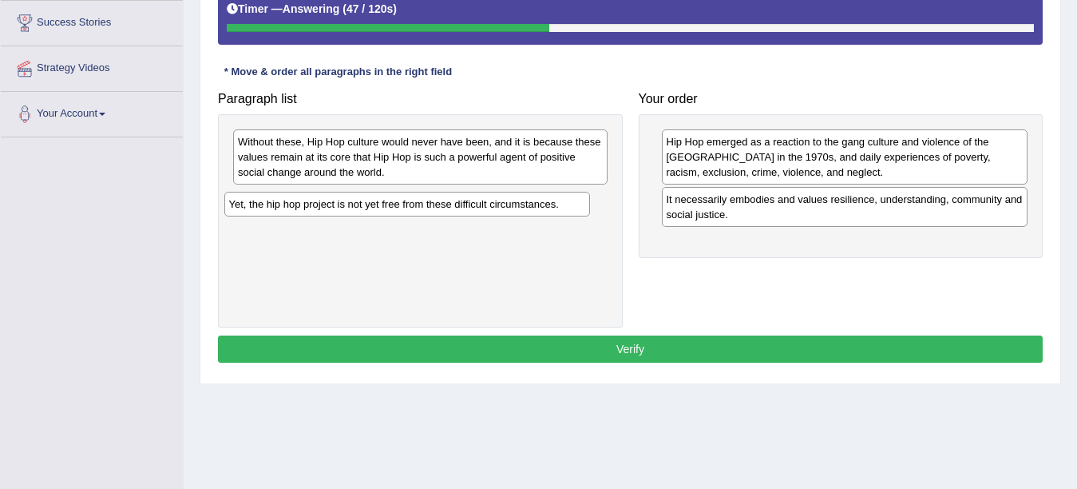
drag, startPoint x: 672, startPoint y: 246, endPoint x: 235, endPoint y: 208, distance: 439.3
click at [235, 208] on div "Yet, the hip hop project is not yet free from these difficult circumstances." at bounding box center [407, 204] width 367 height 25
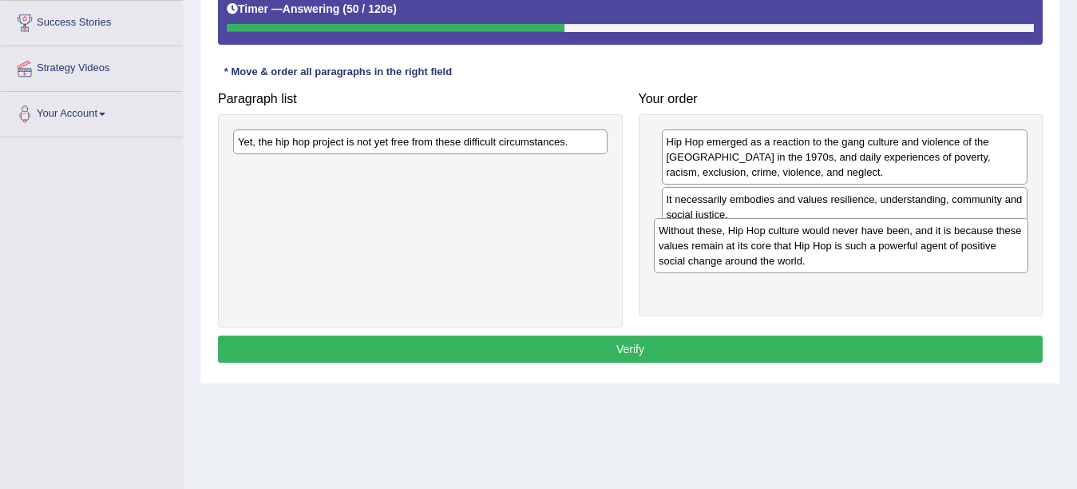
drag, startPoint x: 313, startPoint y: 137, endPoint x: 734, endPoint y: 226, distance: 430.1
click at [734, 226] on div "Without these, Hip Hop culture would never have been, and it is because these v…" at bounding box center [841, 245] width 375 height 55
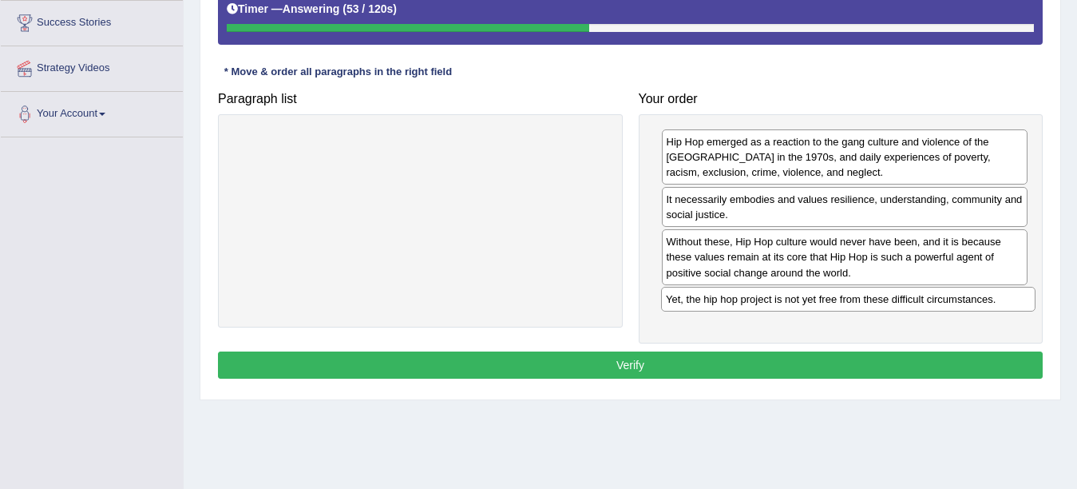
drag, startPoint x: 427, startPoint y: 148, endPoint x: 854, endPoint y: 303, distance: 453.7
click at [854, 305] on div "Yet, the hip hop project is not yet free from these difficult circumstances." at bounding box center [848, 299] width 375 height 25
click at [644, 361] on button "Verify" at bounding box center [630, 364] width 825 height 27
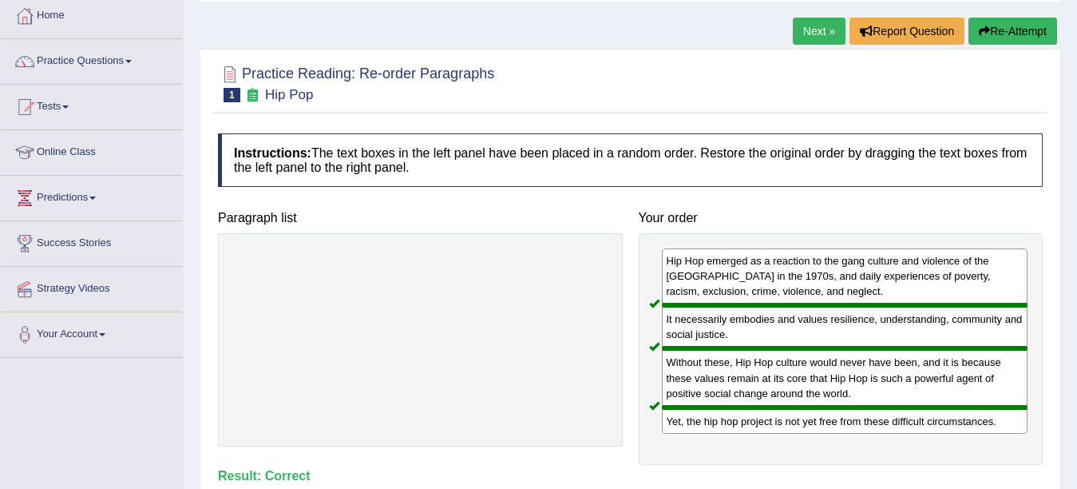
scroll to position [83, 0]
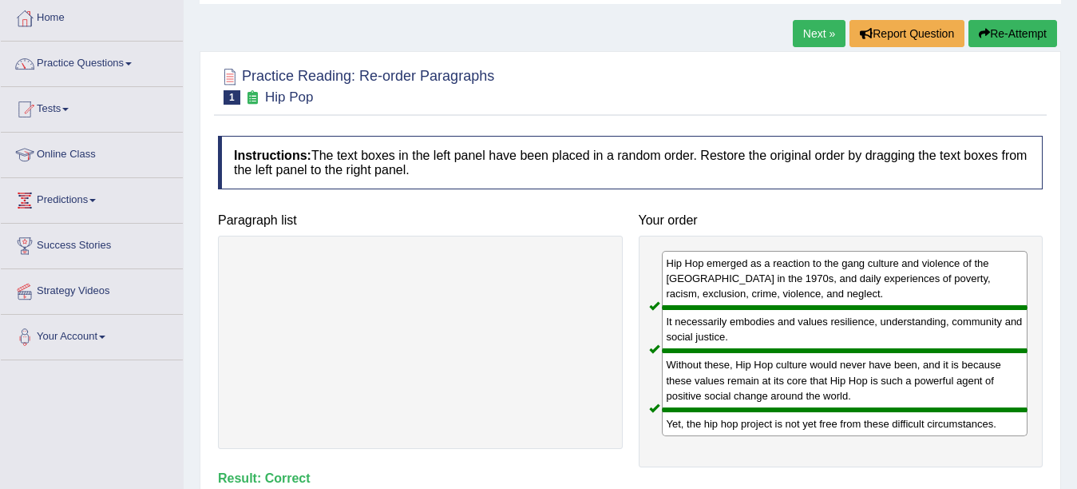
click at [799, 38] on link "Next »" at bounding box center [819, 33] width 53 height 27
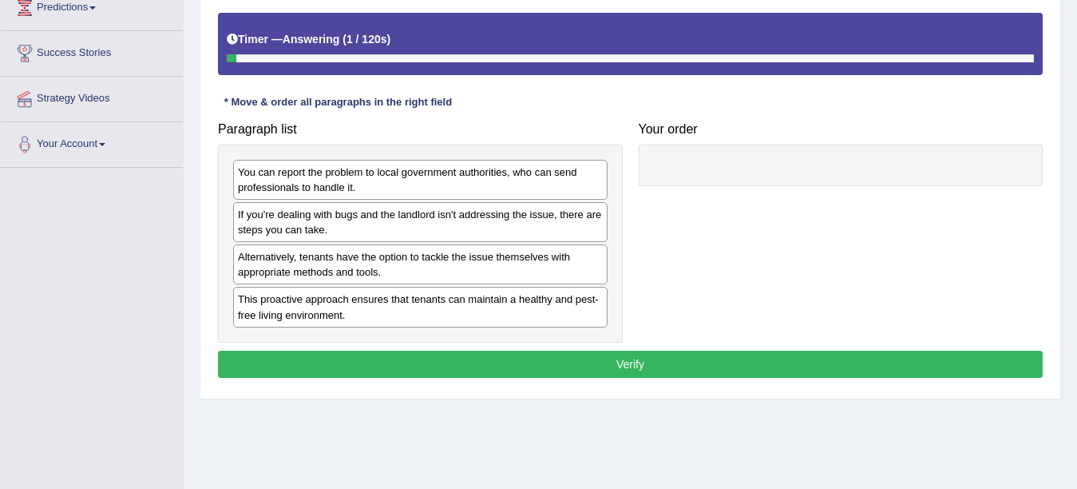
scroll to position [309, 0]
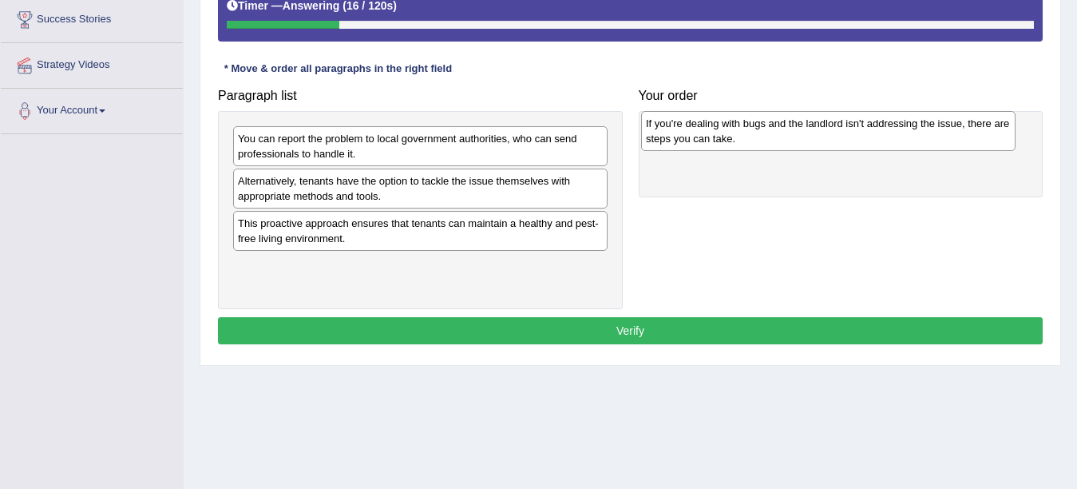
drag, startPoint x: 299, startPoint y: 193, endPoint x: 706, endPoint y: 135, distance: 410.7
click at [707, 136] on div "If you're dealing with bugs and the landlord isn't addressing the issue, there …" at bounding box center [828, 131] width 375 height 40
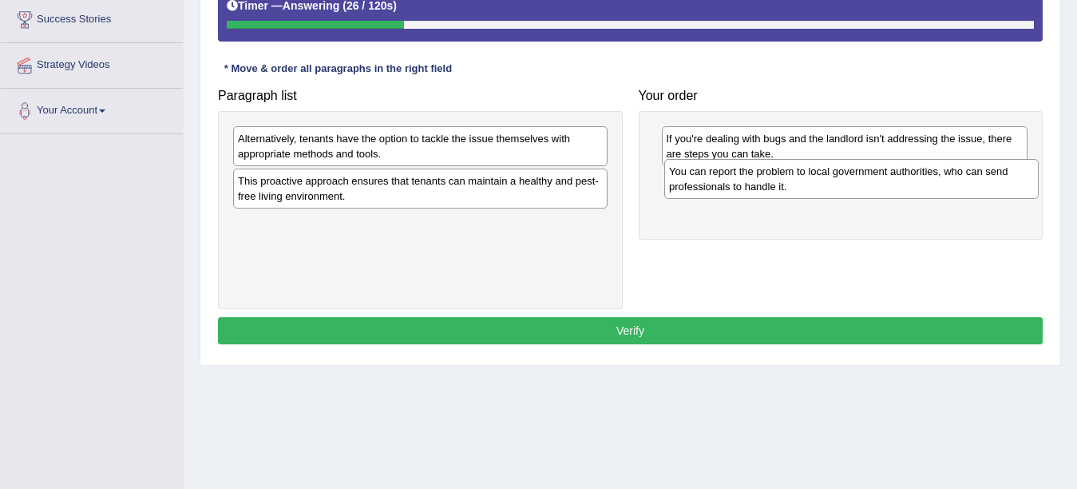
drag, startPoint x: 394, startPoint y: 155, endPoint x: 825, endPoint y: 188, distance: 432.5
click at [825, 188] on div "You can report the problem to local government authorities, who can send profes…" at bounding box center [851, 179] width 375 height 40
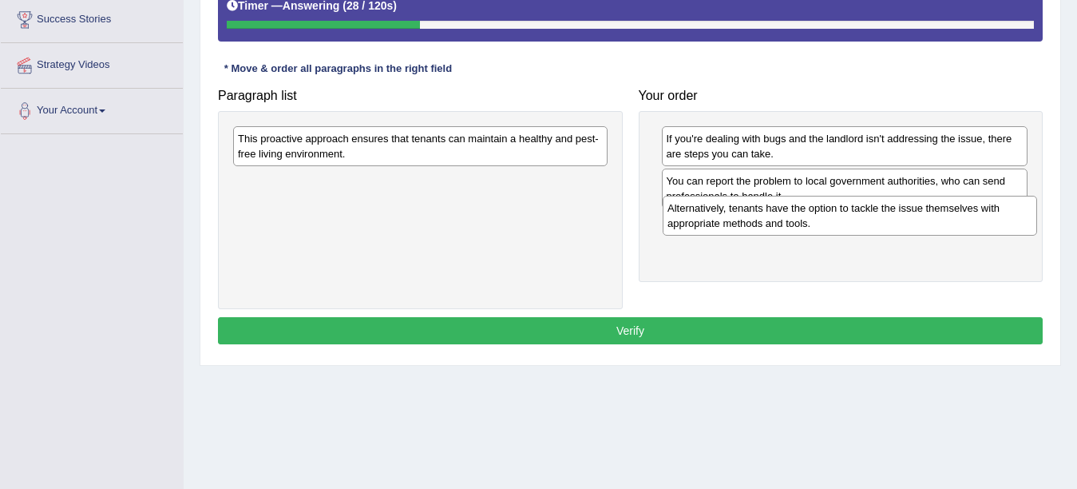
drag, startPoint x: 532, startPoint y: 143, endPoint x: 932, endPoint y: 184, distance: 402.2
click at [962, 207] on div "Alternatively, tenants have the option to tackle the issue themselves with appr…" at bounding box center [850, 216] width 375 height 40
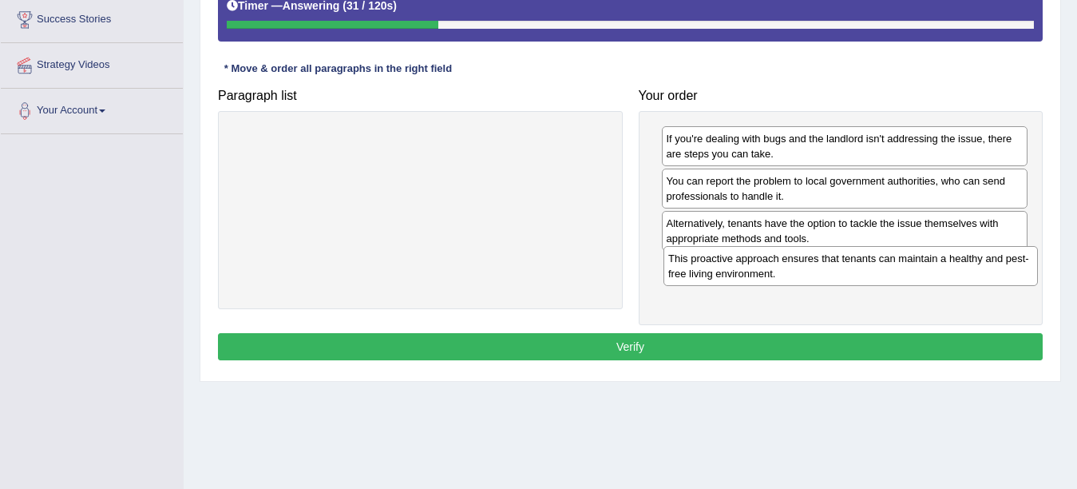
drag, startPoint x: 356, startPoint y: 151, endPoint x: 787, endPoint y: 271, distance: 446.8
click at [787, 271] on div "This proactive approach ensures that tenants can maintain a healthy and pest-fr…" at bounding box center [851, 266] width 375 height 40
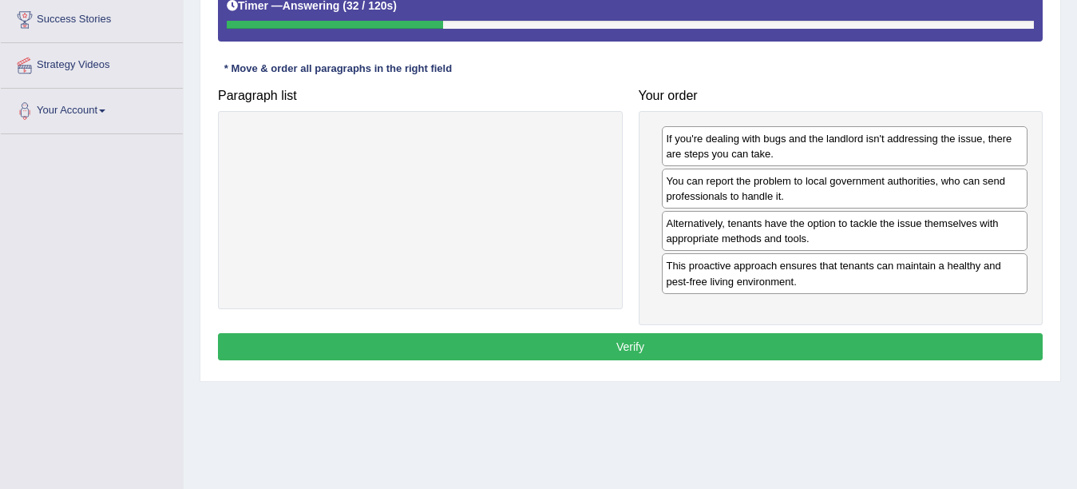
click at [637, 351] on button "Verify" at bounding box center [630, 346] width 825 height 27
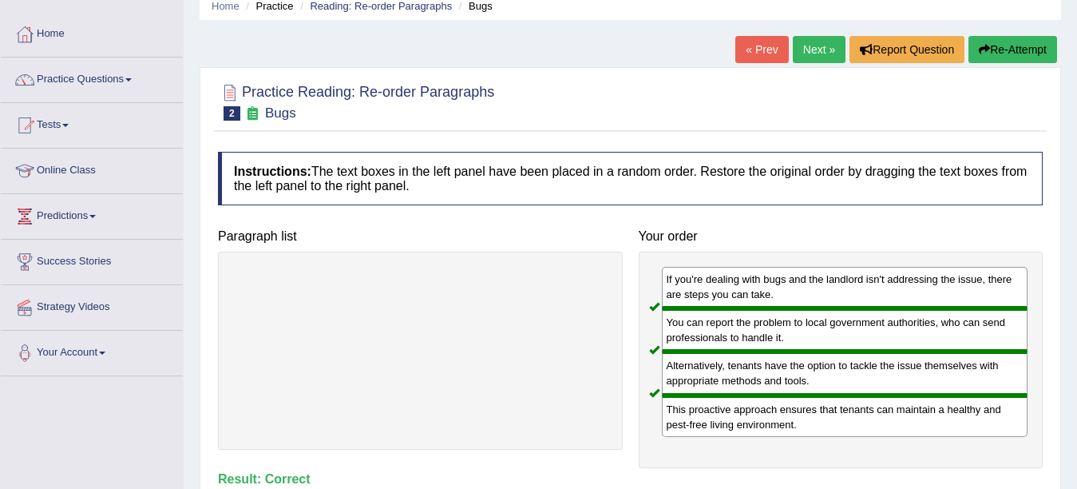
scroll to position [0, 0]
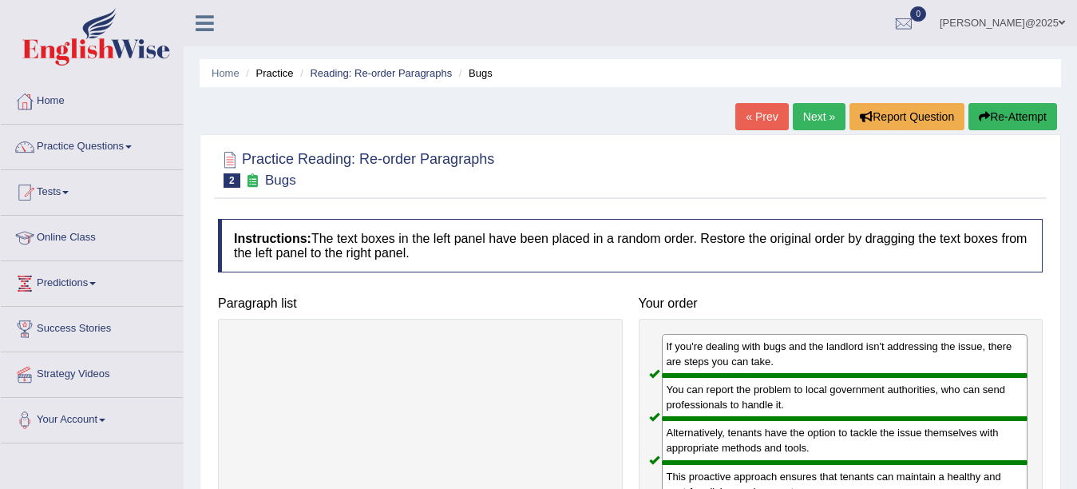
click at [812, 123] on link "Next »" at bounding box center [819, 116] width 53 height 27
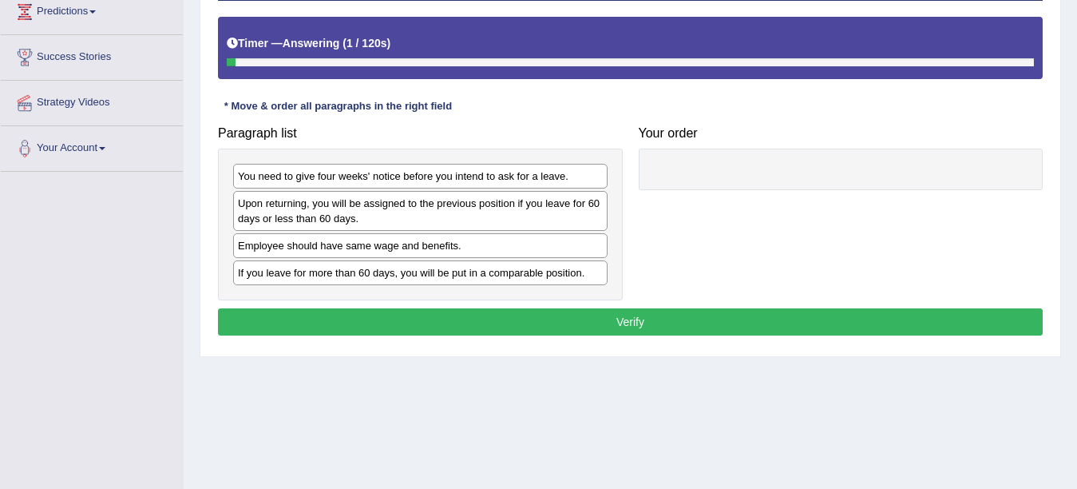
scroll to position [292, 0]
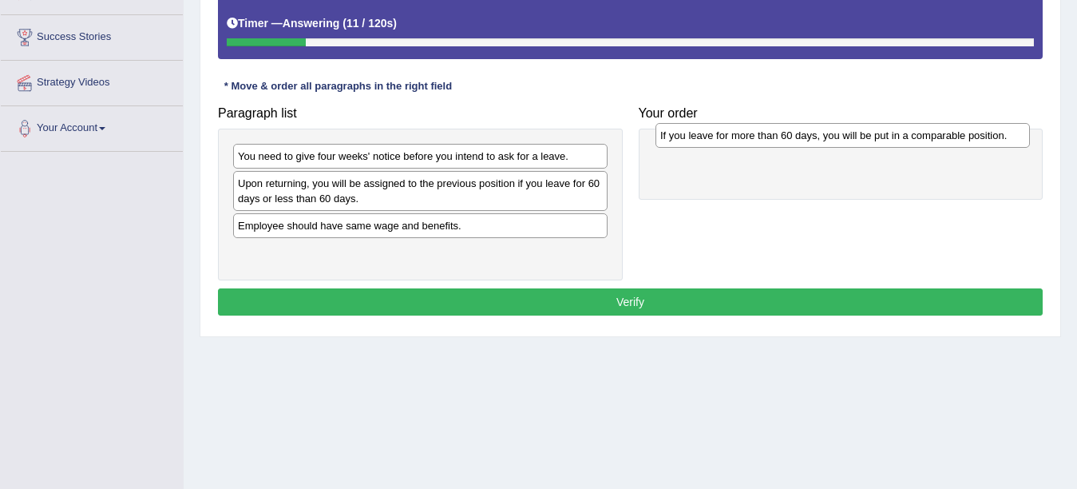
drag, startPoint x: 327, startPoint y: 252, endPoint x: 743, endPoint y: 132, distance: 432.4
click at [743, 132] on div "If you leave for more than 60 days, you will be put in a comparable position." at bounding box center [843, 135] width 375 height 25
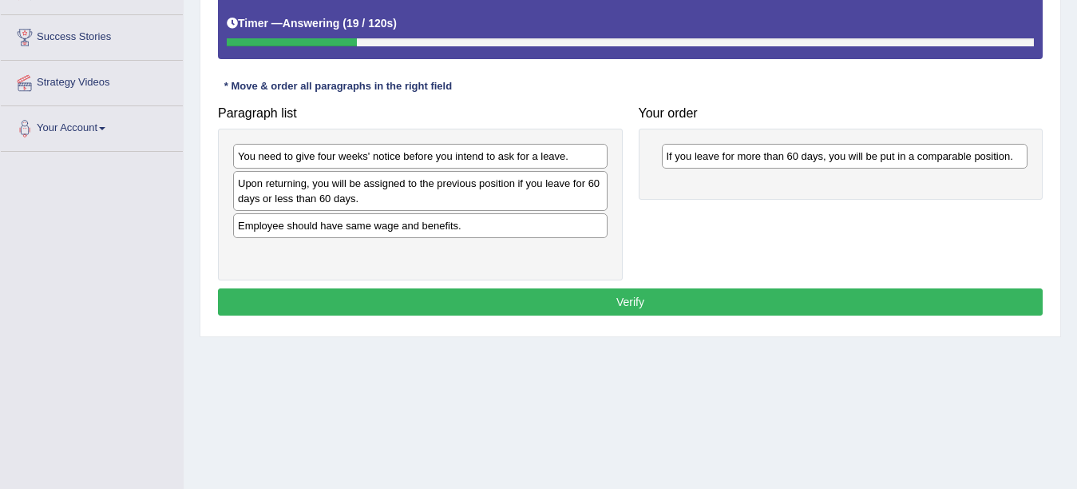
click at [323, 229] on div "Employee should have same wage and benefits." at bounding box center [420, 225] width 375 height 25
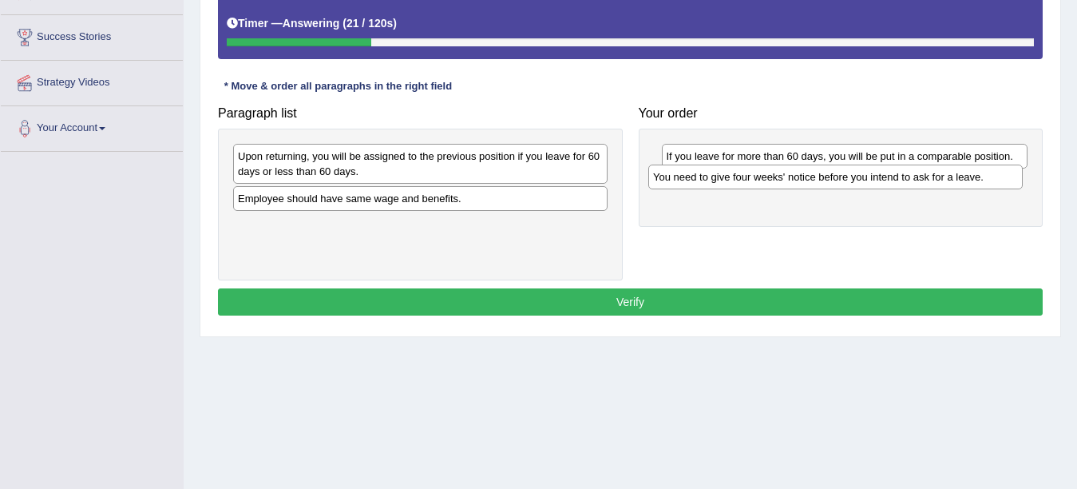
drag, startPoint x: 341, startPoint y: 161, endPoint x: 756, endPoint y: 181, distance: 415.8
click at [756, 181] on div "You need to give four weeks' notice before you intend to ask for a leave." at bounding box center [835, 177] width 375 height 25
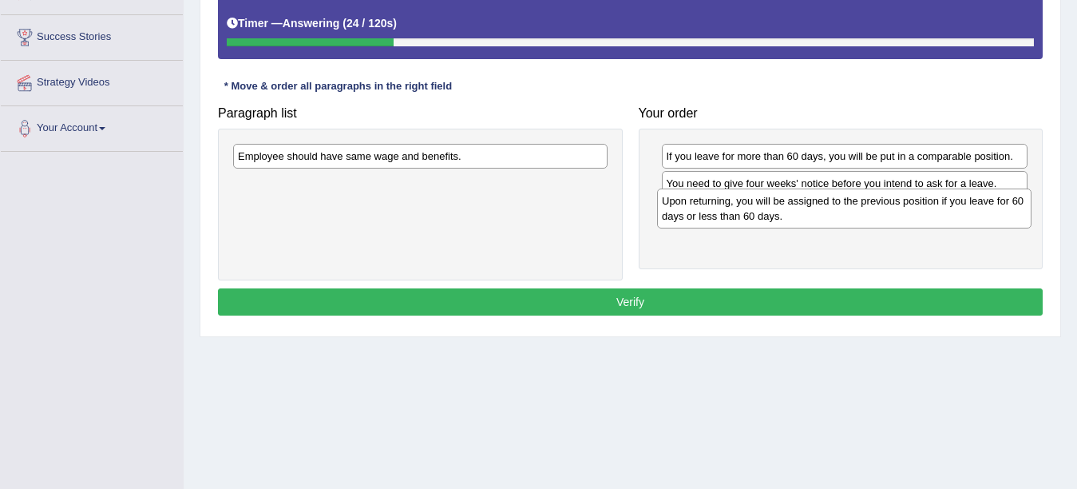
drag, startPoint x: 373, startPoint y: 170, endPoint x: 794, endPoint y: 214, distance: 423.2
click at [794, 214] on div "Upon returning, you will be assigned to the previous position if you leave for …" at bounding box center [844, 208] width 375 height 40
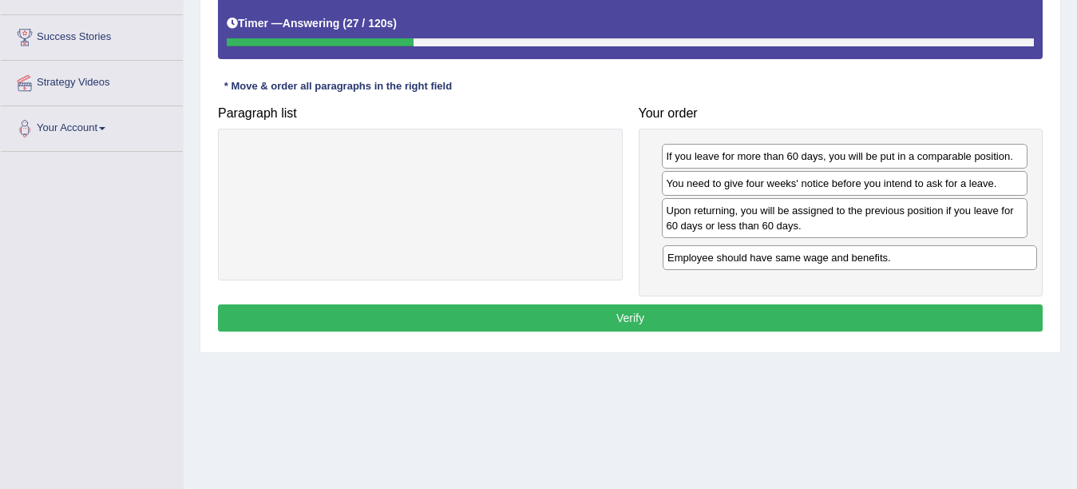
drag, startPoint x: 360, startPoint y: 157, endPoint x: 786, endPoint y: 252, distance: 436.3
click at [786, 252] on div "Employee should have same wage and benefits." at bounding box center [850, 257] width 375 height 25
click at [621, 319] on button "Verify" at bounding box center [630, 317] width 825 height 27
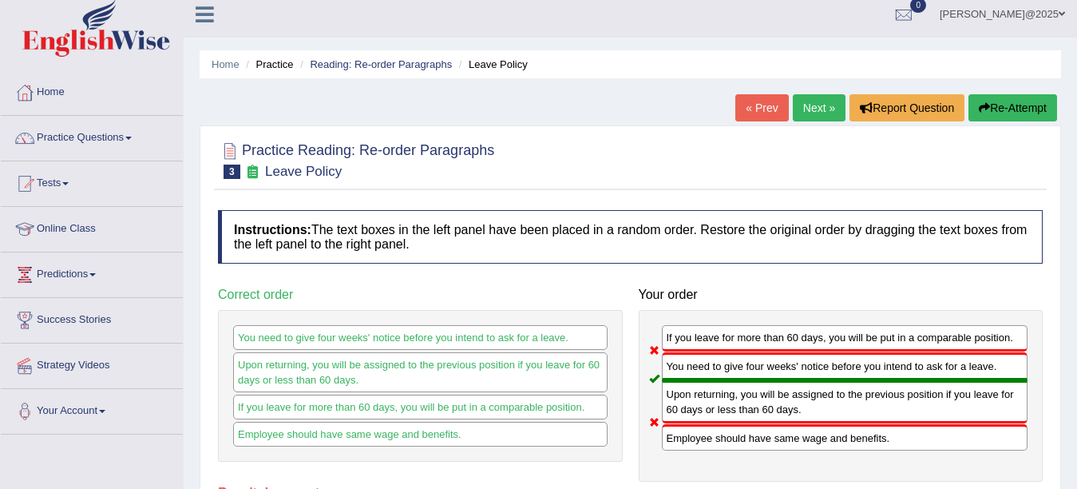
scroll to position [0, 0]
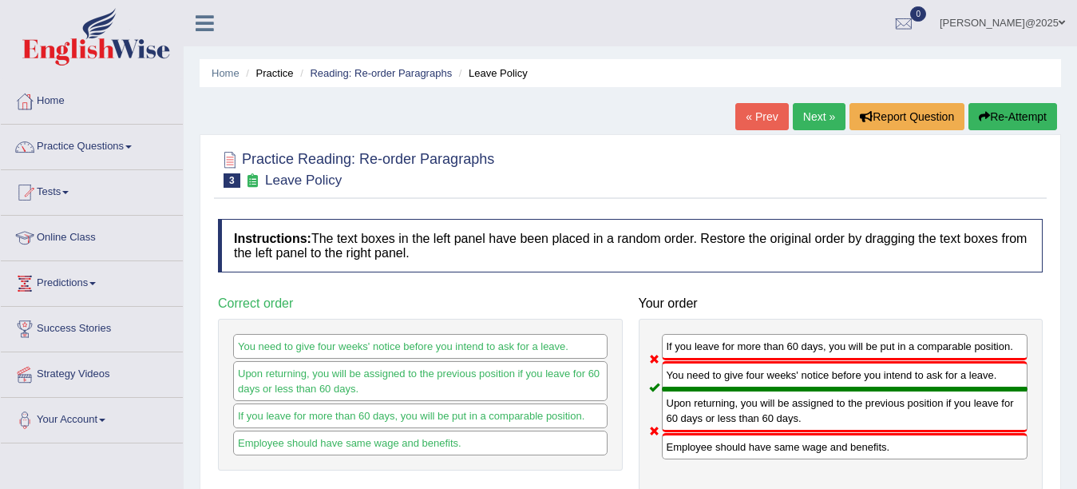
click at [820, 124] on link "Next »" at bounding box center [819, 116] width 53 height 27
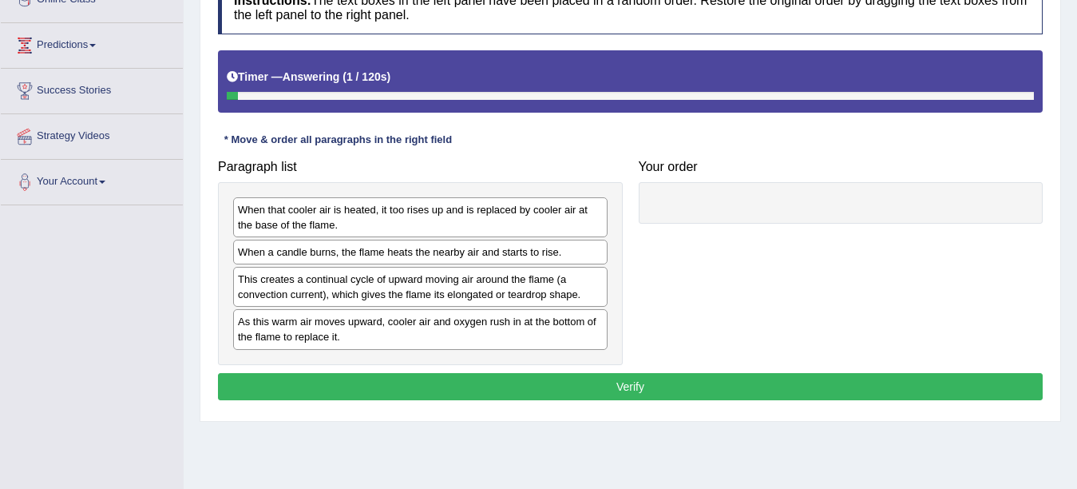
scroll to position [241, 0]
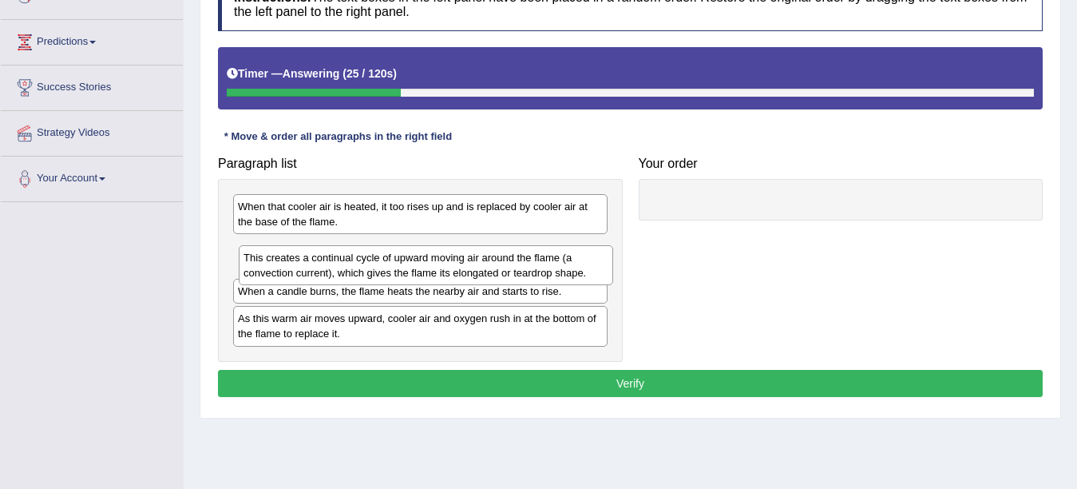
drag, startPoint x: 325, startPoint y: 288, endPoint x: 328, endPoint y: 264, distance: 23.4
click at [328, 264] on div "This creates a continual cycle of upward moving air around the flame (a convect…" at bounding box center [426, 265] width 375 height 40
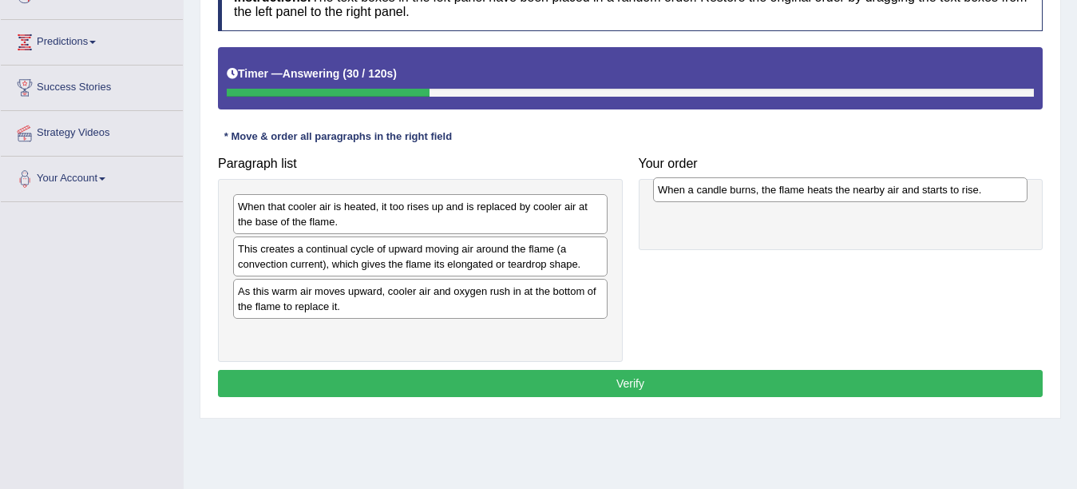
drag, startPoint x: 311, startPoint y: 298, endPoint x: 732, endPoint y: 196, distance: 432.2
click at [732, 196] on div "When a candle burns, the flame heats the nearby air and starts to rise." at bounding box center [840, 189] width 375 height 25
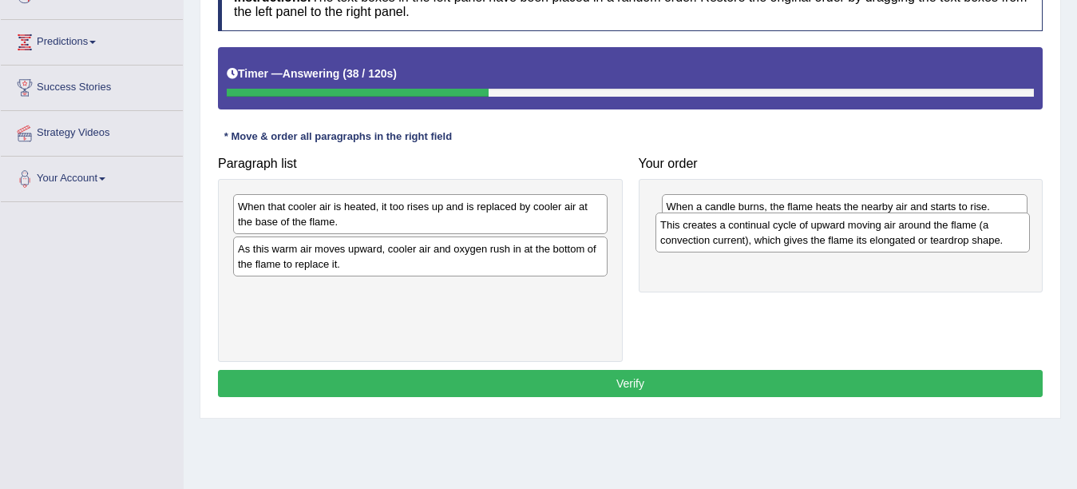
drag, startPoint x: 403, startPoint y: 262, endPoint x: 825, endPoint y: 238, distance: 423.2
click at [825, 238] on div "This creates a continual cycle of upward moving air around the flame (a convect…" at bounding box center [843, 232] width 375 height 40
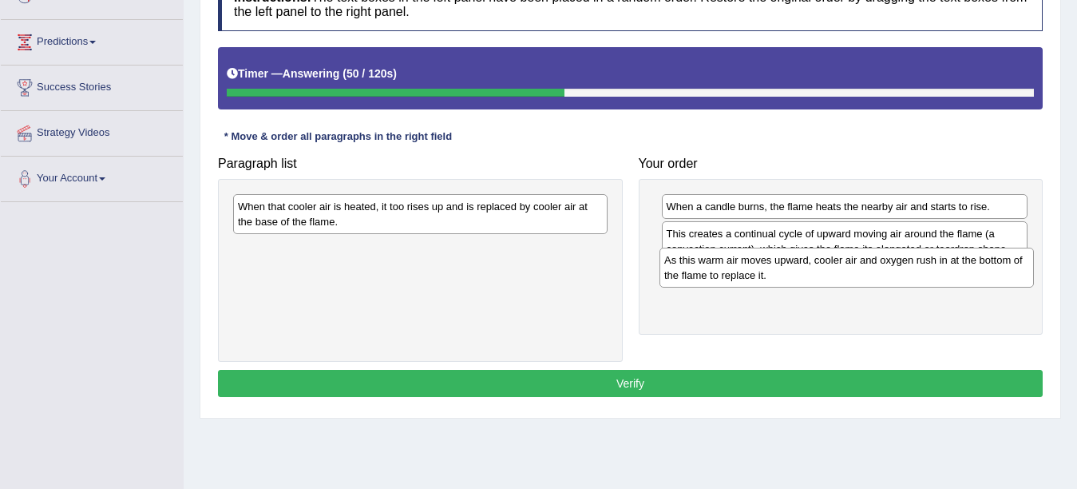
drag, startPoint x: 397, startPoint y: 264, endPoint x: 823, endPoint y: 276, distance: 426.6
click at [823, 276] on div "As this warm air moves upward, cooler air and oxygen rush in at the bottom of t…" at bounding box center [847, 268] width 375 height 40
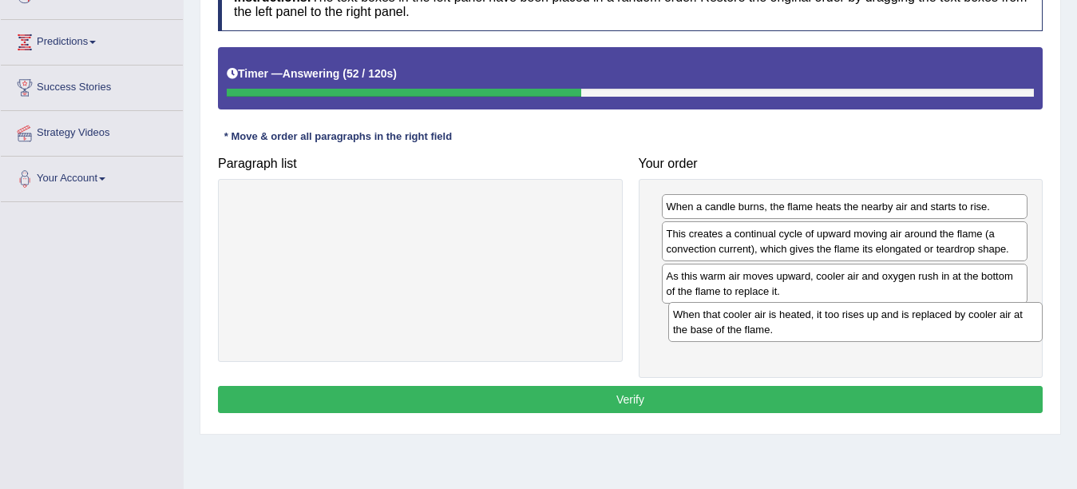
drag, startPoint x: 415, startPoint y: 215, endPoint x: 867, endPoint y: 319, distance: 463.2
click at [867, 319] on div "When that cooler air is heated, it too rises up and is replaced by cooler air a…" at bounding box center [855, 322] width 375 height 40
click at [632, 401] on button "Verify" at bounding box center [630, 399] width 825 height 27
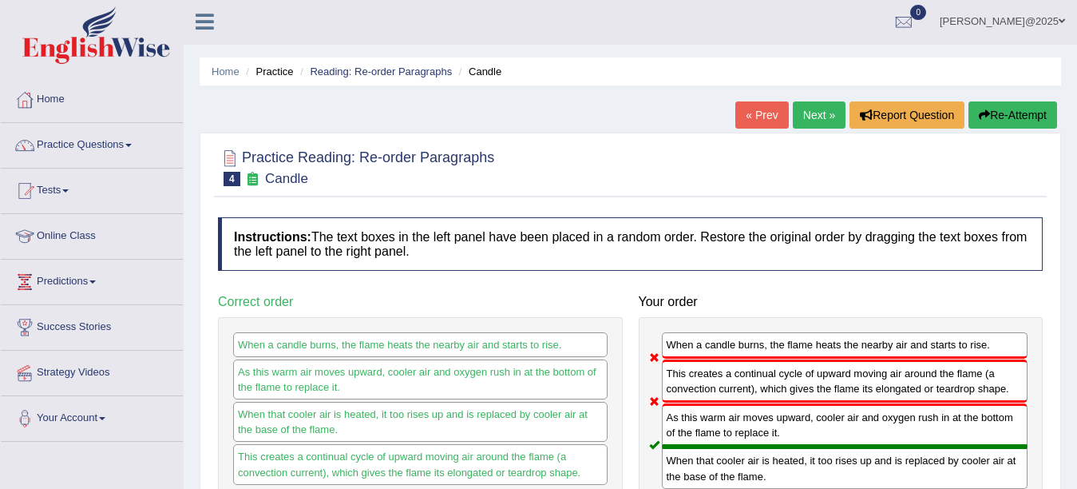
scroll to position [0, 0]
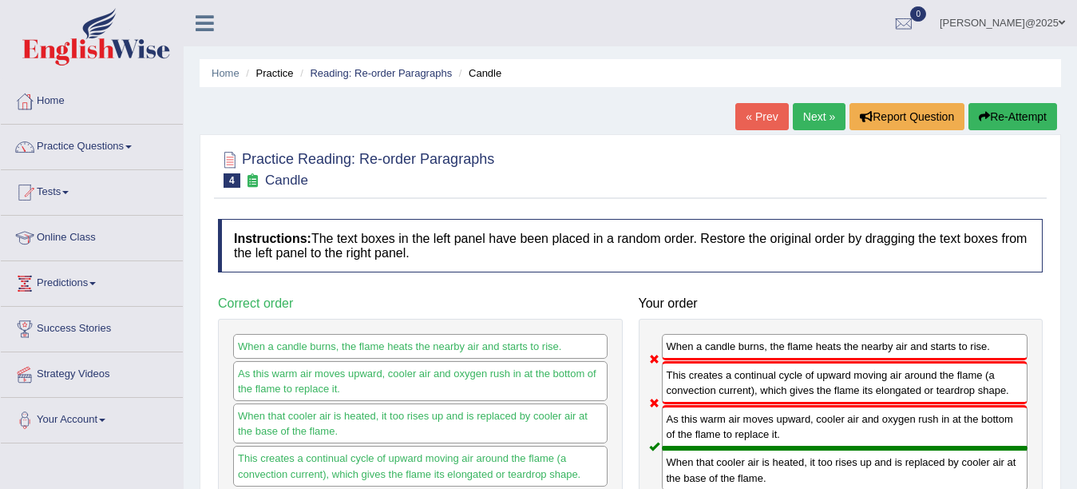
click at [812, 116] on link "Next »" at bounding box center [819, 116] width 53 height 27
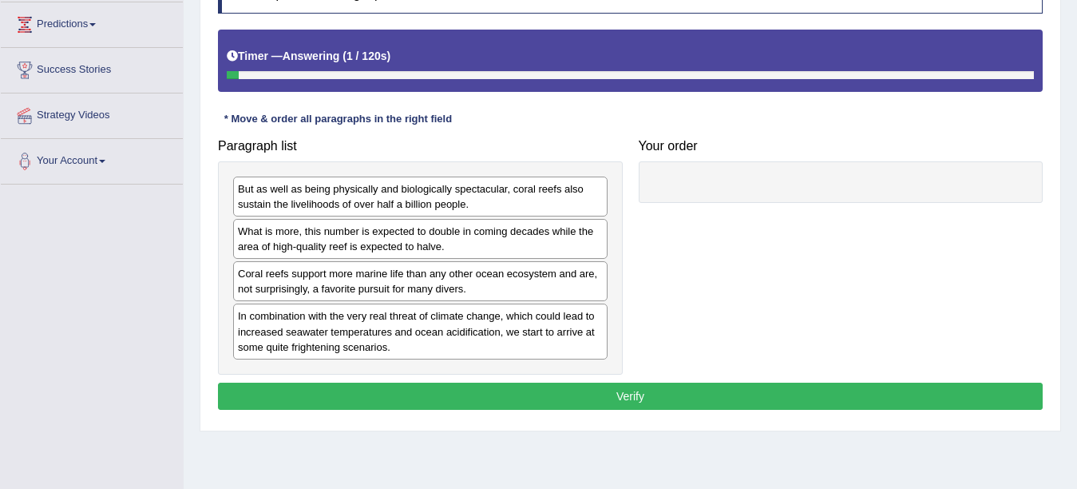
scroll to position [252, 0]
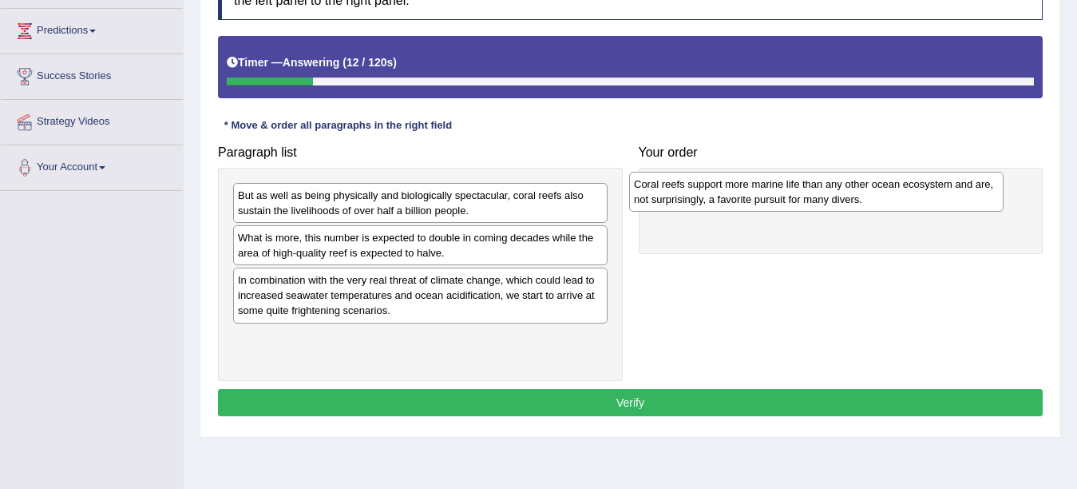
drag, startPoint x: 399, startPoint y: 294, endPoint x: 795, endPoint y: 198, distance: 407.6
click at [795, 198] on div "Coral reefs support more marine life than any other ocean ecosystem and are, no…" at bounding box center [816, 192] width 375 height 40
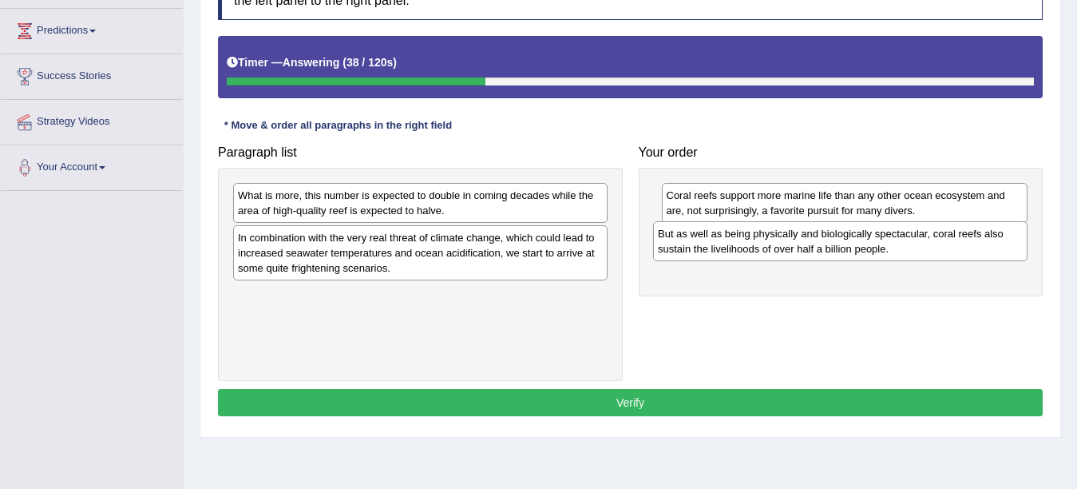
drag, startPoint x: 485, startPoint y: 200, endPoint x: 905, endPoint y: 239, distance: 421.8
click at [905, 239] on div "But as well as being physically and biologically spectacular, coral reefs also …" at bounding box center [840, 241] width 375 height 40
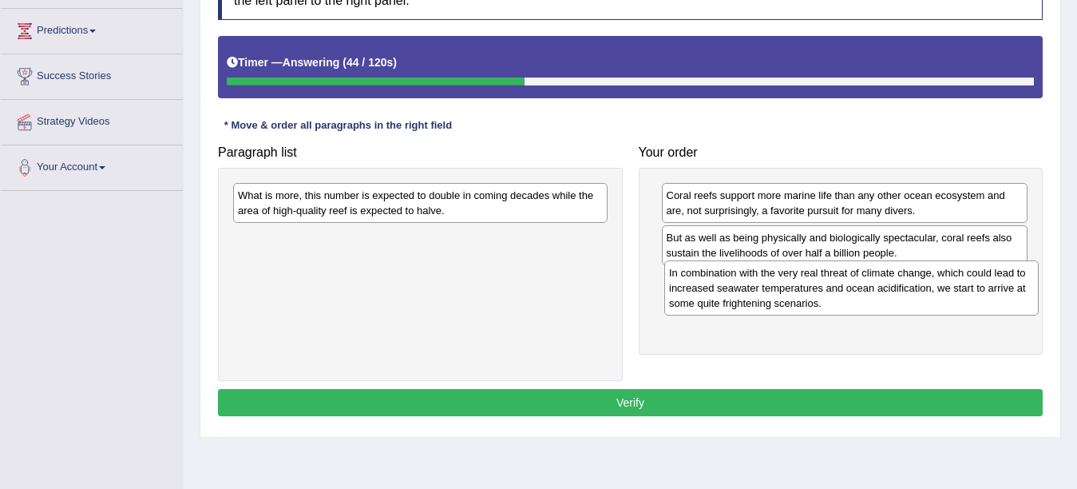
drag, startPoint x: 415, startPoint y: 268, endPoint x: 847, endPoint y: 303, distance: 432.7
click at [847, 303] on div "In combination with the very real threat of climate change, which could lead to…" at bounding box center [851, 287] width 375 height 55
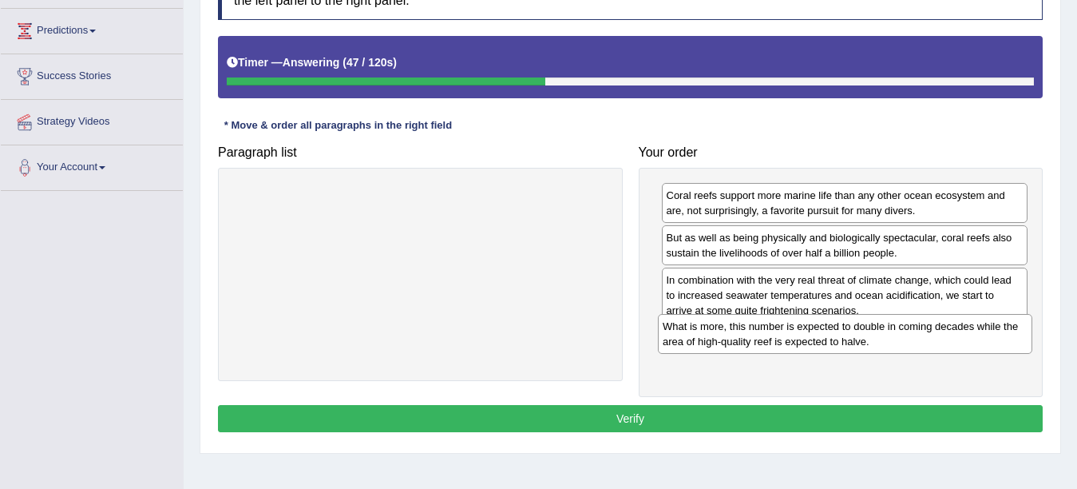
drag, startPoint x: 331, startPoint y: 201, endPoint x: 756, endPoint y: 332, distance: 444.6
click at [756, 332] on div "What is more, this number is expected to double in coming decades while the are…" at bounding box center [845, 334] width 375 height 40
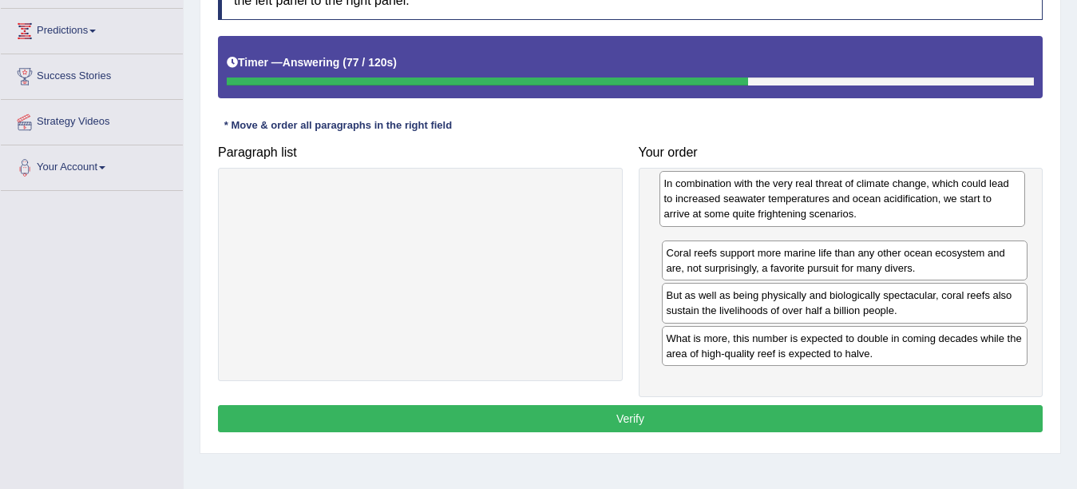
drag, startPoint x: 726, startPoint y: 297, endPoint x: 724, endPoint y: 200, distance: 96.7
click at [724, 200] on div "In combination with the very real threat of climate change, which could lead to…" at bounding box center [843, 198] width 367 height 55
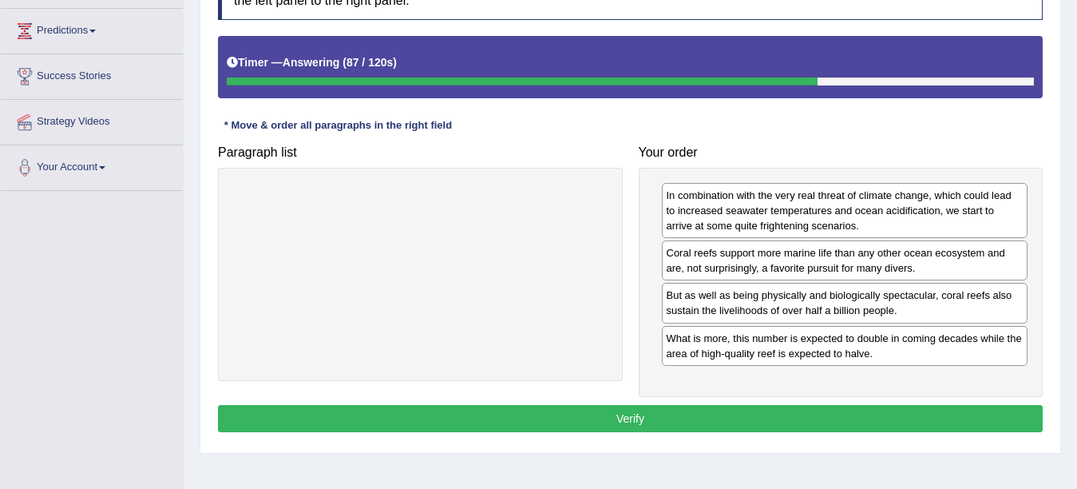
click at [630, 426] on button "Verify" at bounding box center [630, 418] width 825 height 27
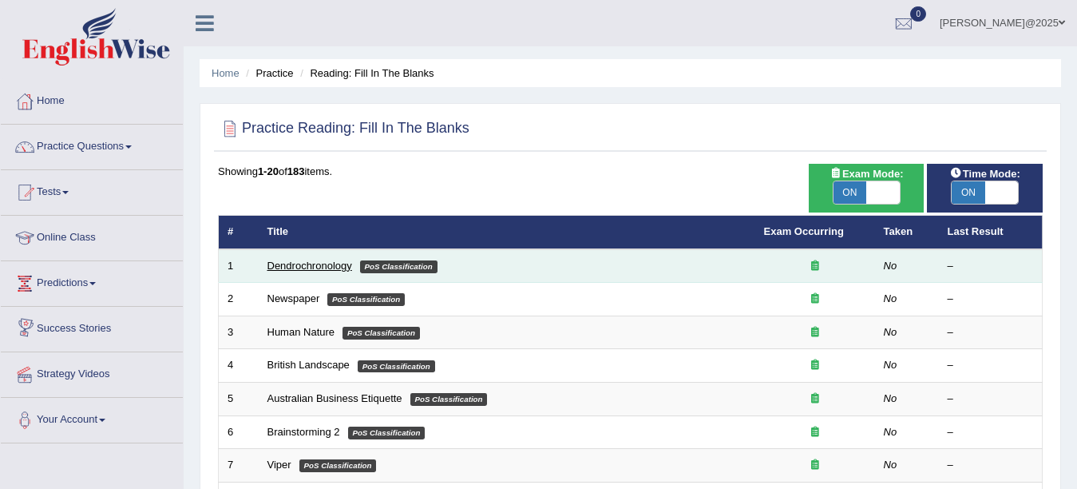
click at [335, 269] on link "Dendrochronology" at bounding box center [310, 266] width 85 height 12
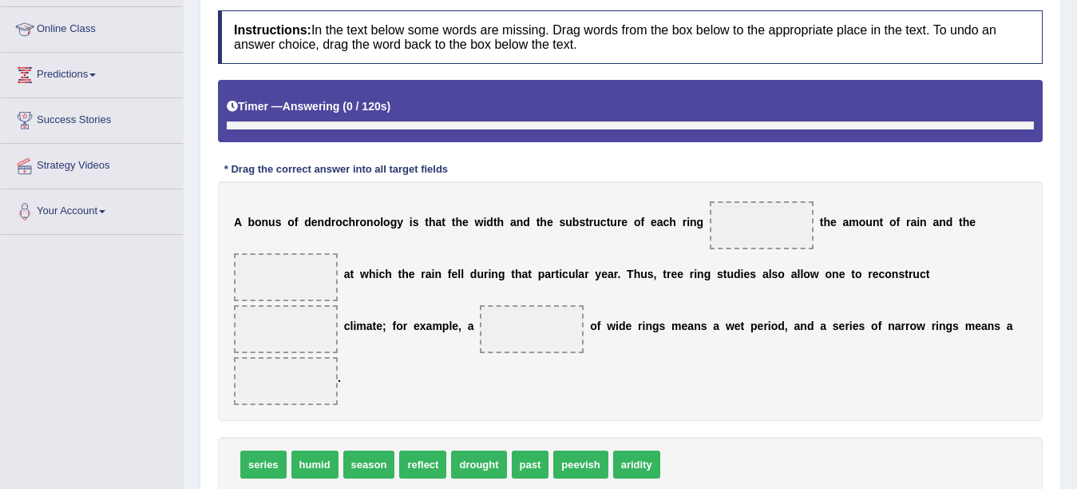
scroll to position [238, 0]
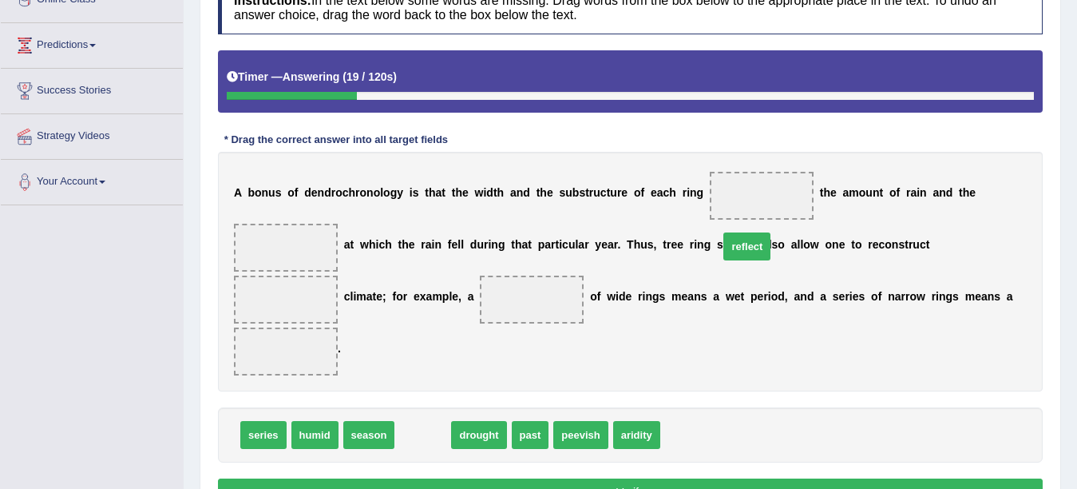
drag, startPoint x: 420, startPoint y: 386, endPoint x: 744, endPoint y: 197, distance: 374.4
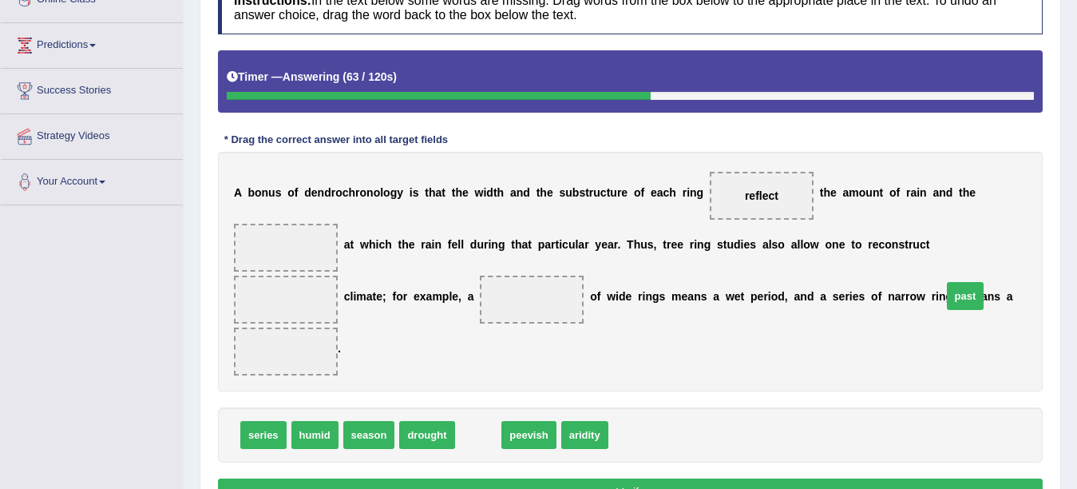
drag, startPoint x: 474, startPoint y: 387, endPoint x: 962, endPoint y: 248, distance: 506.6
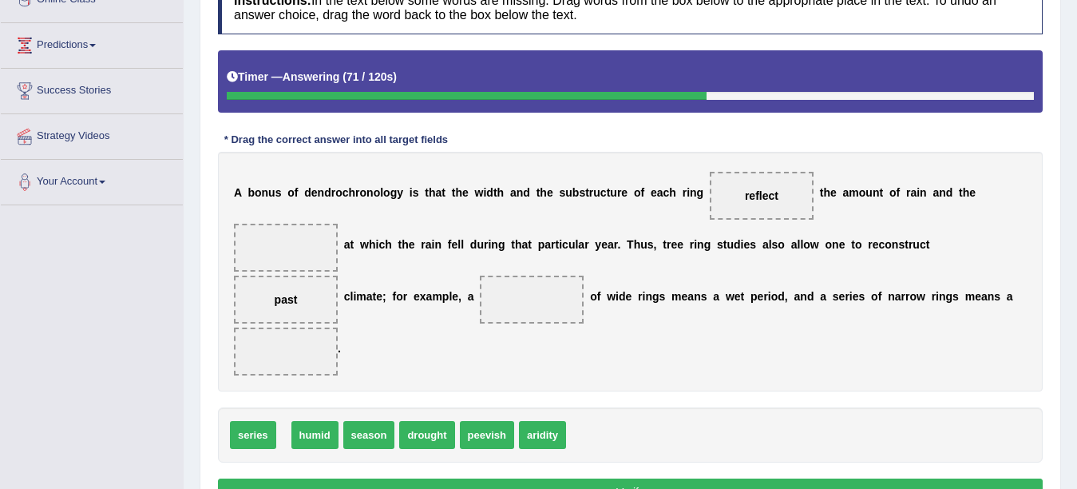
drag, startPoint x: 247, startPoint y: 383, endPoint x: 236, endPoint y: 383, distance: 10.4
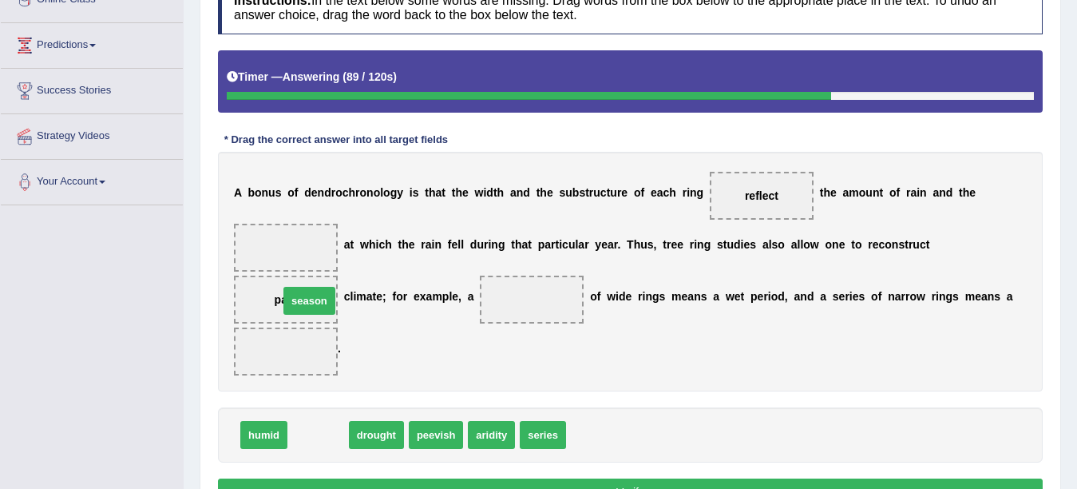
drag, startPoint x: 311, startPoint y: 381, endPoint x: 302, endPoint y: 247, distance: 134.5
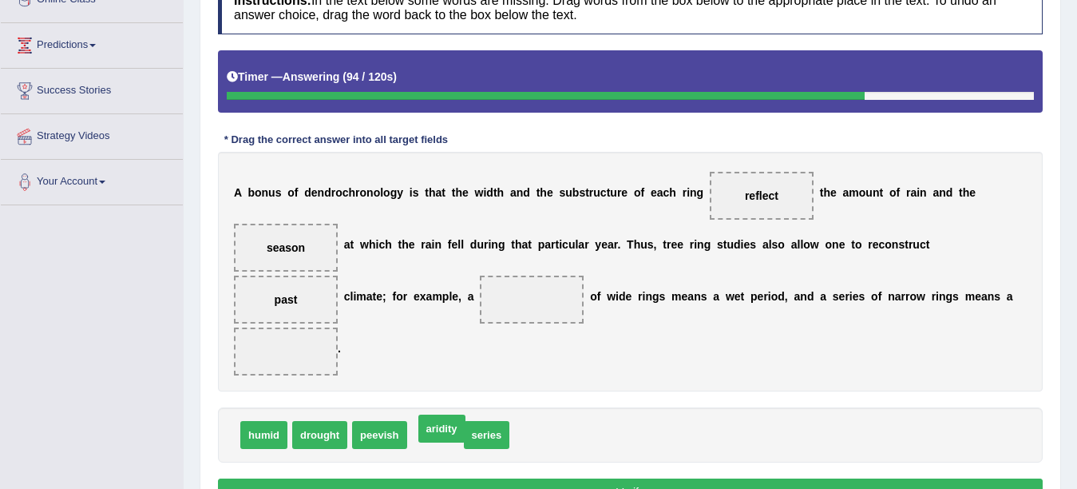
drag, startPoint x: 425, startPoint y: 388, endPoint x: 431, endPoint y: 382, distance: 9.0
drag, startPoint x: 428, startPoint y: 383, endPoint x: 430, endPoint y: 299, distance: 83.1
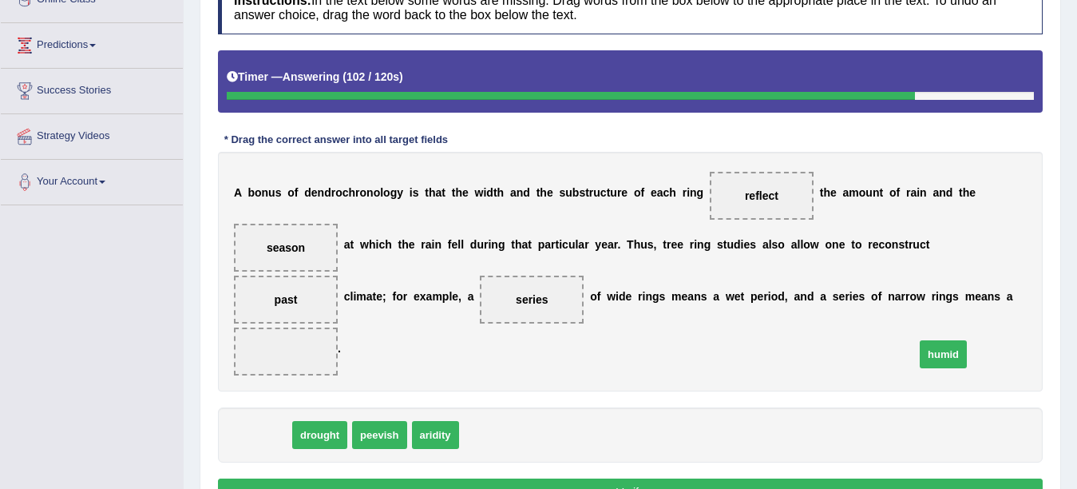
drag, startPoint x: 273, startPoint y: 379, endPoint x: 948, endPoint y: 298, distance: 679.7
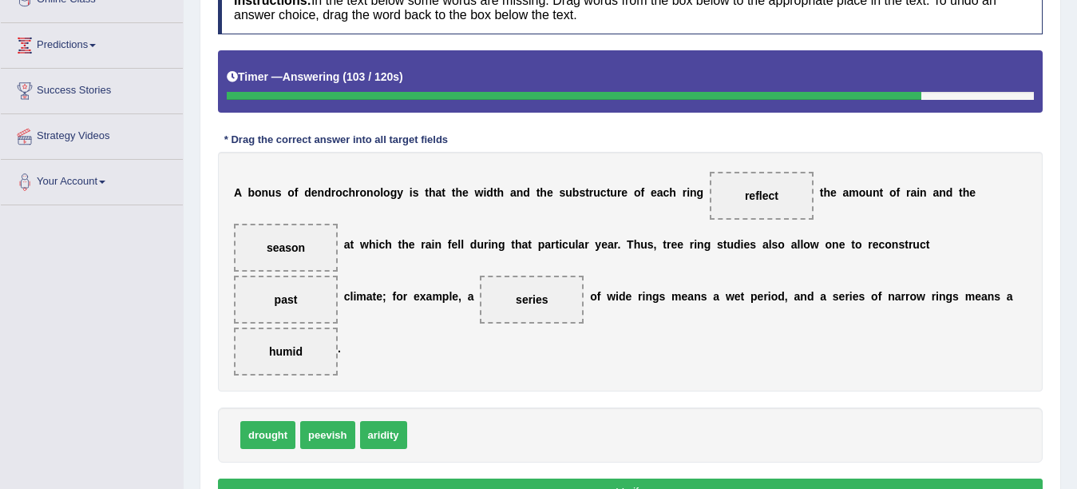
click at [641, 478] on button "Verify" at bounding box center [630, 491] width 825 height 27
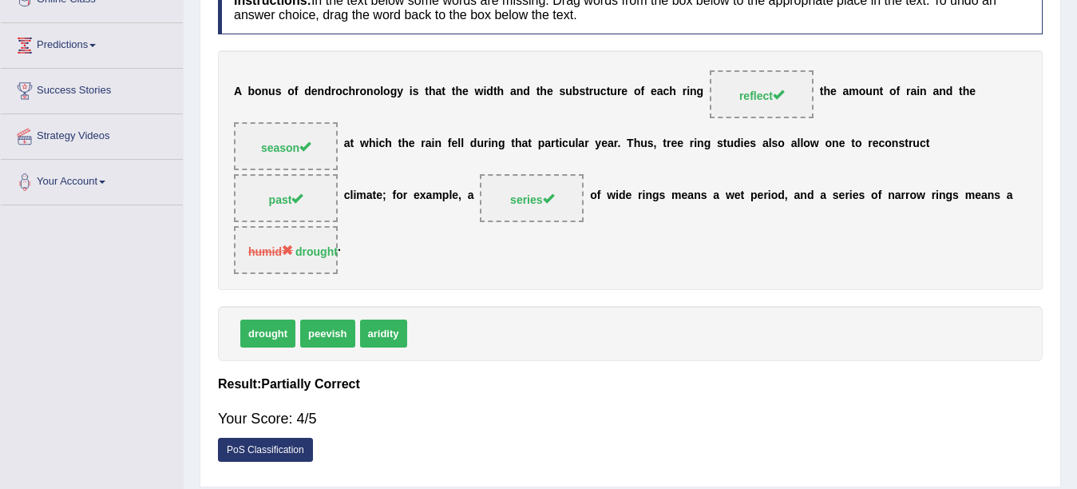
click at [272, 438] on link "PoS Classification" at bounding box center [265, 450] width 95 height 24
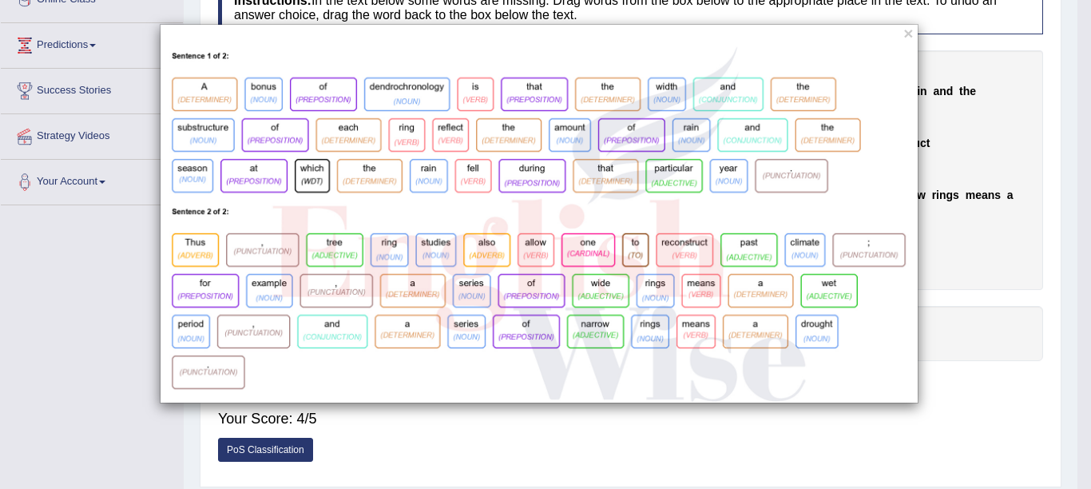
click at [914, 35] on div "×" at bounding box center [539, 213] width 759 height 379
click at [911, 35] on button "×" at bounding box center [908, 33] width 10 height 17
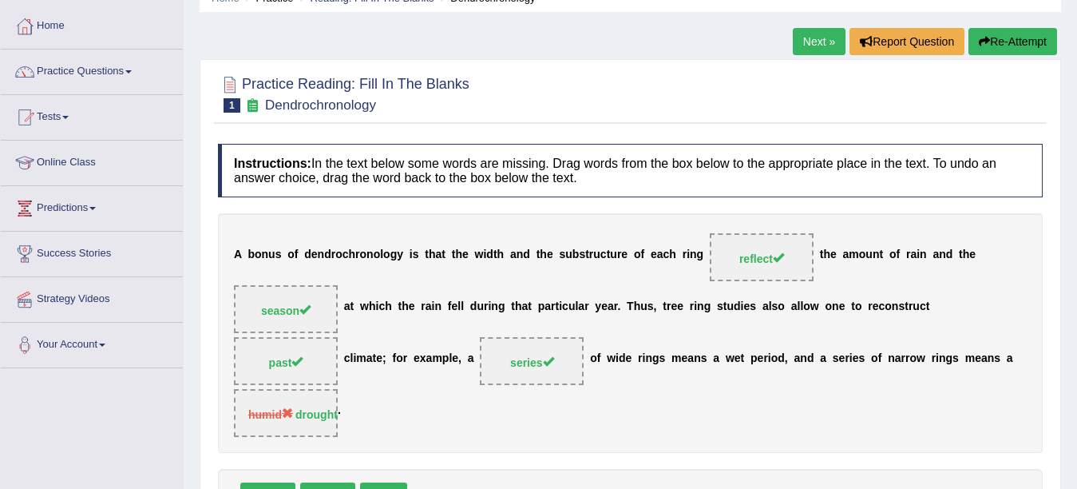
scroll to position [0, 0]
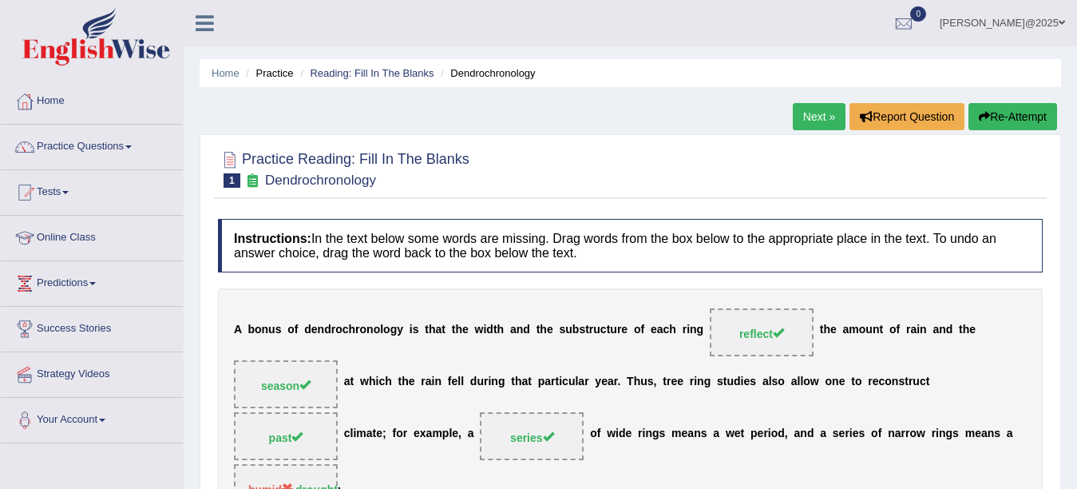
click at [793, 117] on link "Next »" at bounding box center [819, 116] width 53 height 27
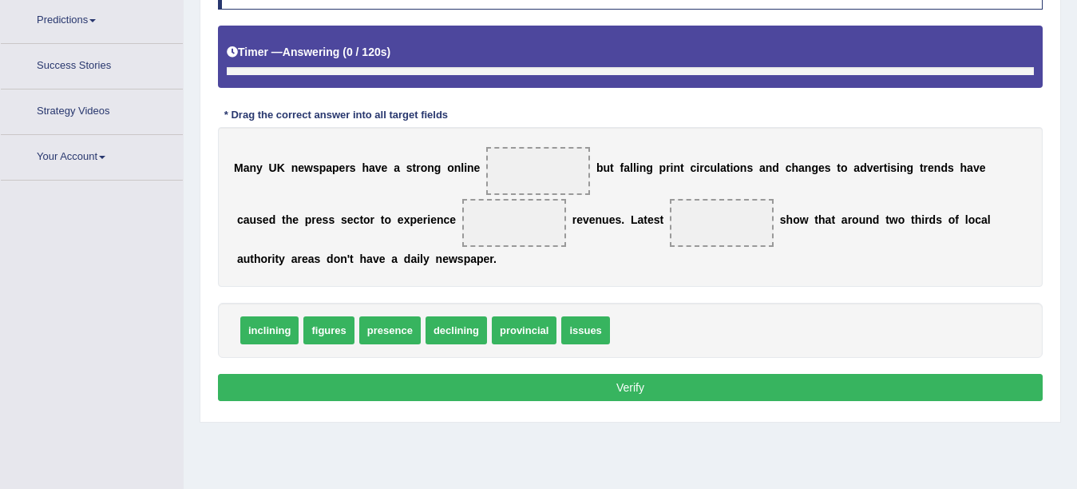
scroll to position [298, 0]
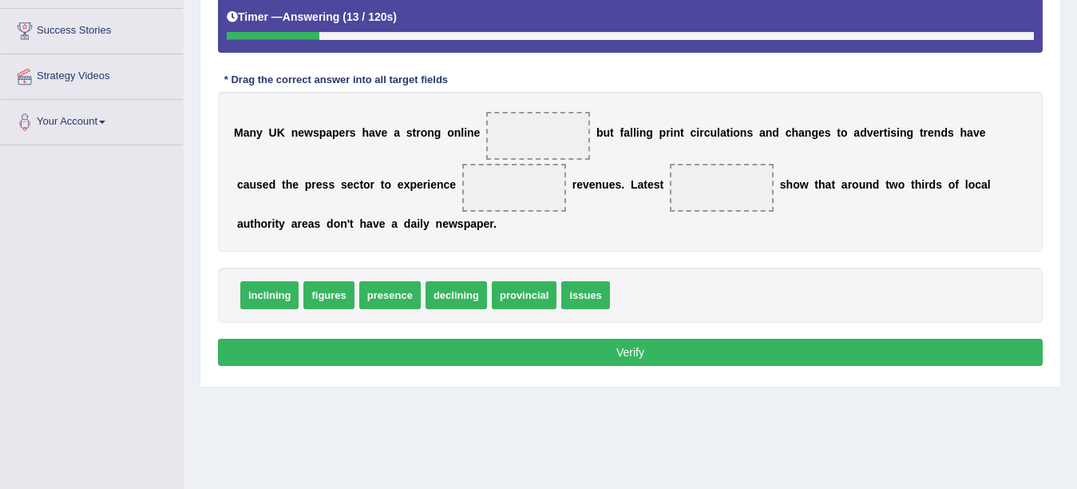
click at [561, 297] on span "issues" at bounding box center [585, 295] width 48 height 28
drag, startPoint x: 561, startPoint y: 297, endPoint x: 545, endPoint y: 134, distance: 163.8
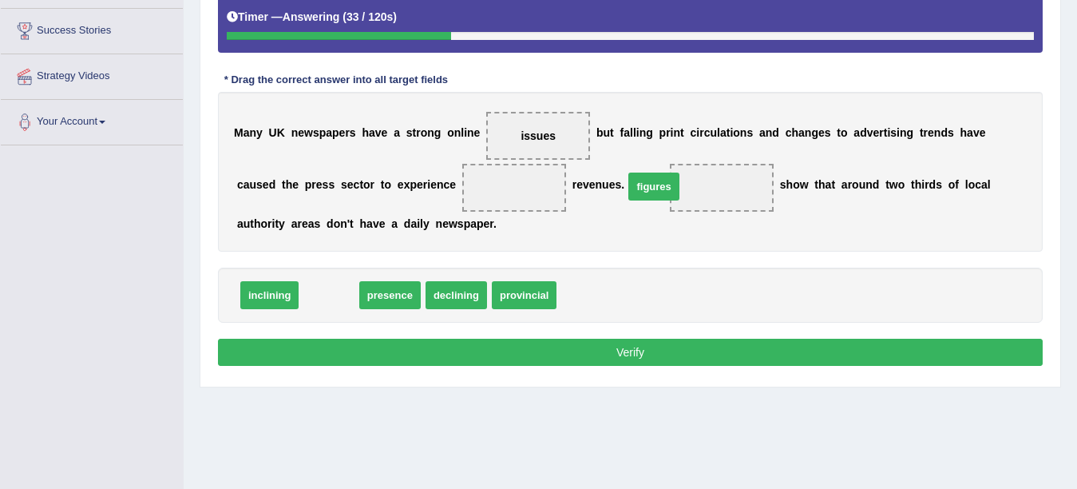
drag, startPoint x: 322, startPoint y: 295, endPoint x: 643, endPoint y: 190, distance: 337.7
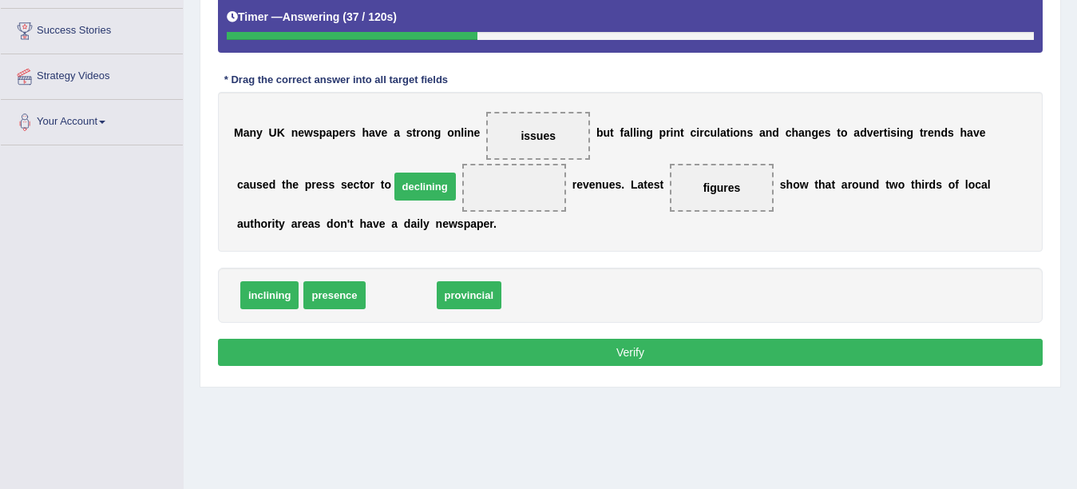
drag, startPoint x: 387, startPoint y: 299, endPoint x: 410, endPoint y: 191, distance: 111.2
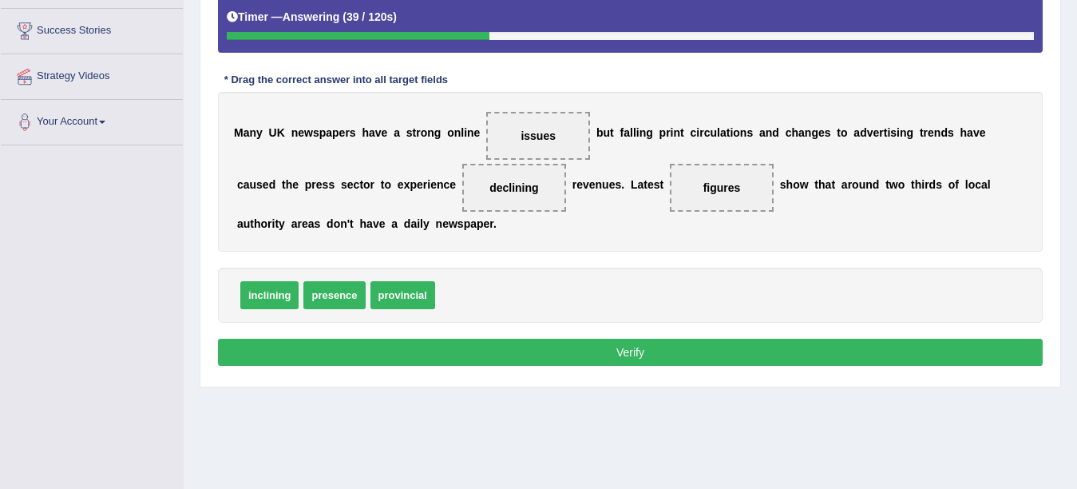
click at [643, 349] on button "Verify" at bounding box center [630, 352] width 825 height 27
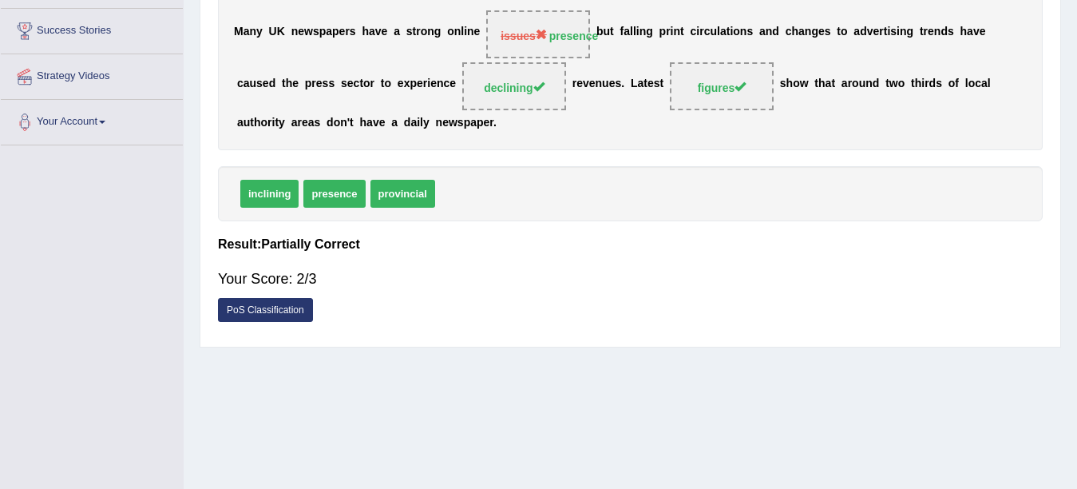
click at [240, 310] on link "PoS Classification" at bounding box center [265, 310] width 95 height 24
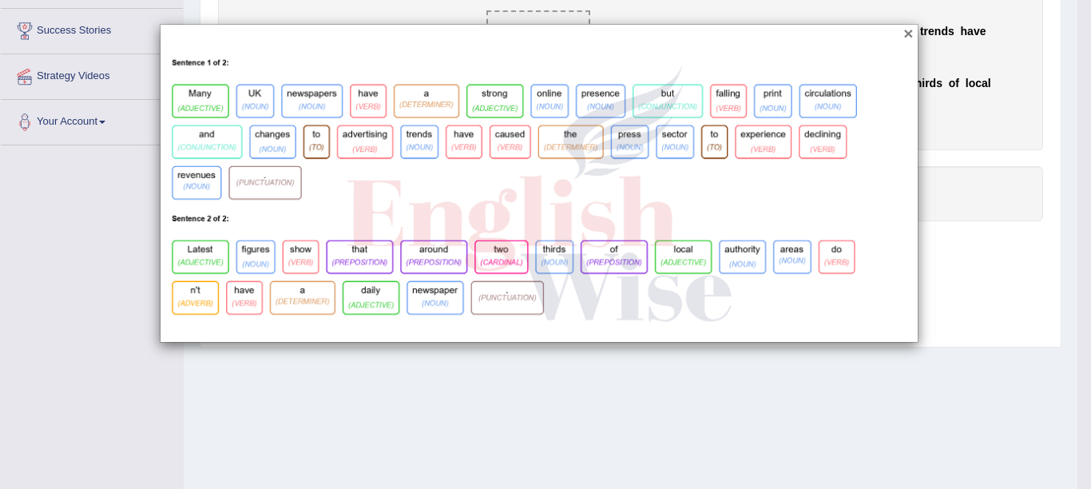
click at [913, 33] on button "×" at bounding box center [908, 33] width 10 height 17
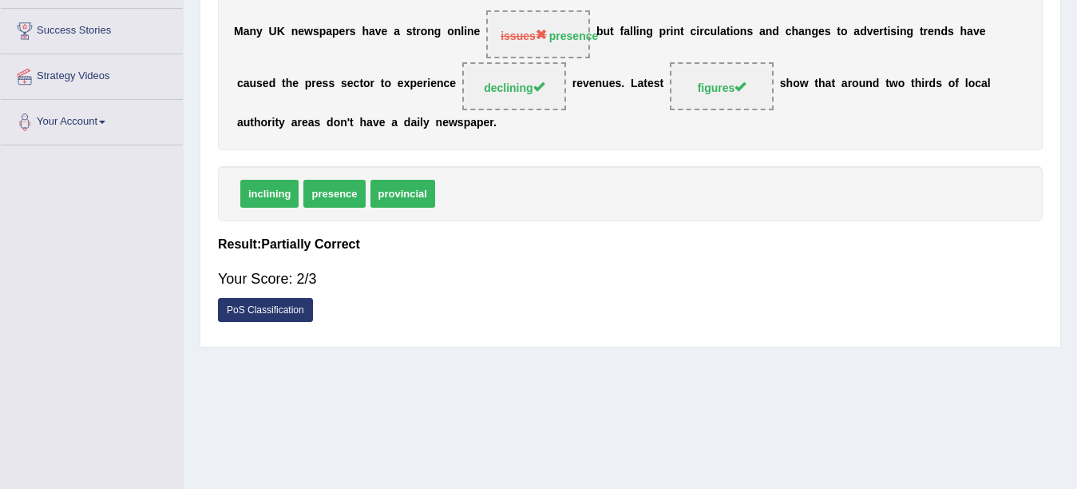
click at [261, 312] on link "PoS Classification" at bounding box center [265, 310] width 95 height 24
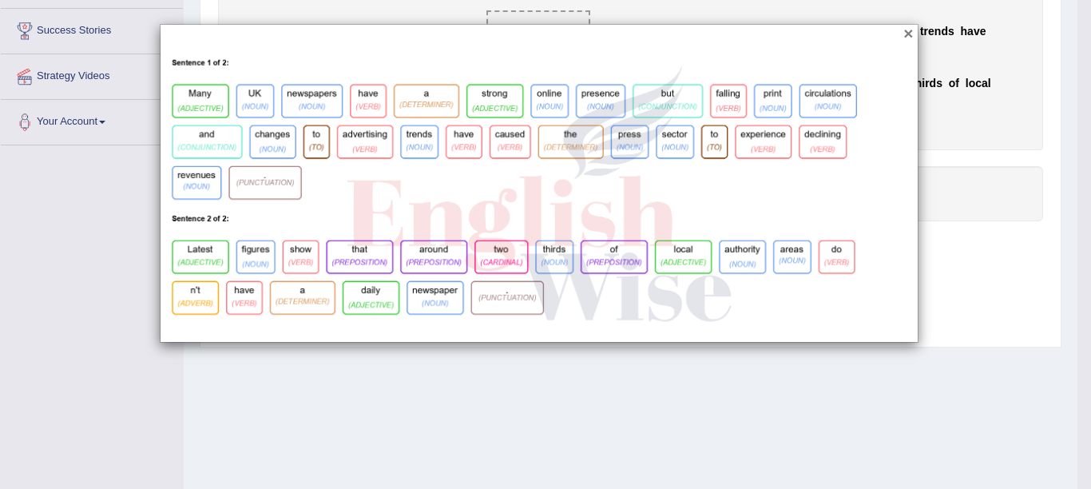
click at [905, 36] on button "×" at bounding box center [908, 33] width 10 height 17
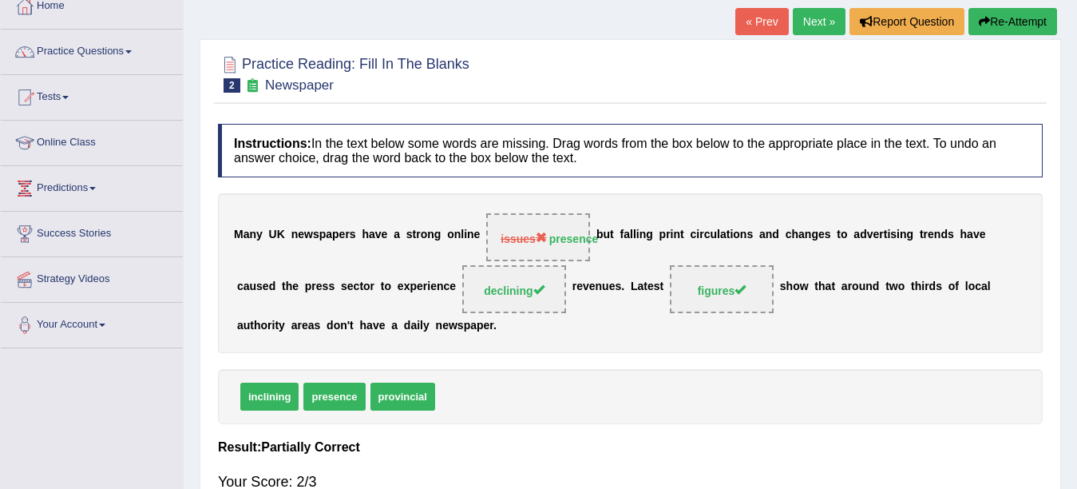
scroll to position [92, 0]
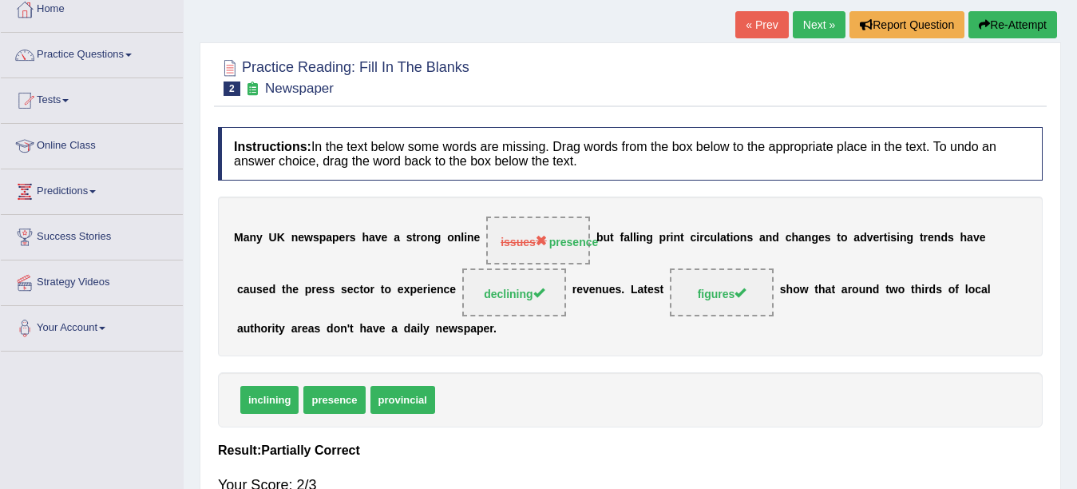
click at [793, 30] on link "Next »" at bounding box center [819, 24] width 53 height 27
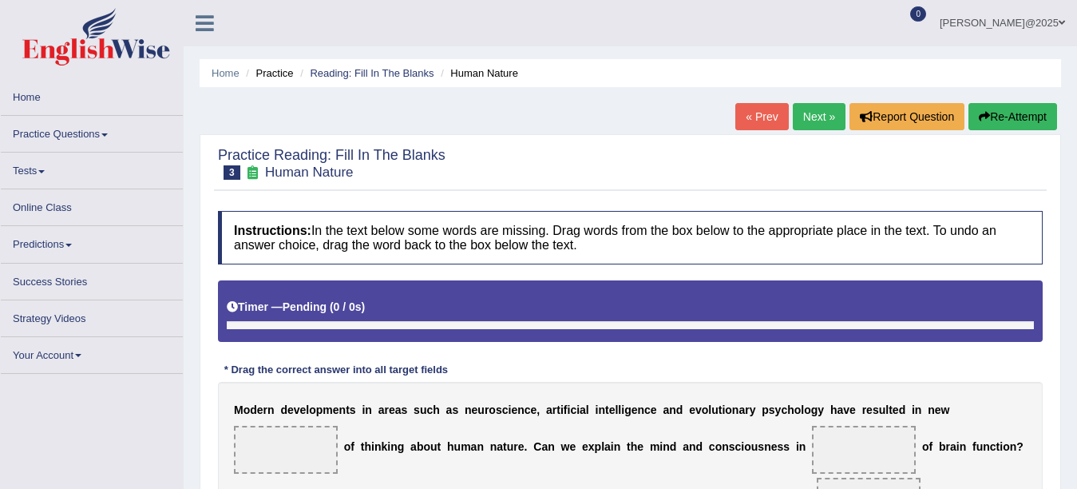
click at [108, 136] on span at bounding box center [104, 134] width 6 height 3
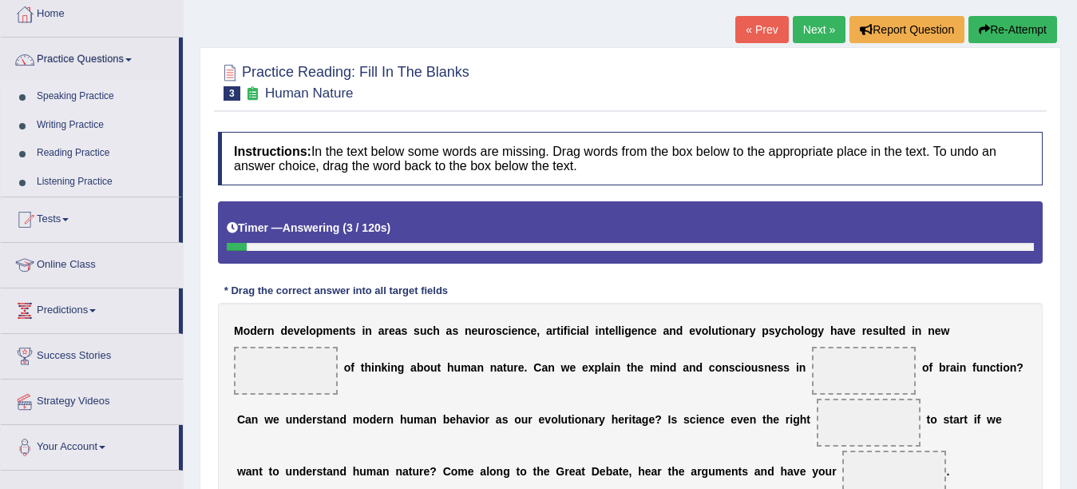
scroll to position [85, 0]
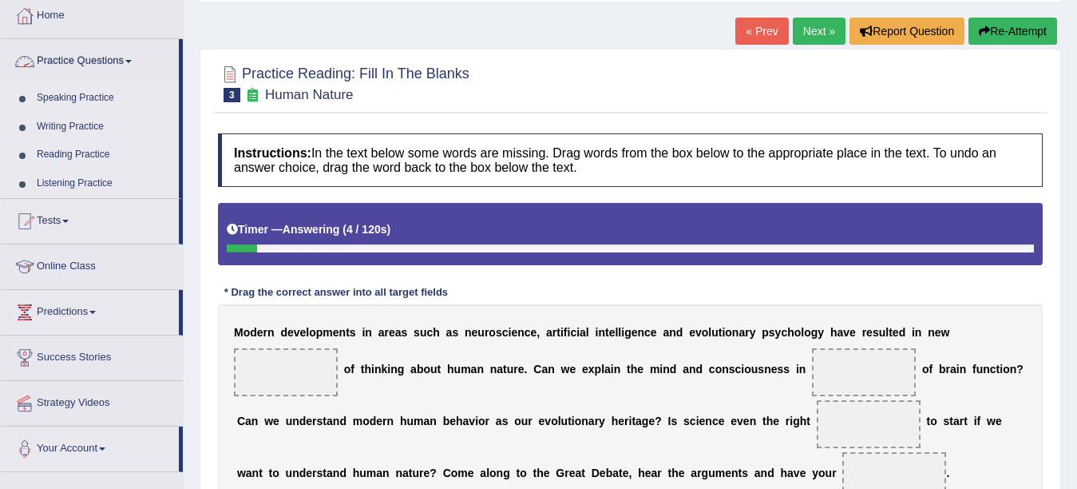
click at [63, 157] on link "Reading Practice" at bounding box center [104, 155] width 149 height 29
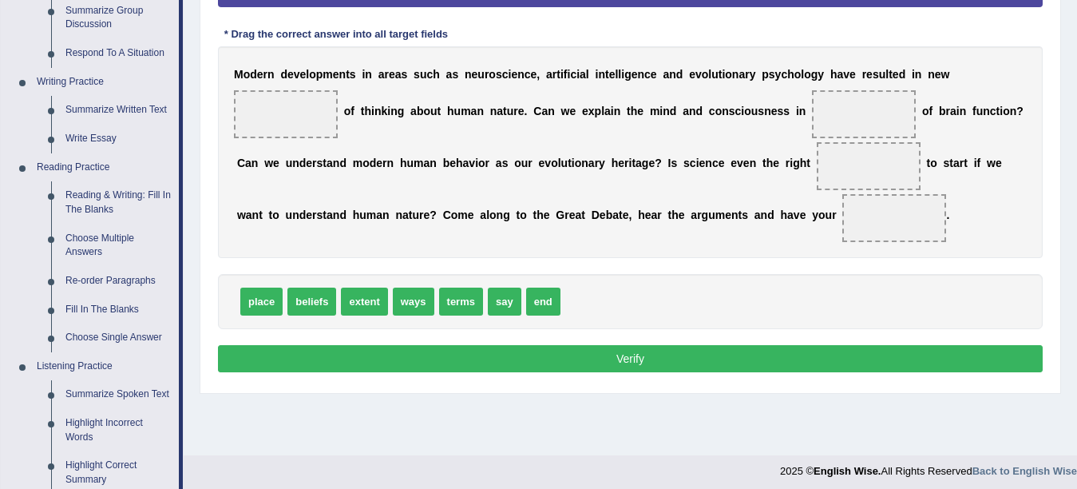
scroll to position [348, 0]
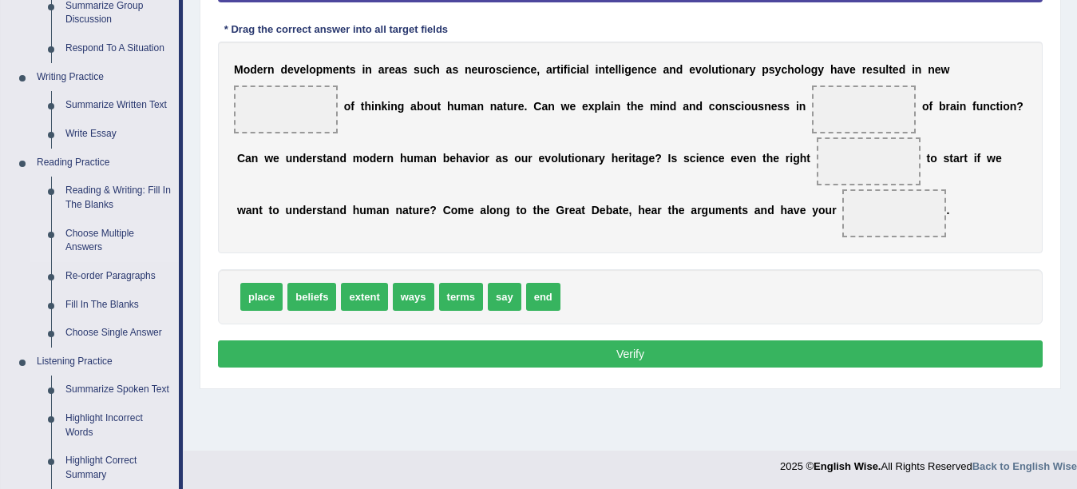
click at [76, 241] on link "Choose Multiple Answers" at bounding box center [118, 241] width 121 height 42
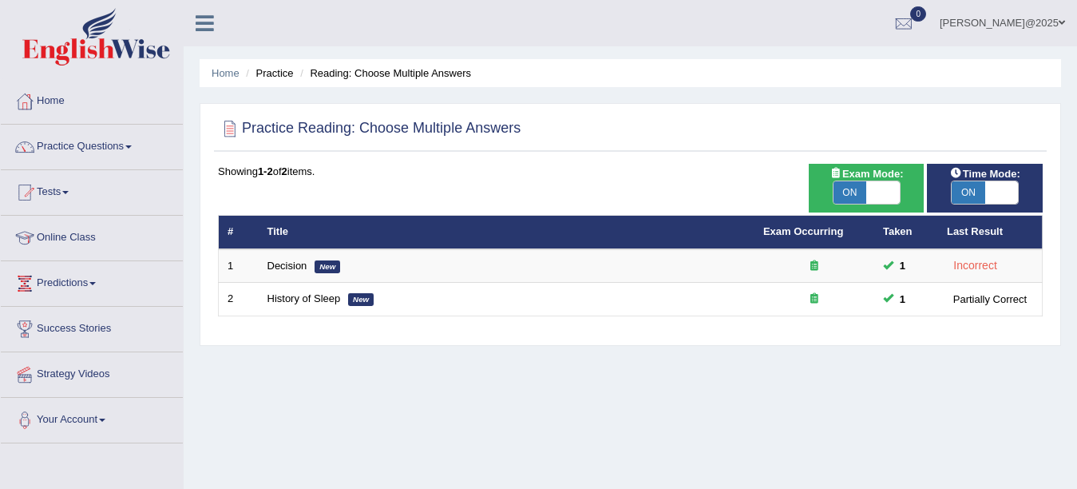
click at [132, 145] on span at bounding box center [128, 146] width 6 height 3
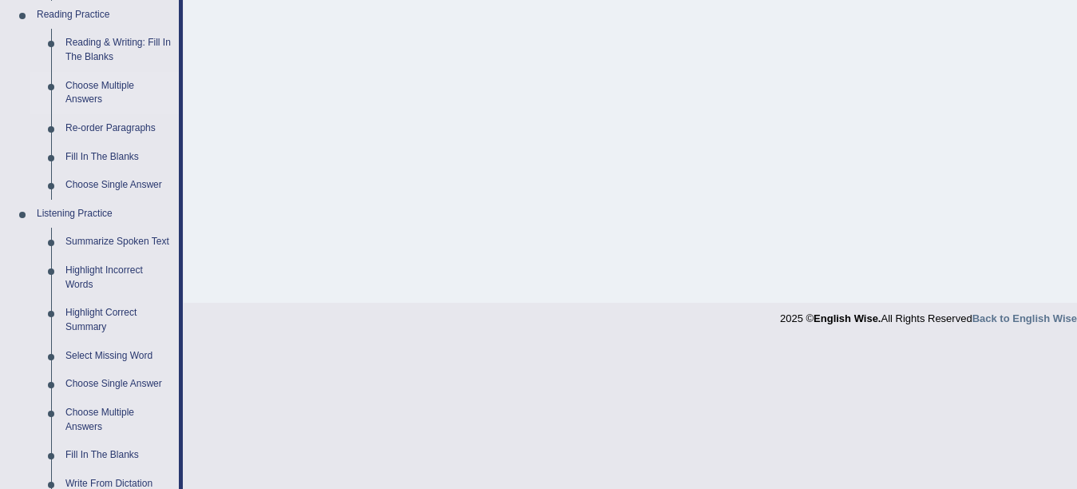
scroll to position [498, 0]
click at [112, 184] on link "Choose Single Answer" at bounding box center [118, 183] width 121 height 29
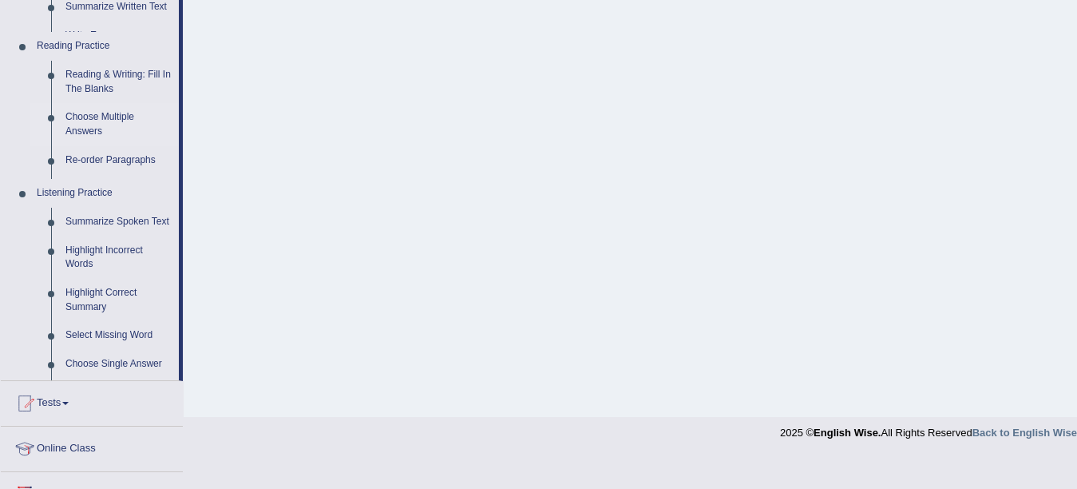
scroll to position [350, 0]
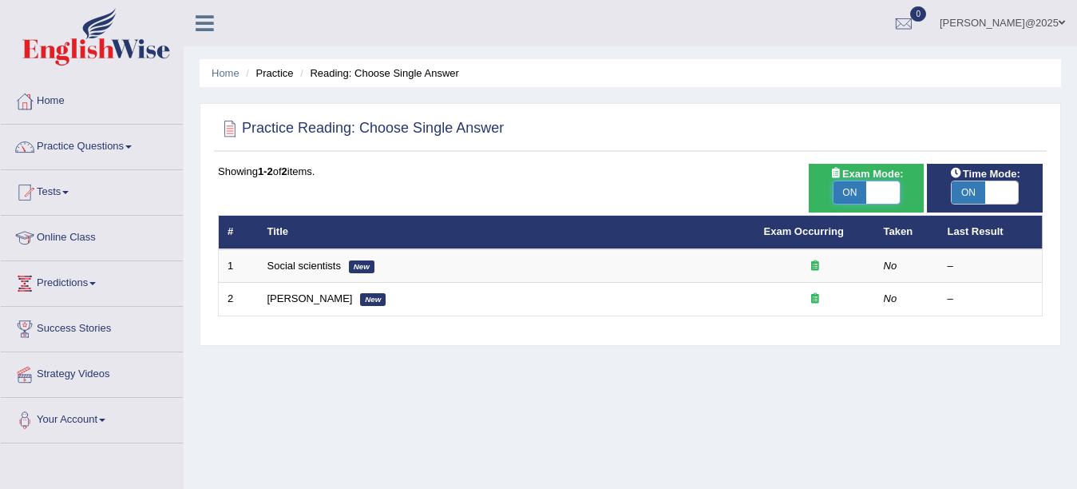
click at [876, 196] on span at bounding box center [883, 192] width 33 height 22
checkbox input "false"
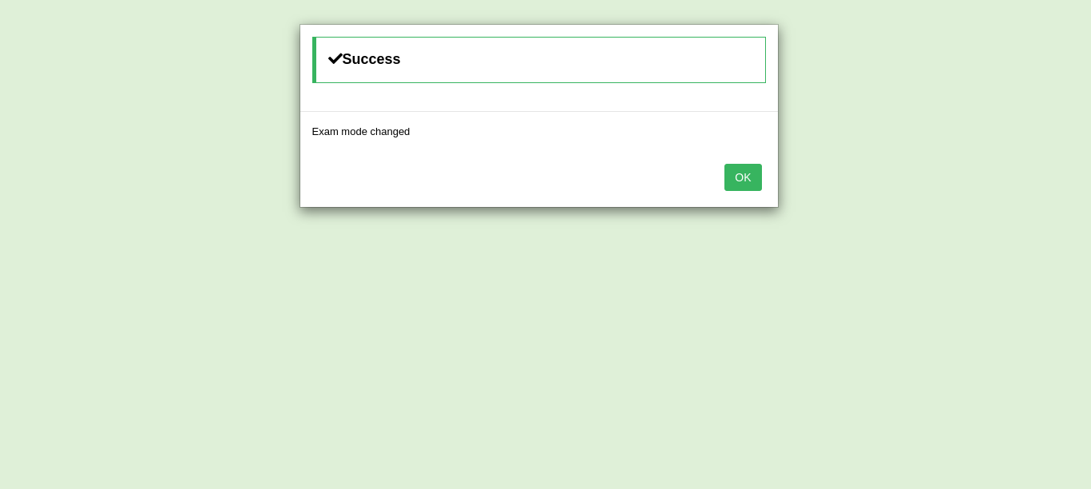
click at [744, 179] on button "OK" at bounding box center [742, 177] width 37 height 27
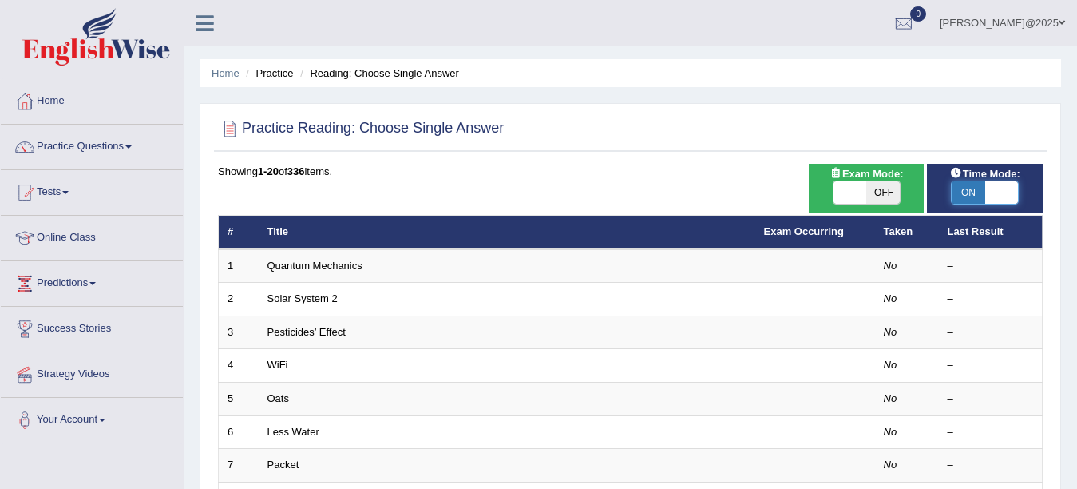
click at [1004, 191] on span at bounding box center [1002, 192] width 33 height 22
checkbox input "false"
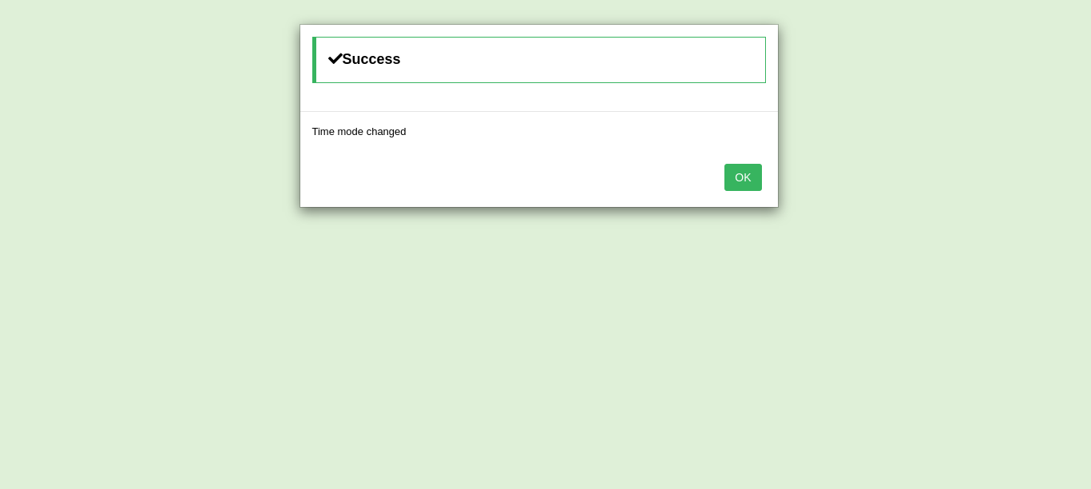
click at [754, 176] on button "OK" at bounding box center [742, 177] width 37 height 27
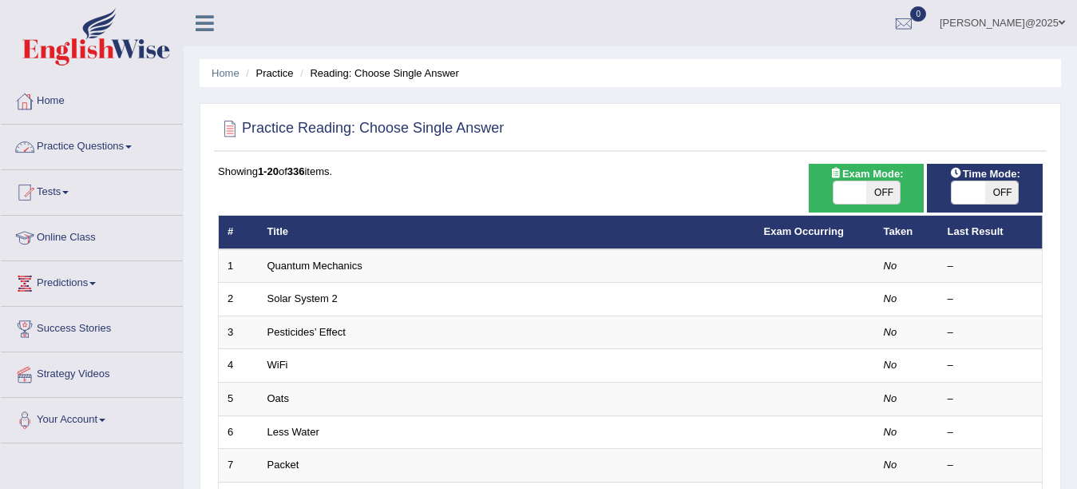
click at [132, 146] on span at bounding box center [128, 146] width 6 height 3
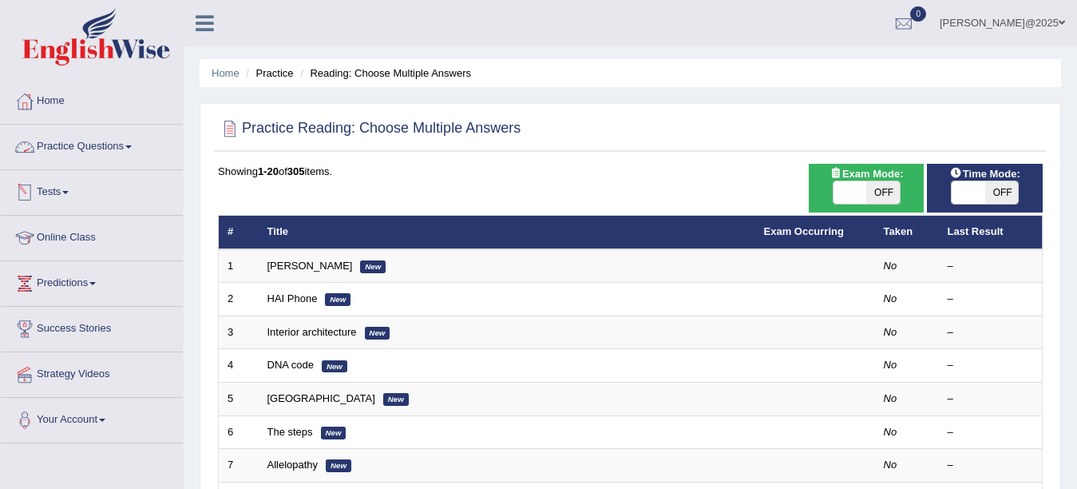
click at [132, 145] on span at bounding box center [128, 146] width 6 height 3
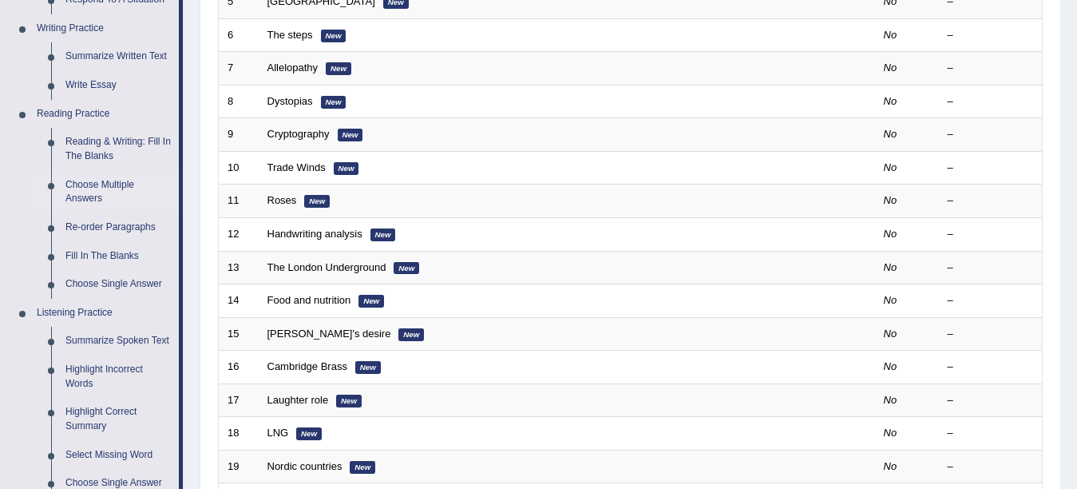
scroll to position [415, 0]
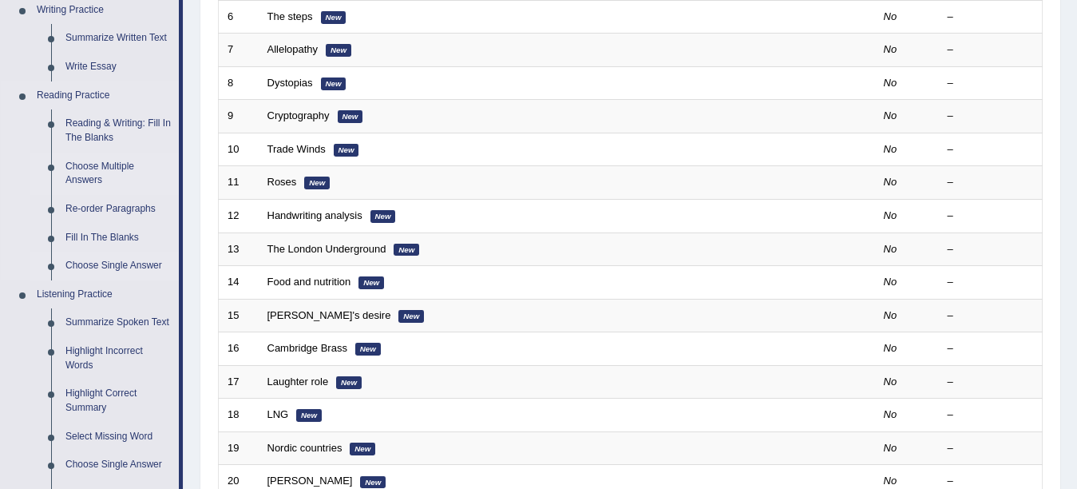
click at [103, 258] on link "Choose Single Answer" at bounding box center [118, 266] width 121 height 29
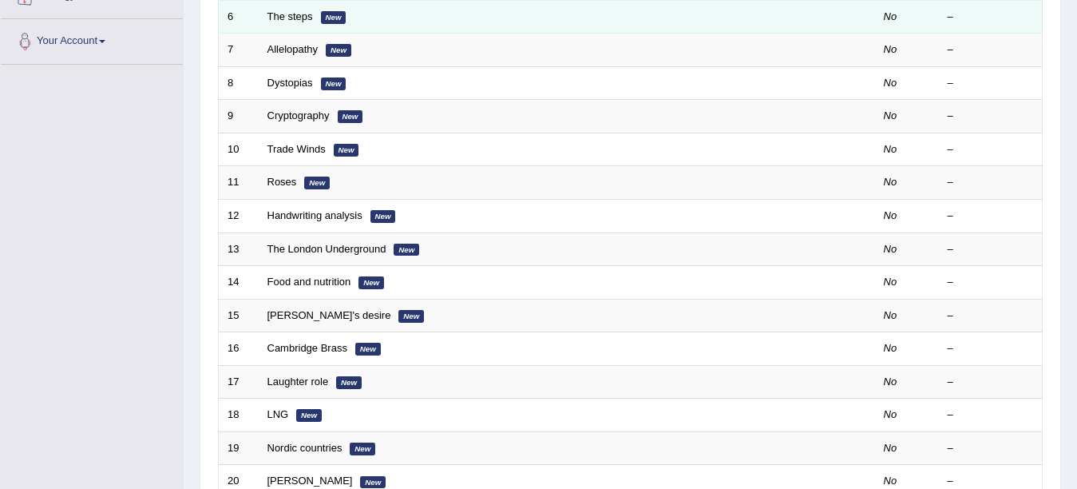
scroll to position [173, 0]
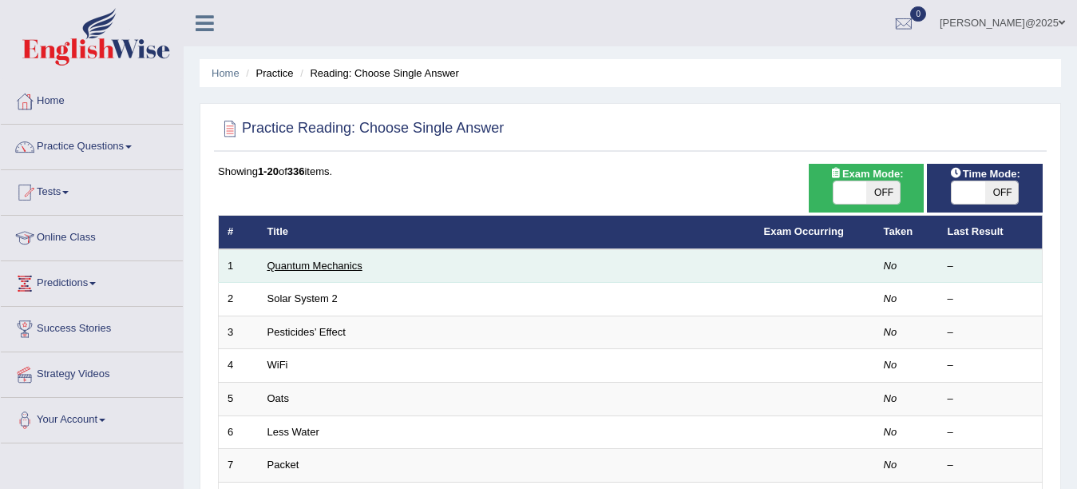
click at [333, 265] on link "Quantum Mechanics" at bounding box center [315, 266] width 95 height 12
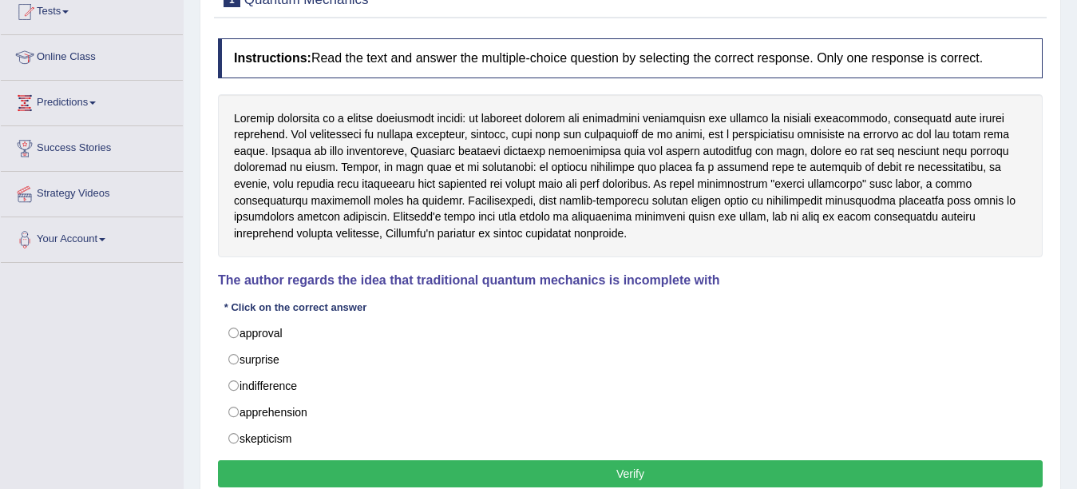
scroll to position [192, 0]
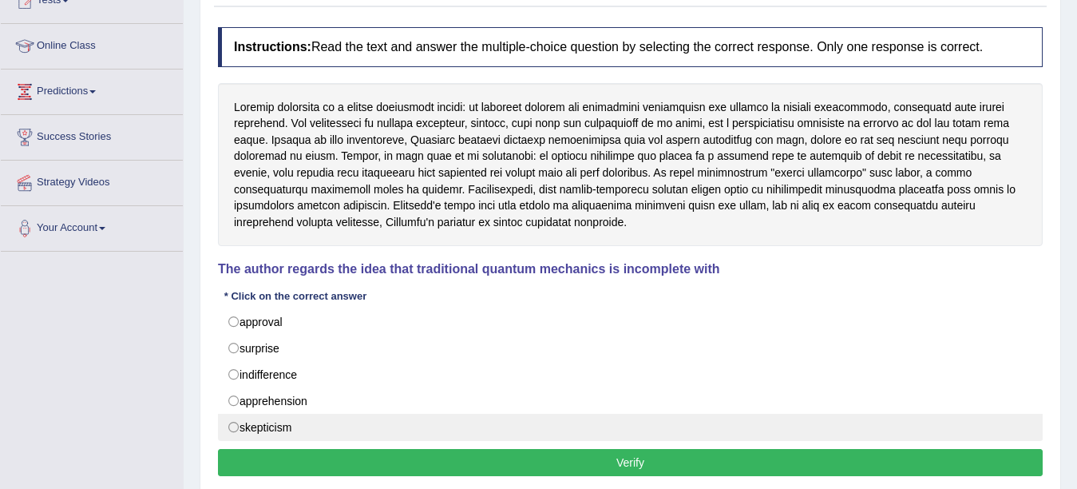
click at [236, 430] on label "skepticism" at bounding box center [630, 427] width 825 height 27
radio input "true"
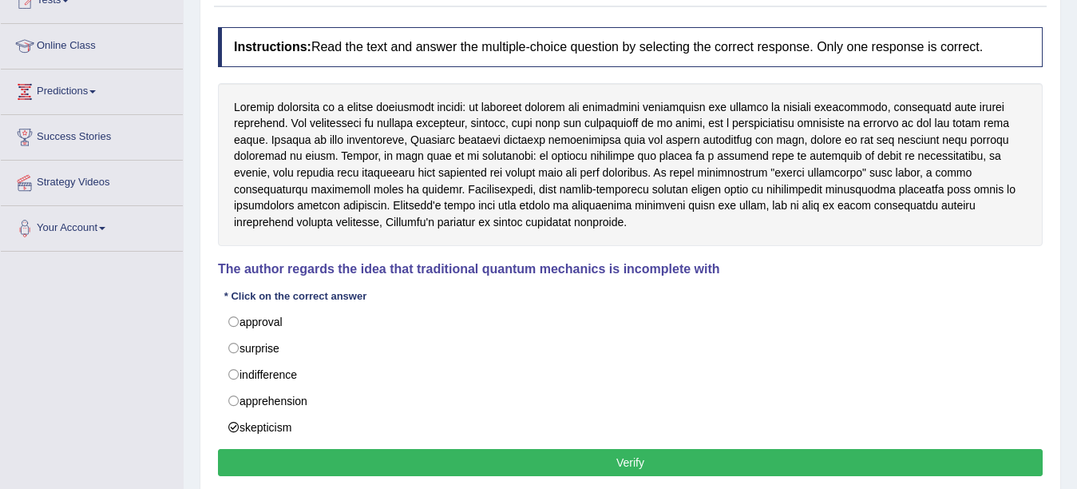
click at [632, 473] on button "Verify" at bounding box center [630, 462] width 825 height 27
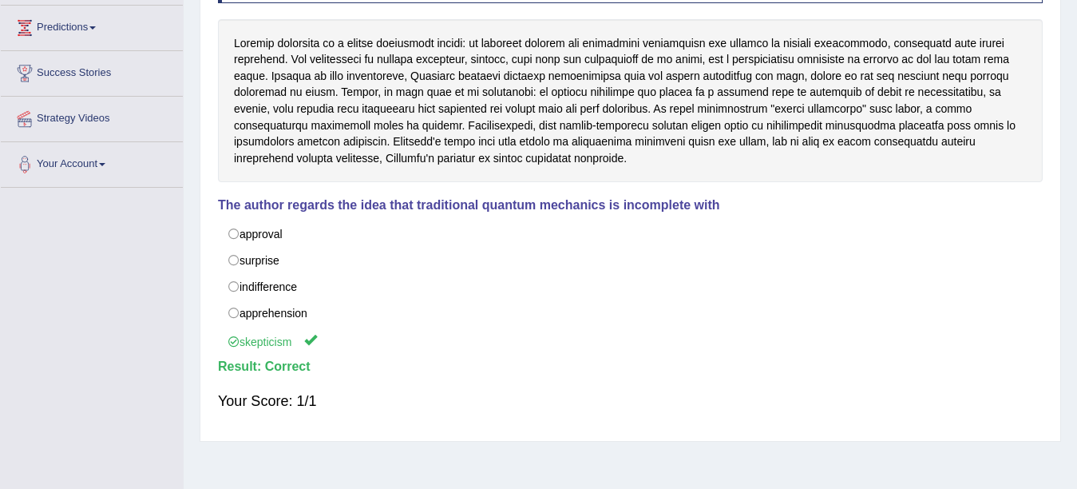
scroll to position [0, 0]
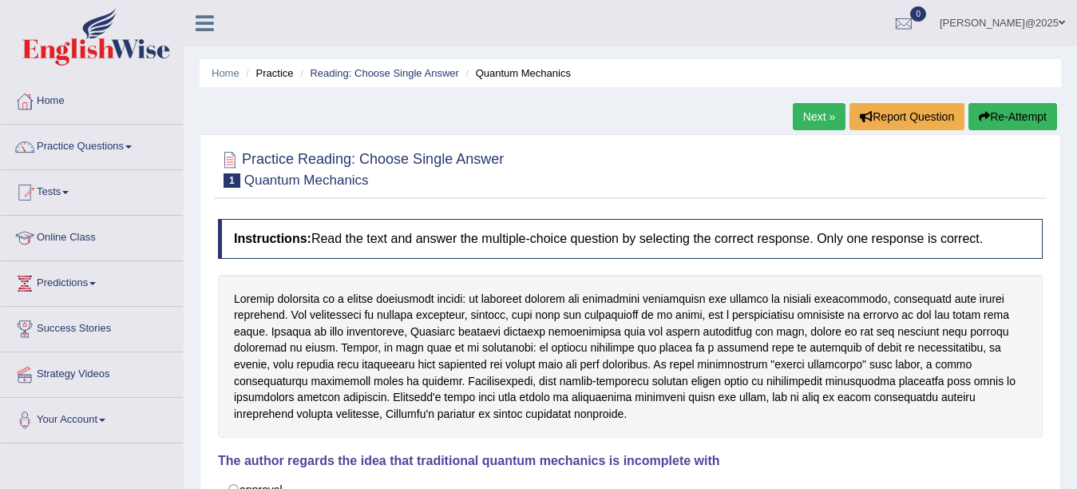
click at [818, 113] on link "Next »" at bounding box center [819, 116] width 53 height 27
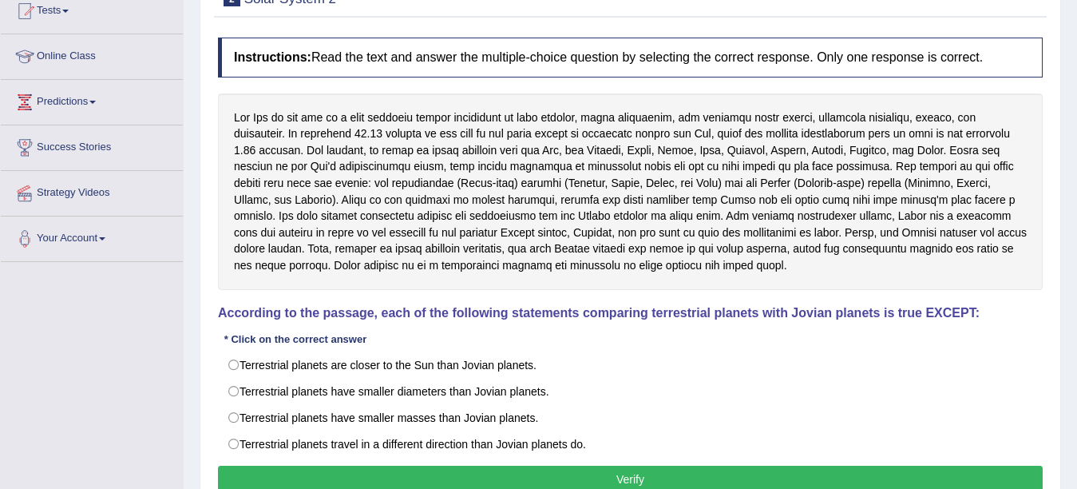
scroll to position [192, 0]
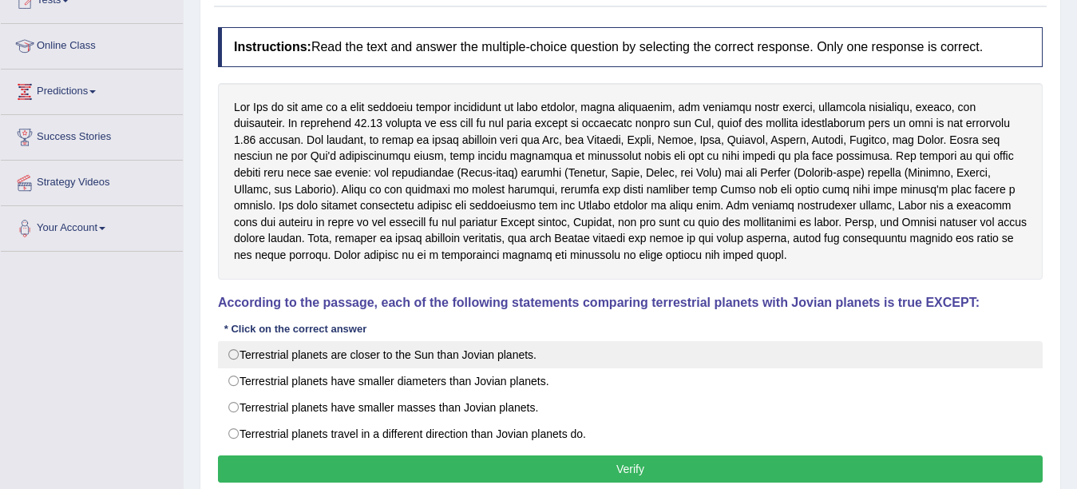
click at [240, 355] on label "Terrestrial planets are closer to the Sun than Jovian planets." at bounding box center [630, 354] width 825 height 27
radio input "true"
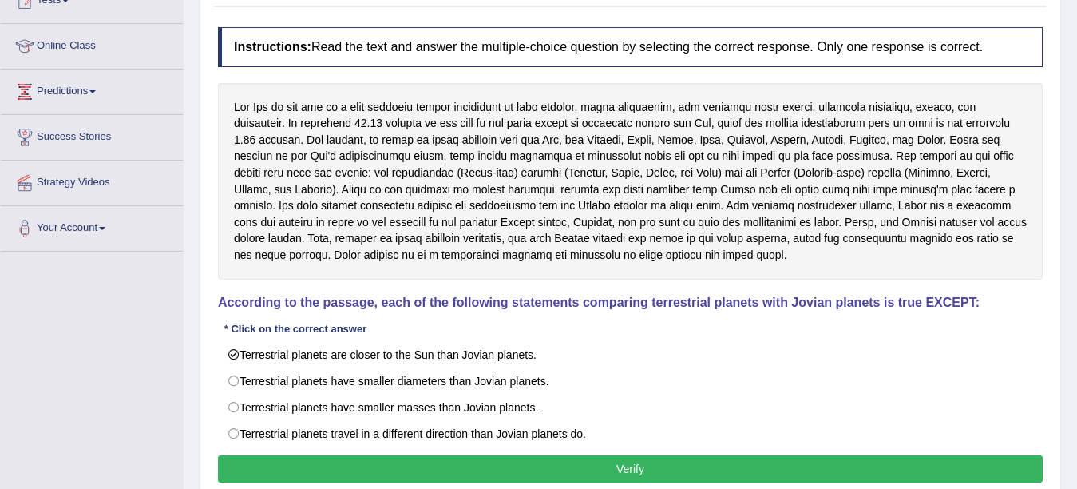
click at [633, 478] on button "Verify" at bounding box center [630, 468] width 825 height 27
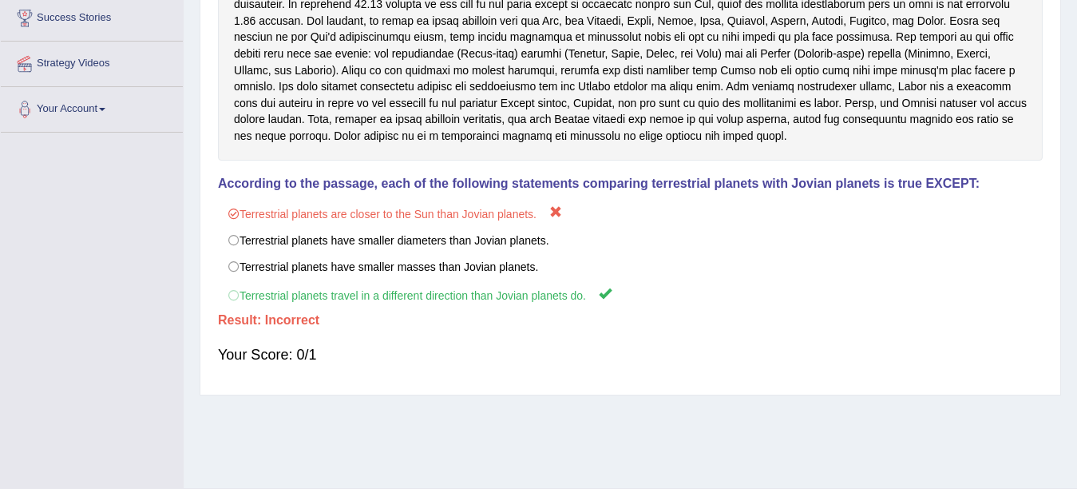
scroll to position [350, 0]
